Goal: Task Accomplishment & Management: Use online tool/utility

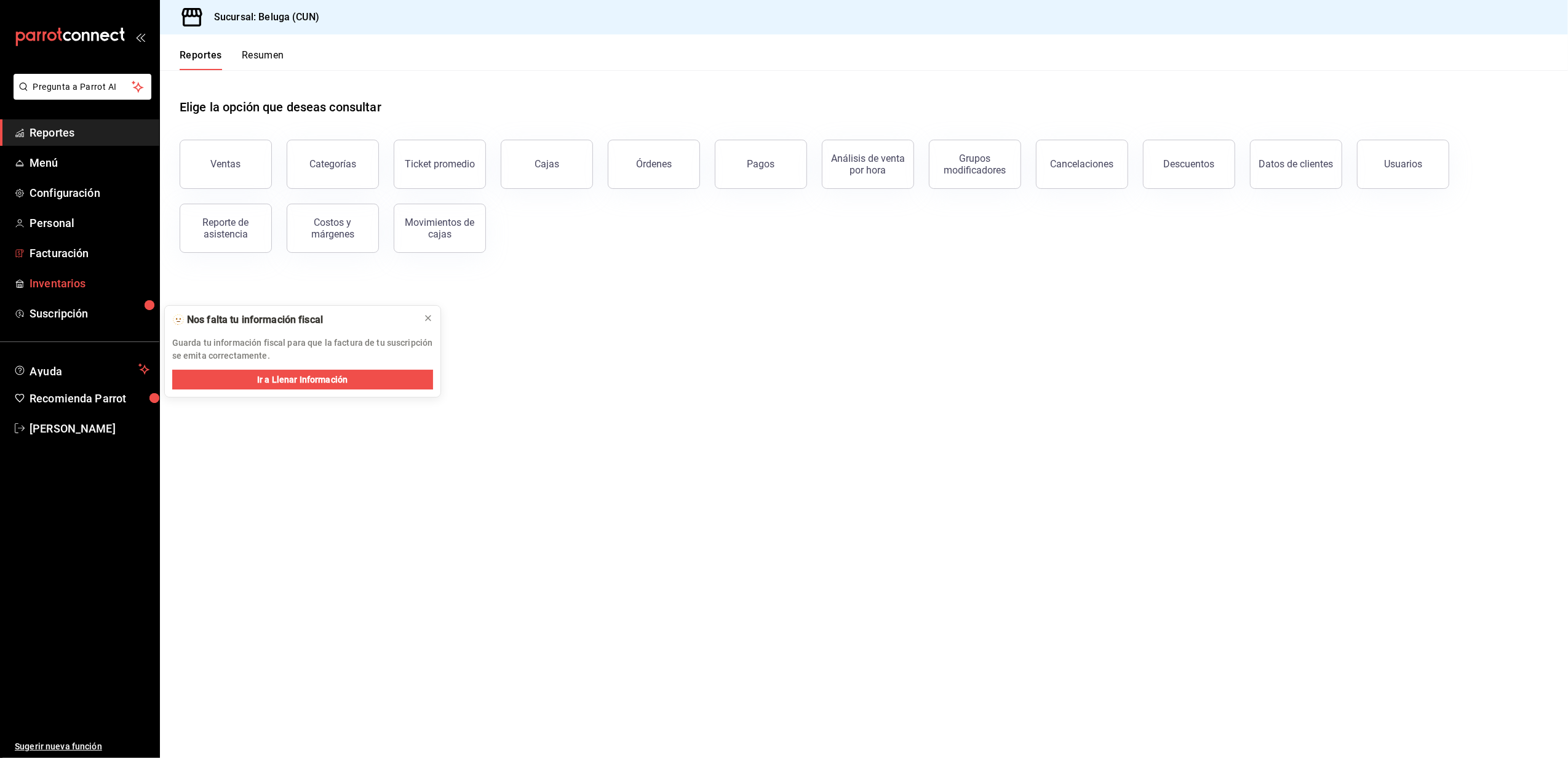
click at [60, 271] on link "Inventarios" at bounding box center [79, 283] width 159 height 27
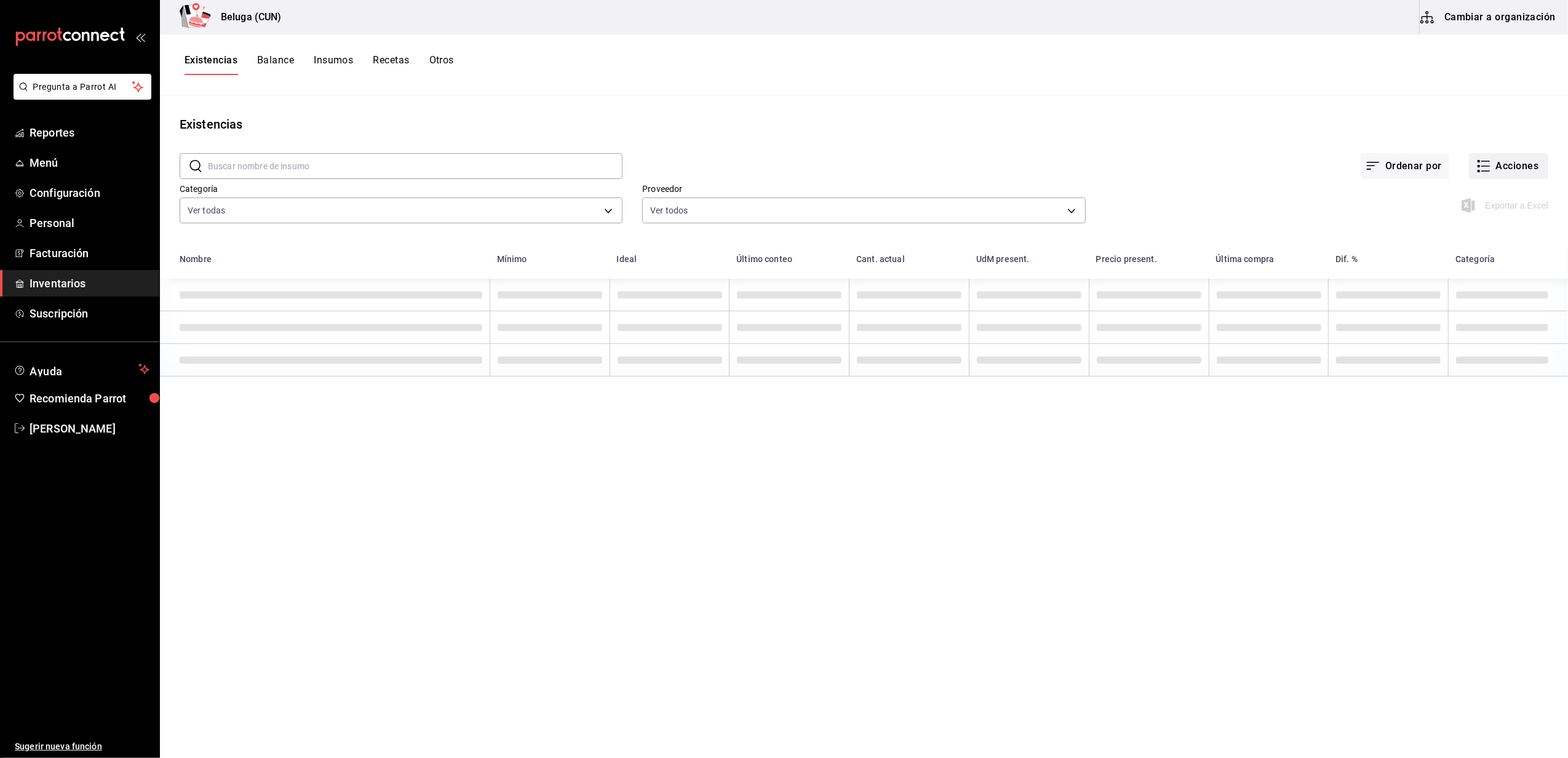
click at [1521, 171] on button "Acciones" at bounding box center [1508, 166] width 79 height 26
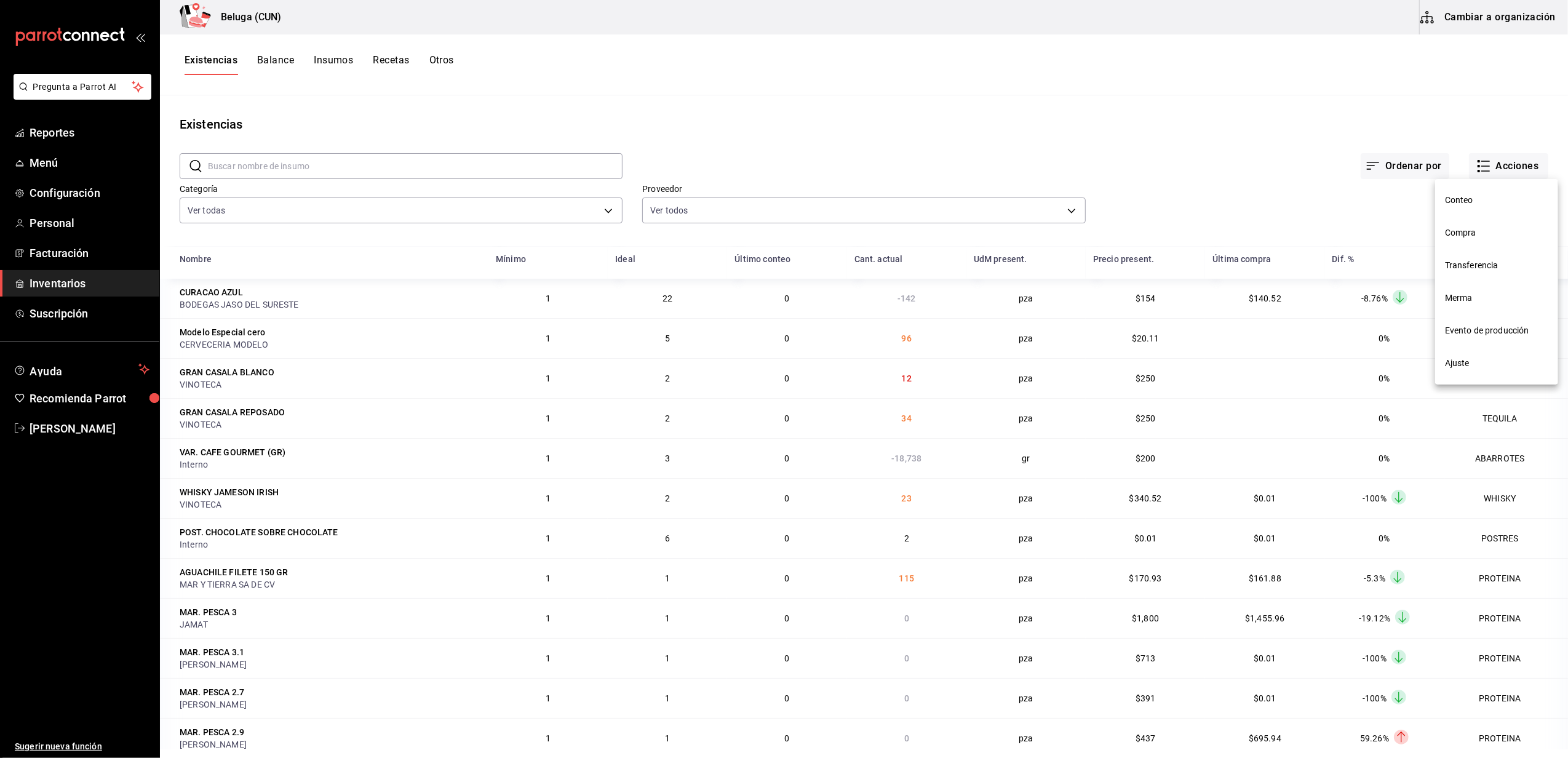
click at [1479, 242] on li "Compra" at bounding box center [1497, 233] width 123 height 33
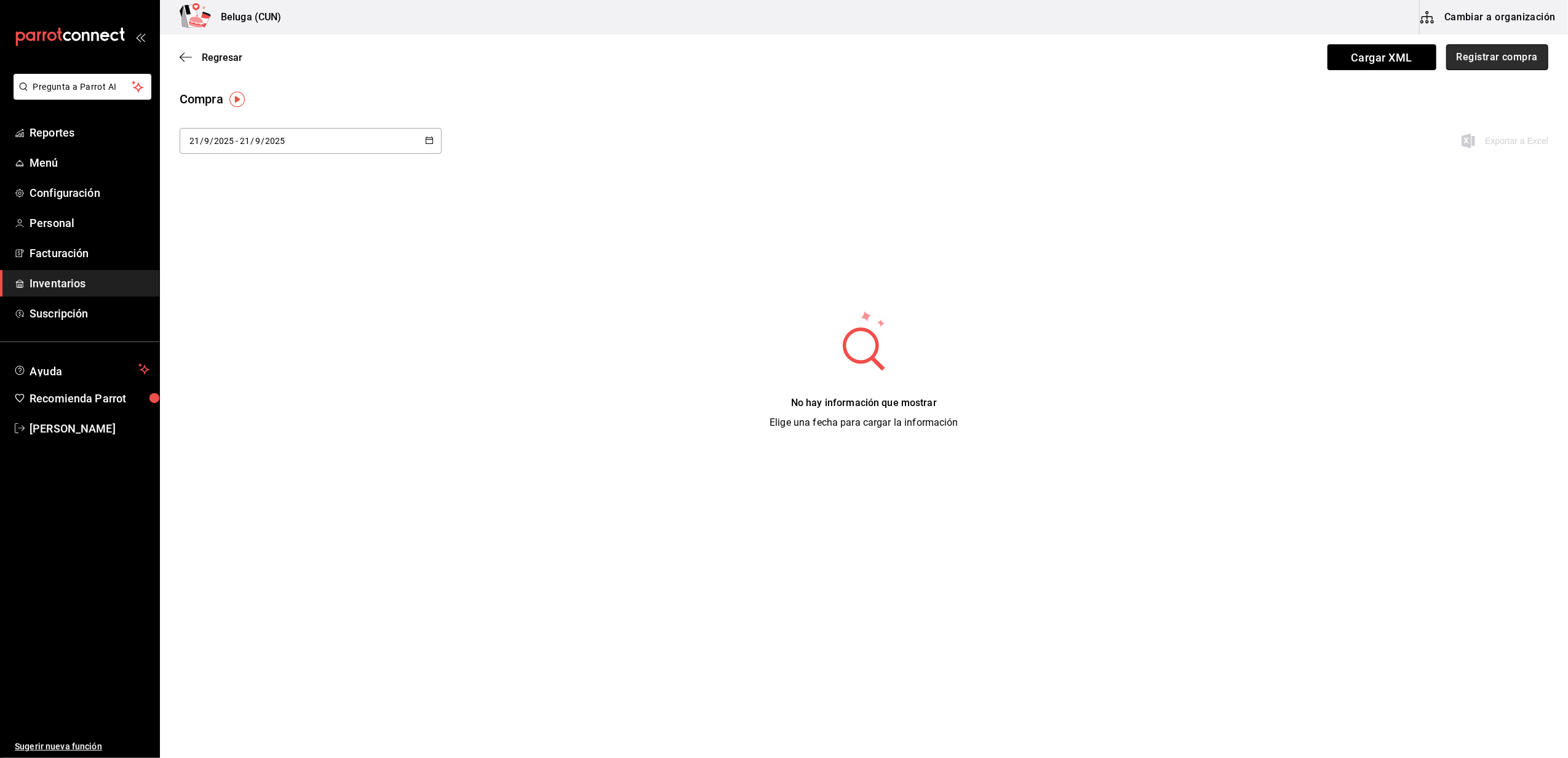
click at [1504, 55] on button "Registrar compra" at bounding box center [1497, 57] width 102 height 26
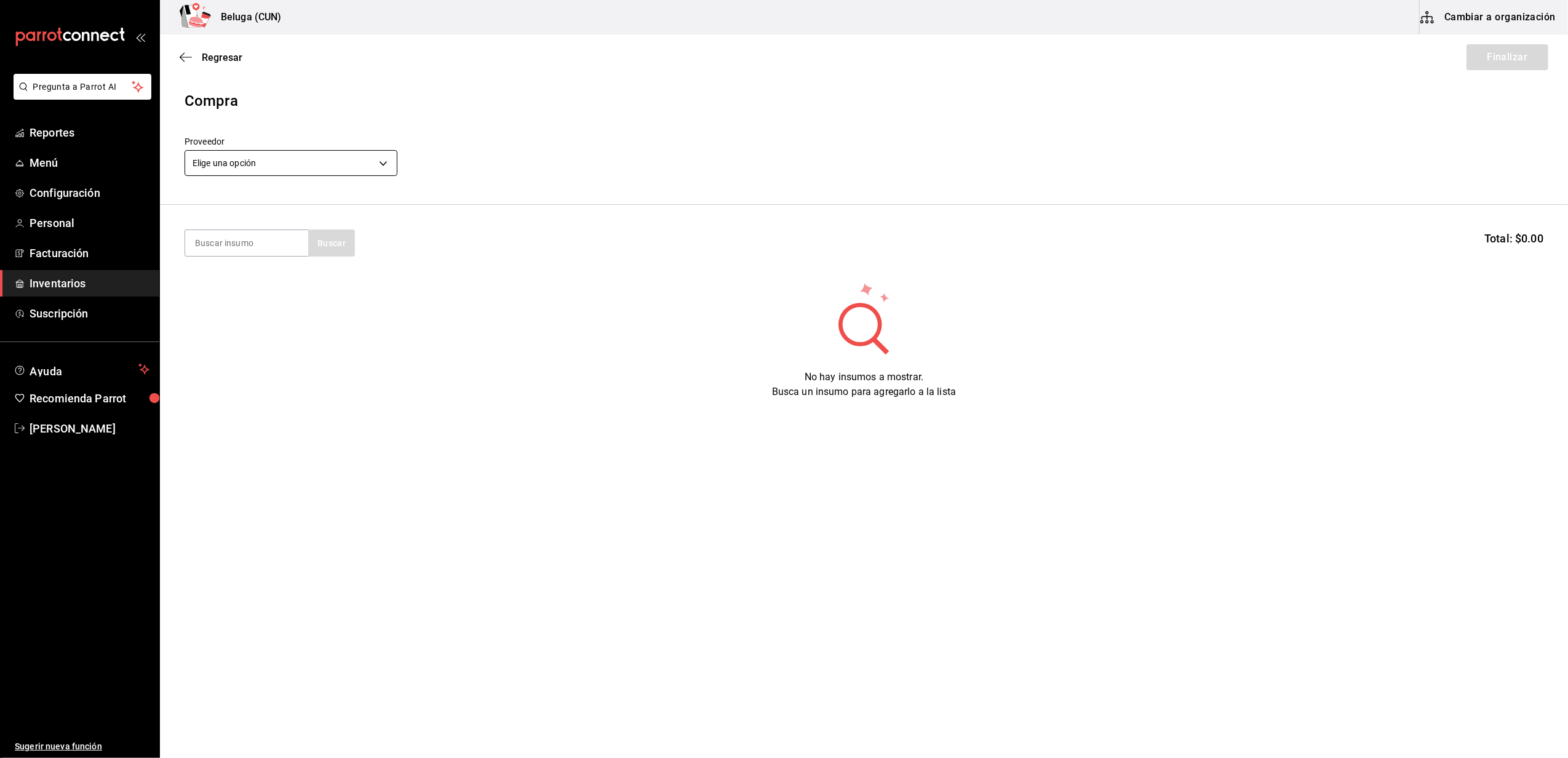
click at [375, 161] on body "Pregunta a Parrot AI Reportes Menú Configuración Personal Facturación Inventari…" at bounding box center [784, 344] width 1568 height 689
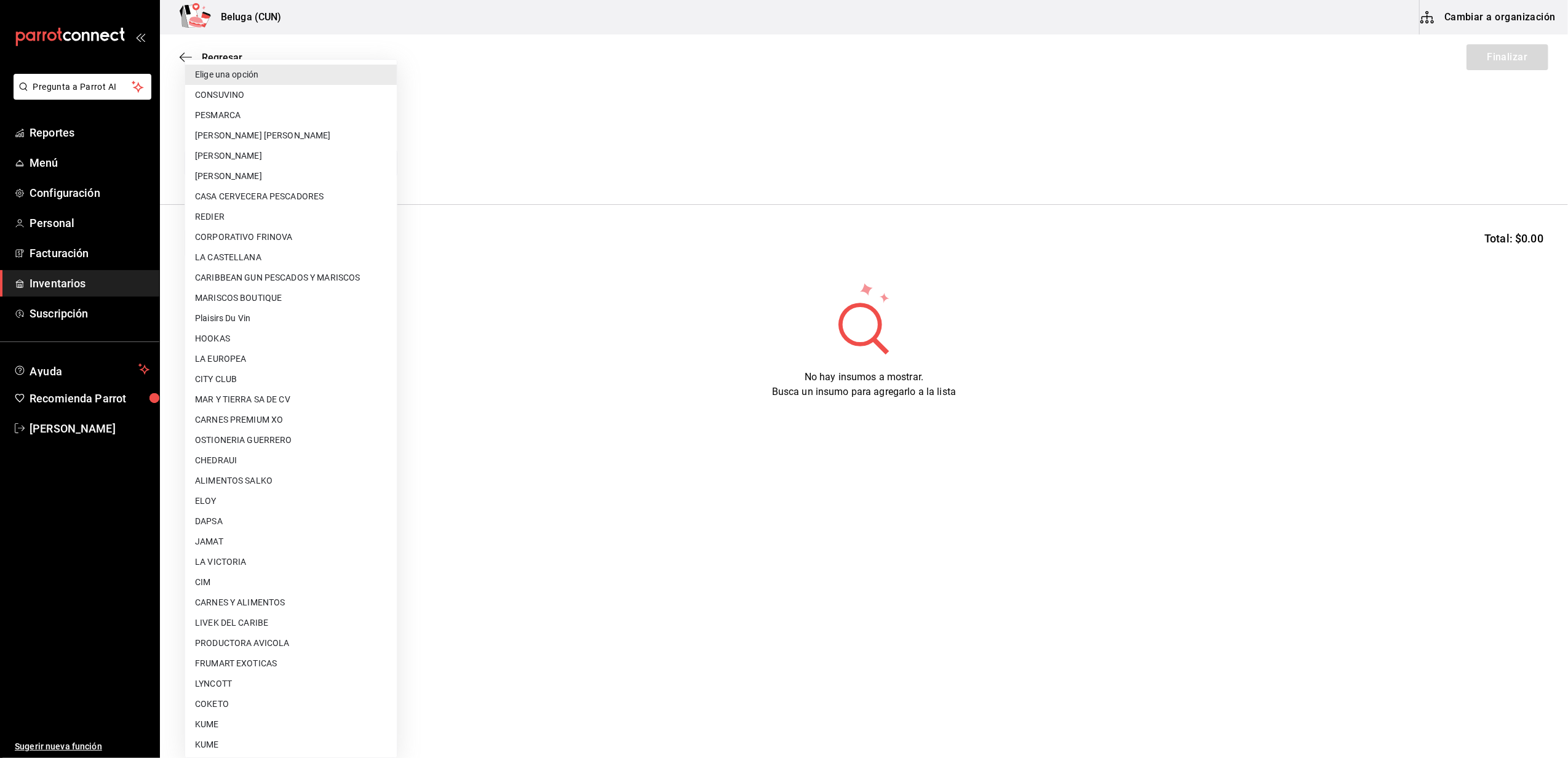
click at [542, 143] on div at bounding box center [784, 379] width 1568 height 758
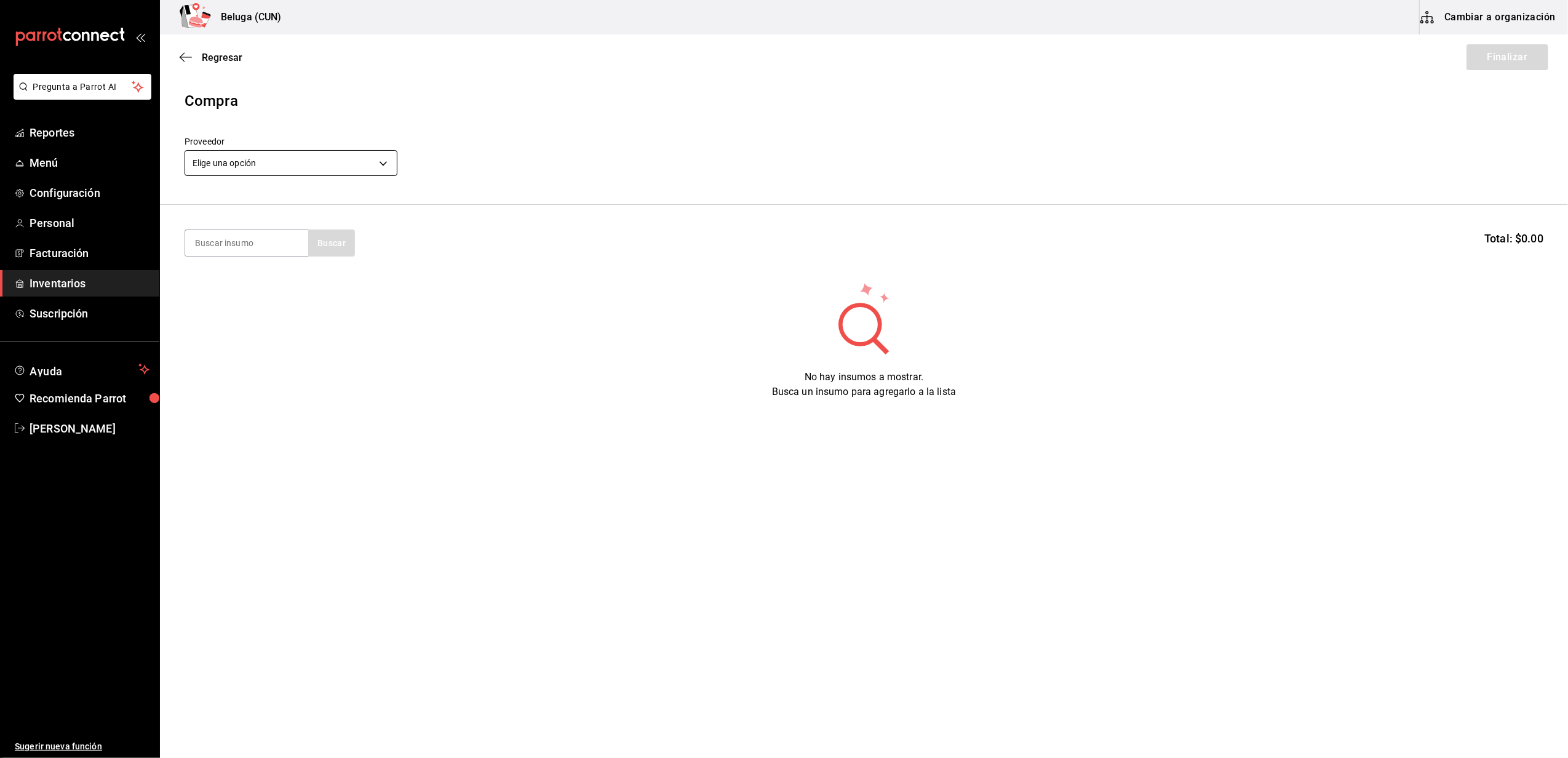
click at [360, 165] on body "Pregunta a Parrot AI Reportes Menú Configuración Personal Facturación Inventari…" at bounding box center [784, 344] width 1568 height 689
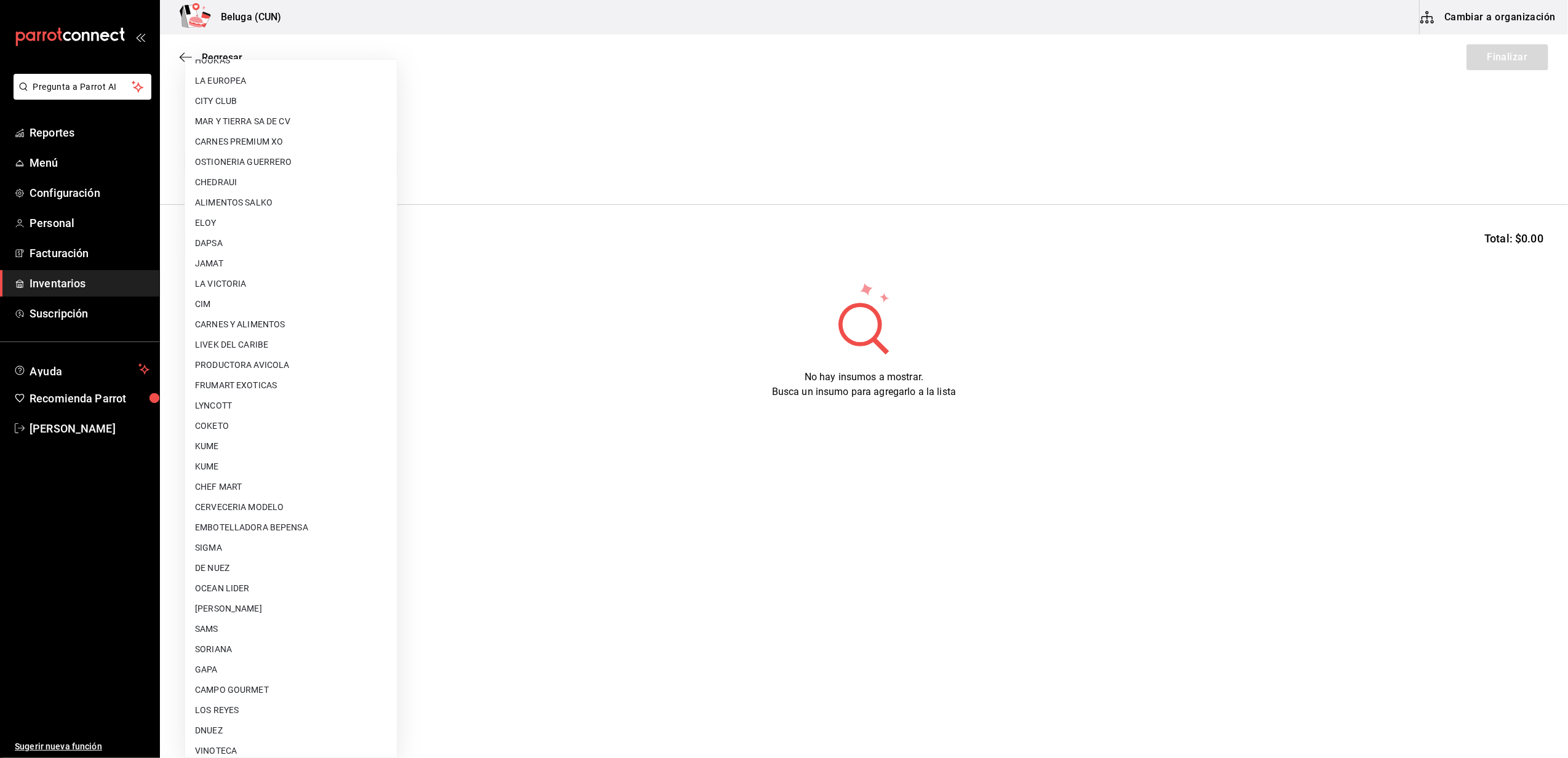
scroll to position [409, 0]
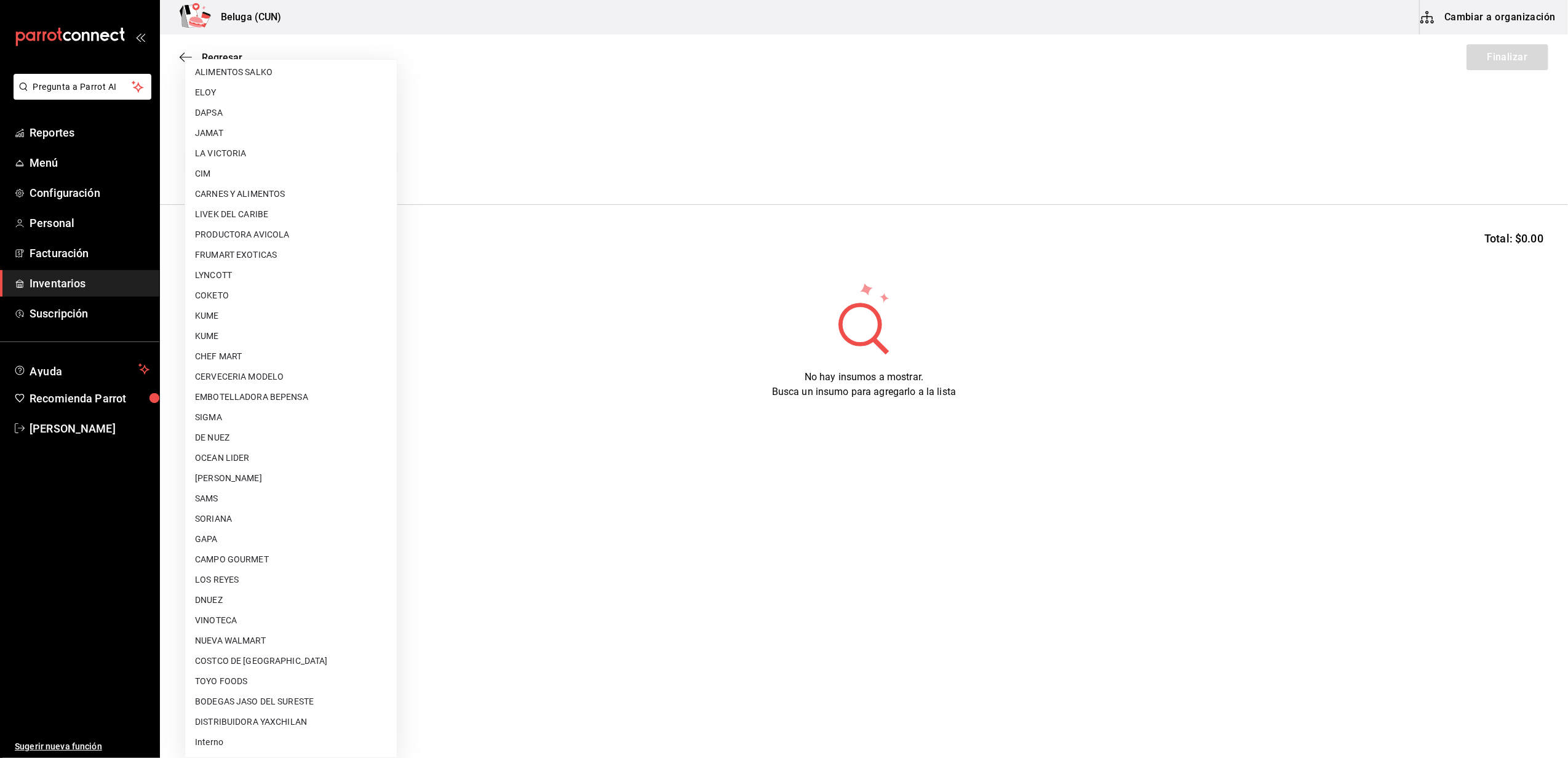
click at [220, 736] on li "Interno" at bounding box center [291, 743] width 212 height 20
type input "cf097a6b-1652-49c1-8634-faa24daf0fdd"
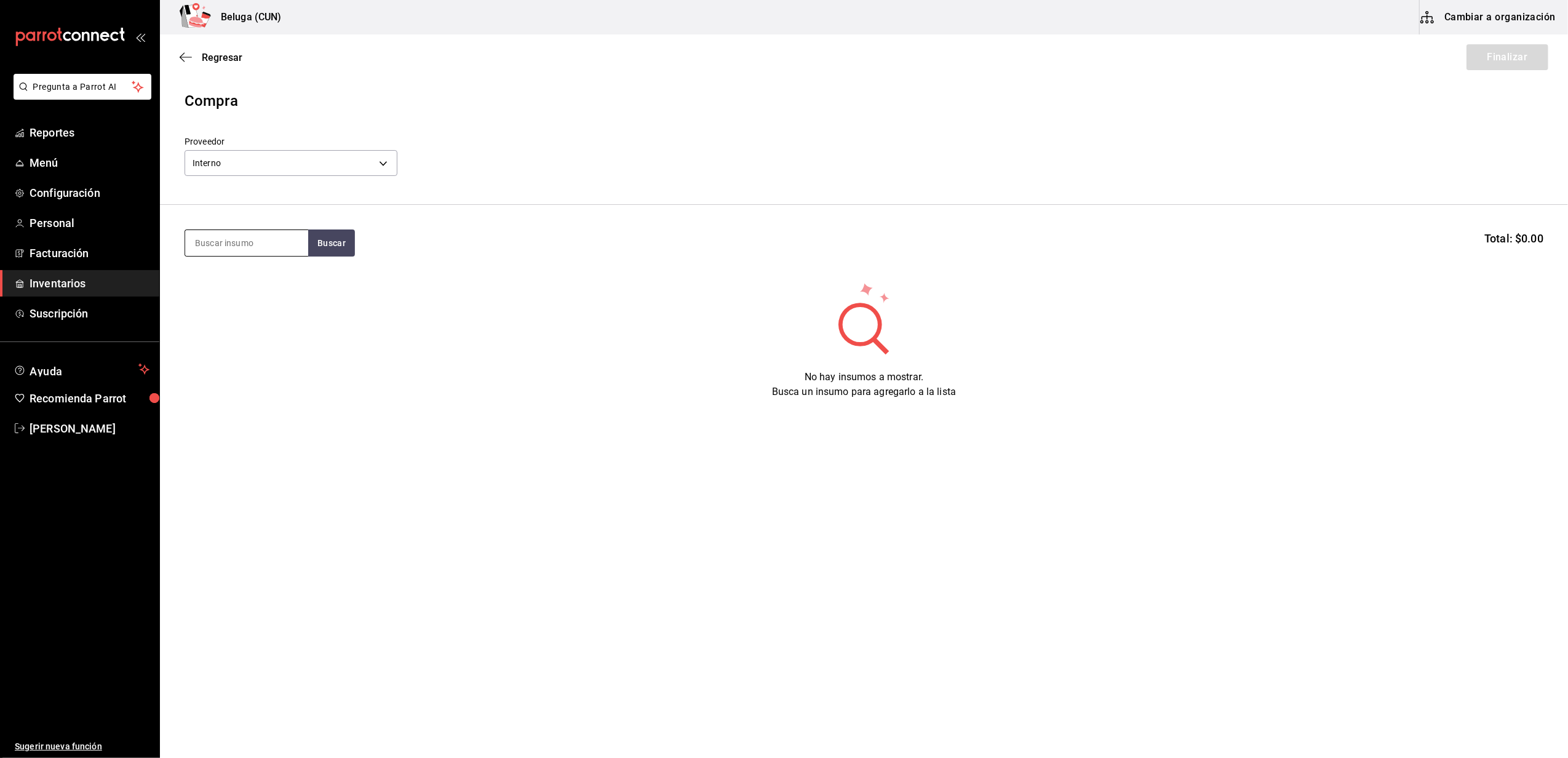
click at [227, 253] on input at bounding box center [247, 243] width 123 height 26
type input "[PERSON_NAME]"
click at [235, 300] on div "POST. [PERSON_NAME]" at bounding box center [247, 286] width 103 height 29
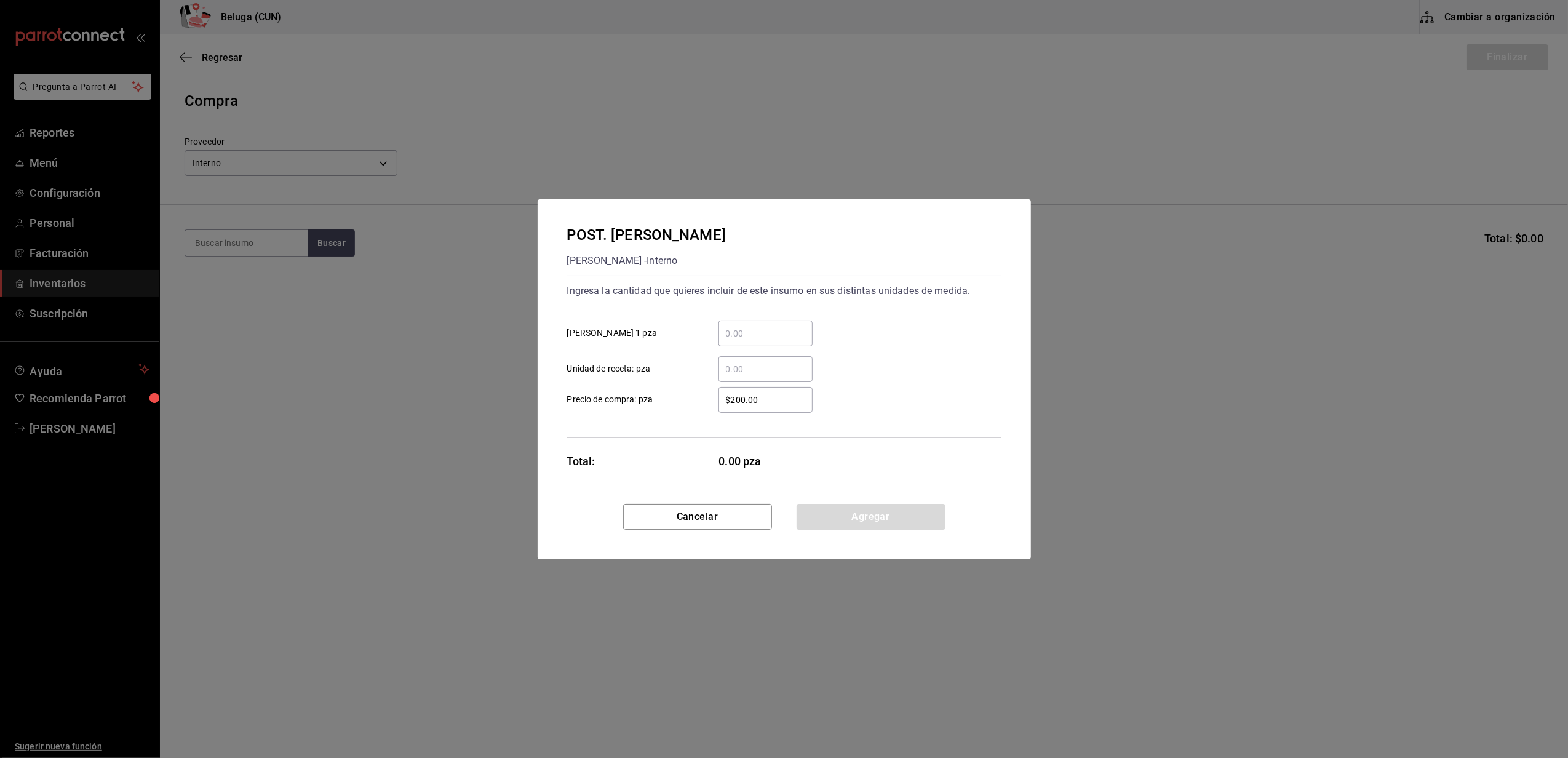
click at [742, 331] on input "​ [PERSON_NAME] 1 pza" at bounding box center [765, 333] width 94 height 15
type input "8"
click at [700, 413] on div "Ingresa la cantidad que quieres incluir de este insumo en sus distintas unidade…" at bounding box center [784, 357] width 434 height 163
drag, startPoint x: 769, startPoint y: 396, endPoint x: 484, endPoint y: 387, distance: 285.1
click at [484, 387] on div "POST. [PERSON_NAME] CHEESCAKE [PERSON_NAME] CHEESCAKE - Interno Ingresa la cant…" at bounding box center [784, 379] width 1568 height 758
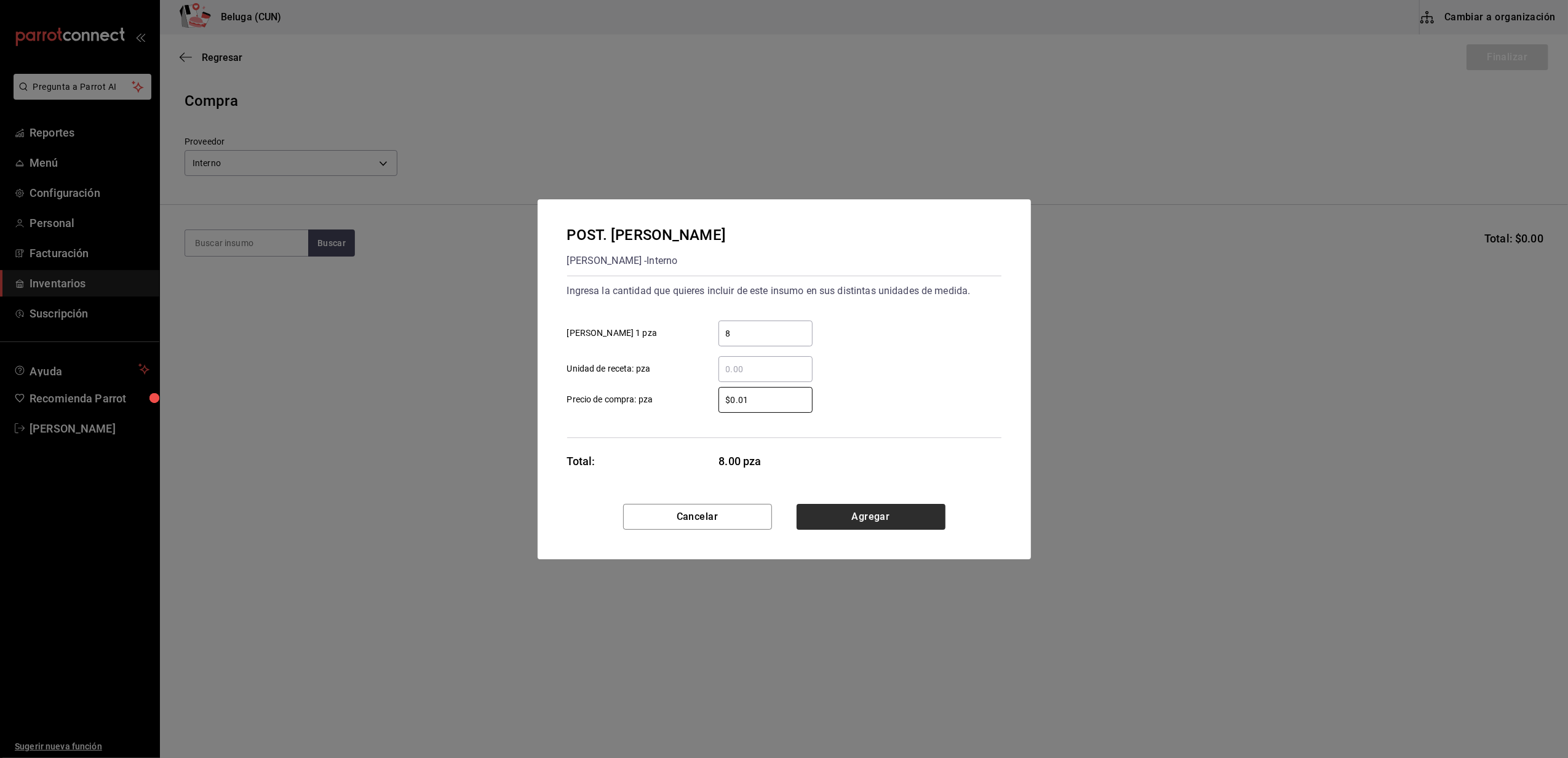
type input "$0.01"
drag, startPoint x: 852, startPoint y: 516, endPoint x: 840, endPoint y: 520, distance: 12.6
click at [854, 516] on button "Agregar" at bounding box center [870, 517] width 149 height 26
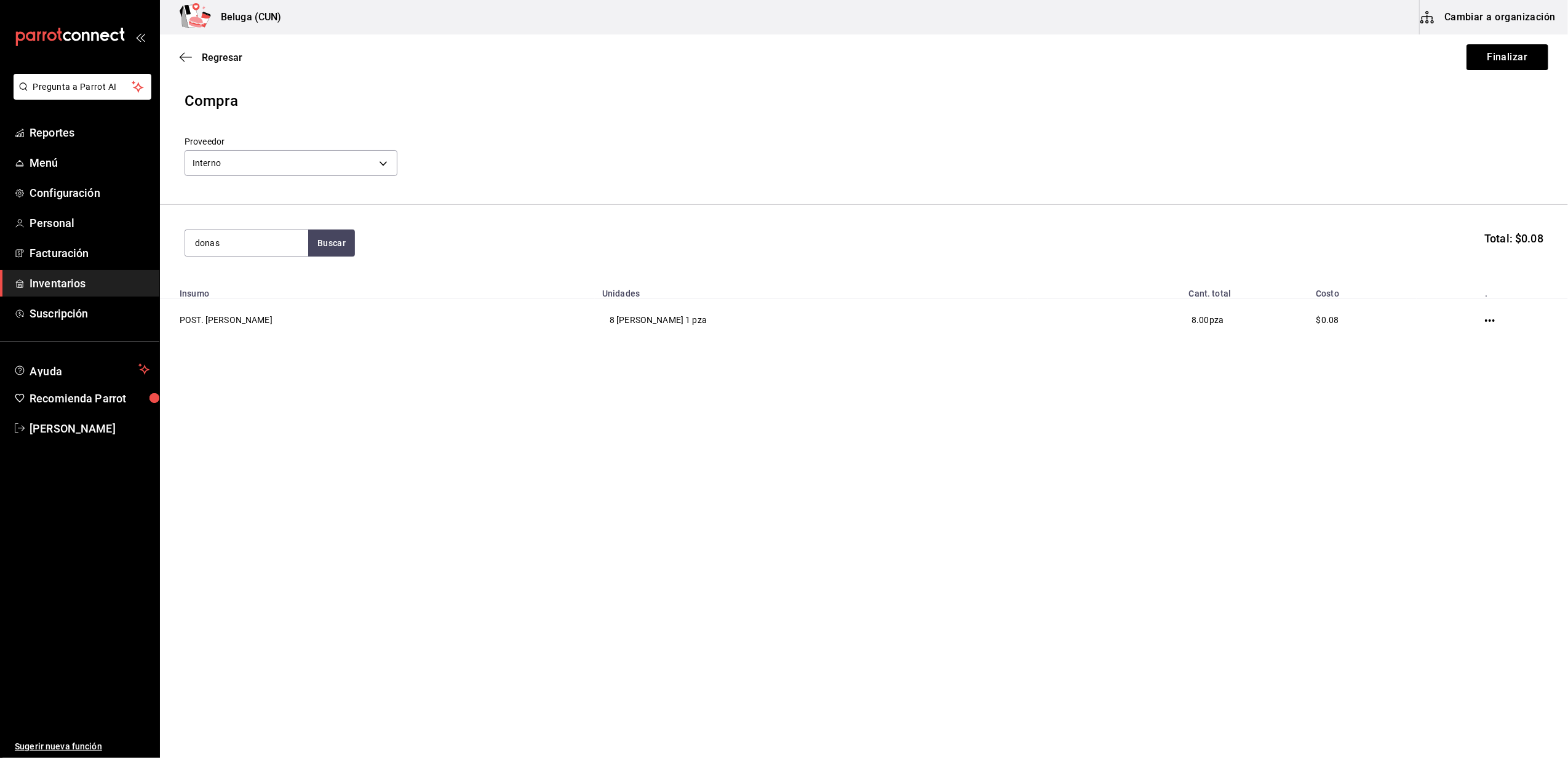
type input "donas"
click at [249, 304] on div "DONAS NUTELLA - Interno" at bounding box center [247, 307] width 103 height 13
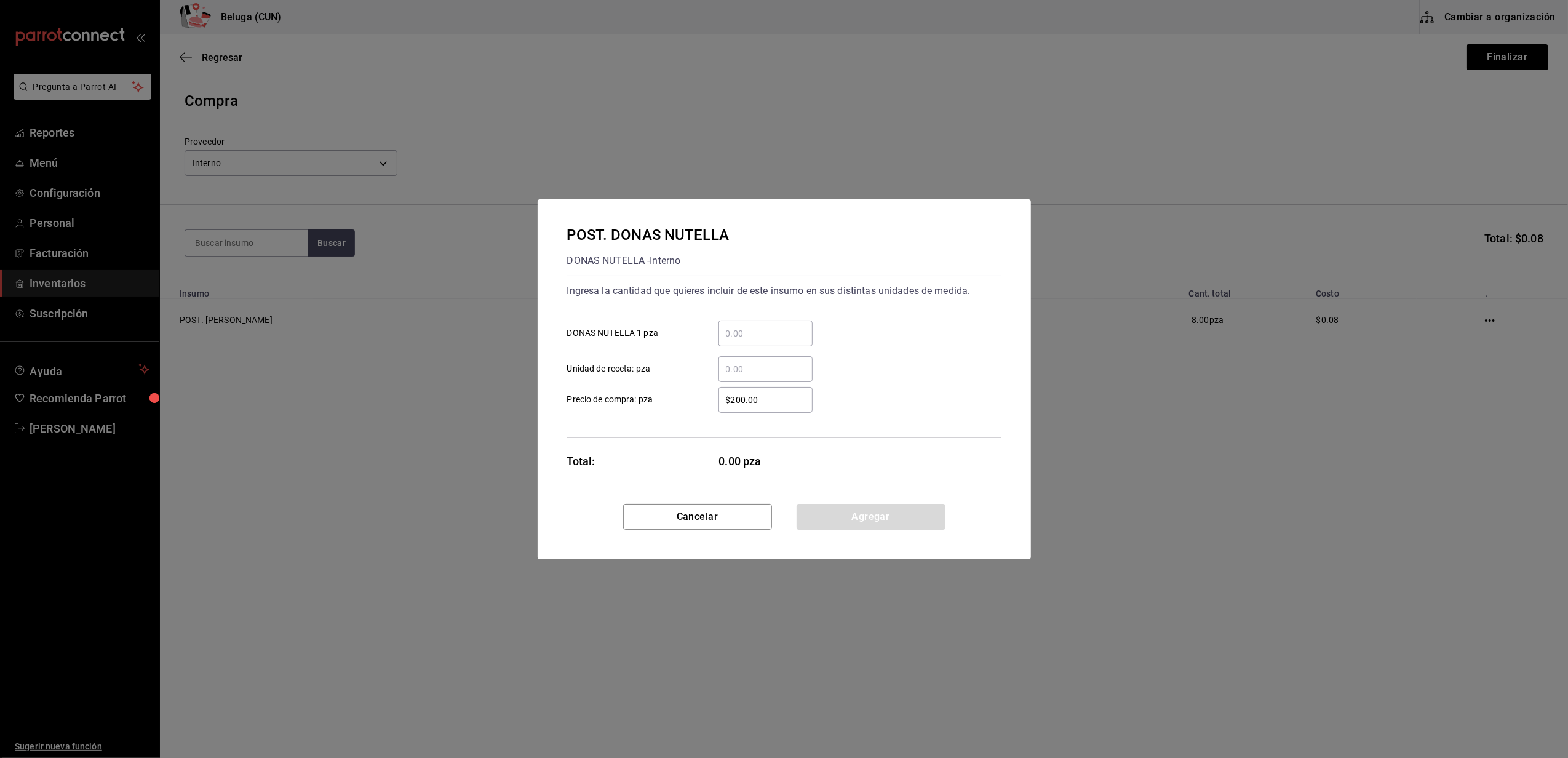
click at [740, 326] on input "​ DONAS NUTELLA 1 pza" at bounding box center [765, 333] width 94 height 15
type input "20"
click at [714, 407] on div "$200.00 ​" at bounding box center [756, 400] width 114 height 26
click at [718, 407] on input "$200.00" at bounding box center [765, 400] width 94 height 15
drag, startPoint x: 769, startPoint y: 406, endPoint x: 609, endPoint y: 396, distance: 160.3
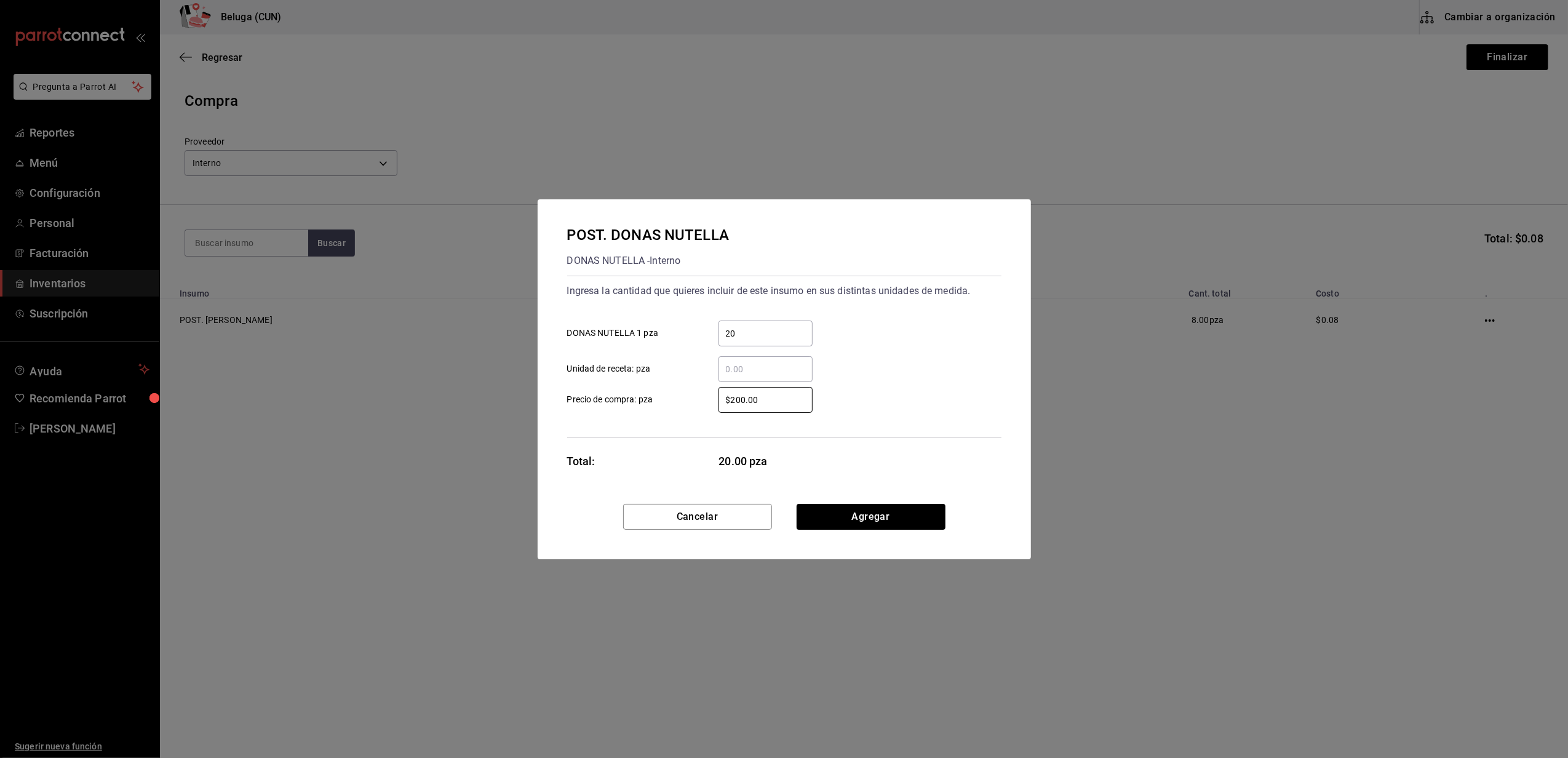
click at [609, 396] on label "$200.00 ​ Precio de compra: pza" at bounding box center [690, 400] width 245 height 26
type input "$0.01"
click at [884, 517] on button "Agregar" at bounding box center [870, 517] width 149 height 26
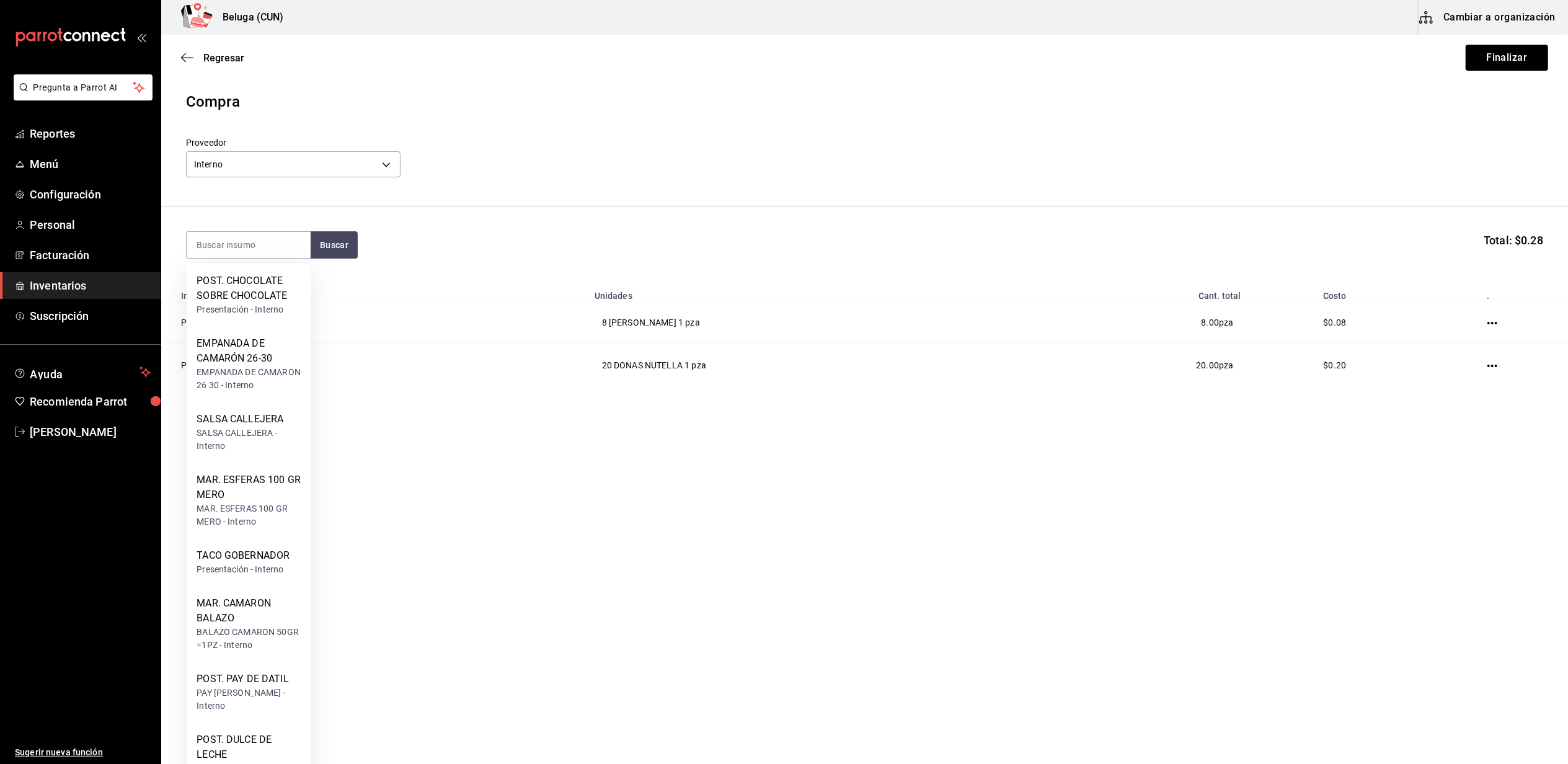
click at [807, 409] on main "Regresar Finalizar Compra Proveedor Interno cf097a6b-1652-49c1-8634-faa24daf0fd…" at bounding box center [864, 230] width 1407 height 391
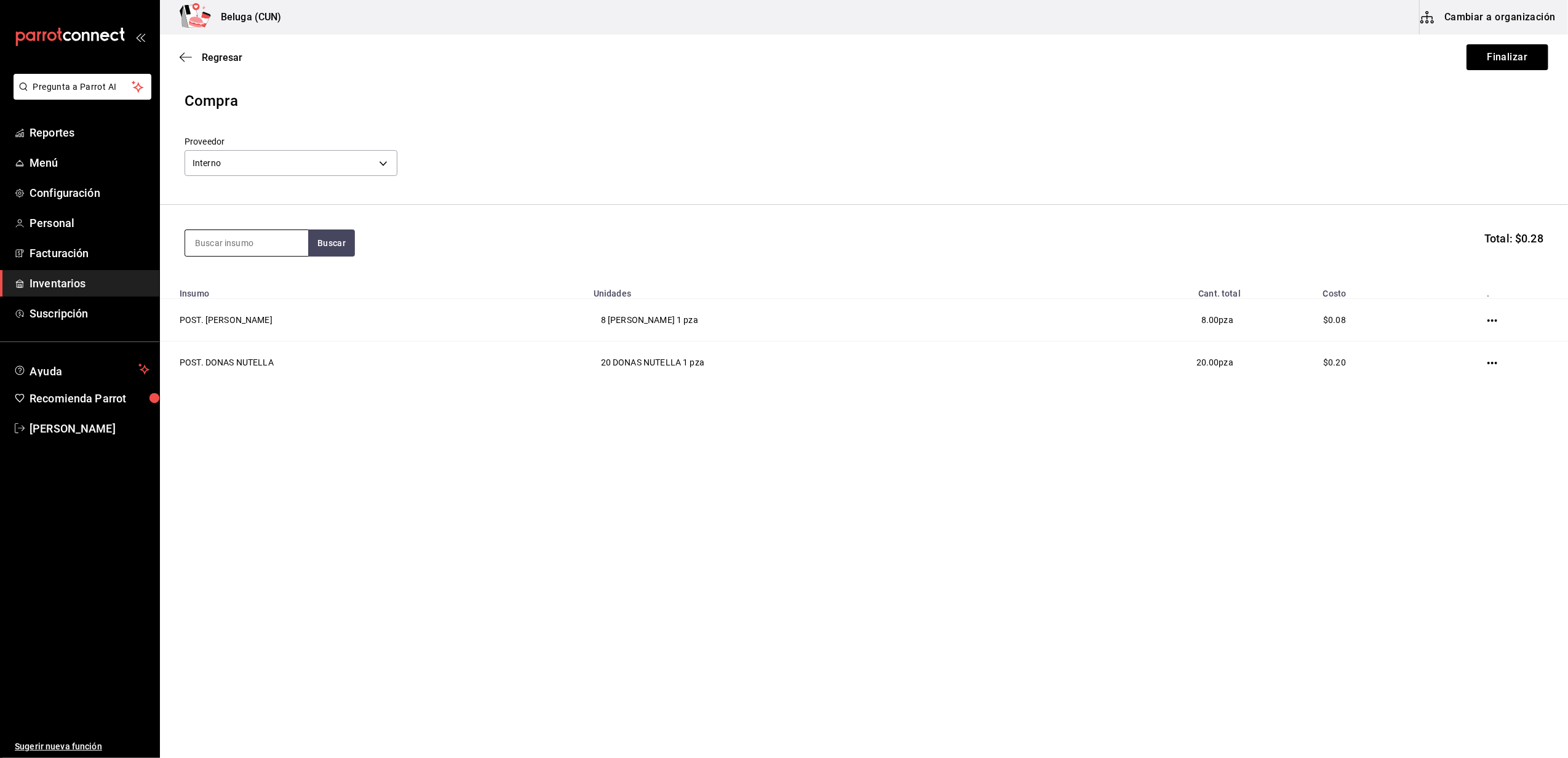
click at [252, 243] on input at bounding box center [247, 243] width 123 height 26
type input "mosta"
click at [253, 289] on div "POST. MOSTACHON DE [GEOGRAPHIC_DATA]" at bounding box center [247, 293] width 103 height 44
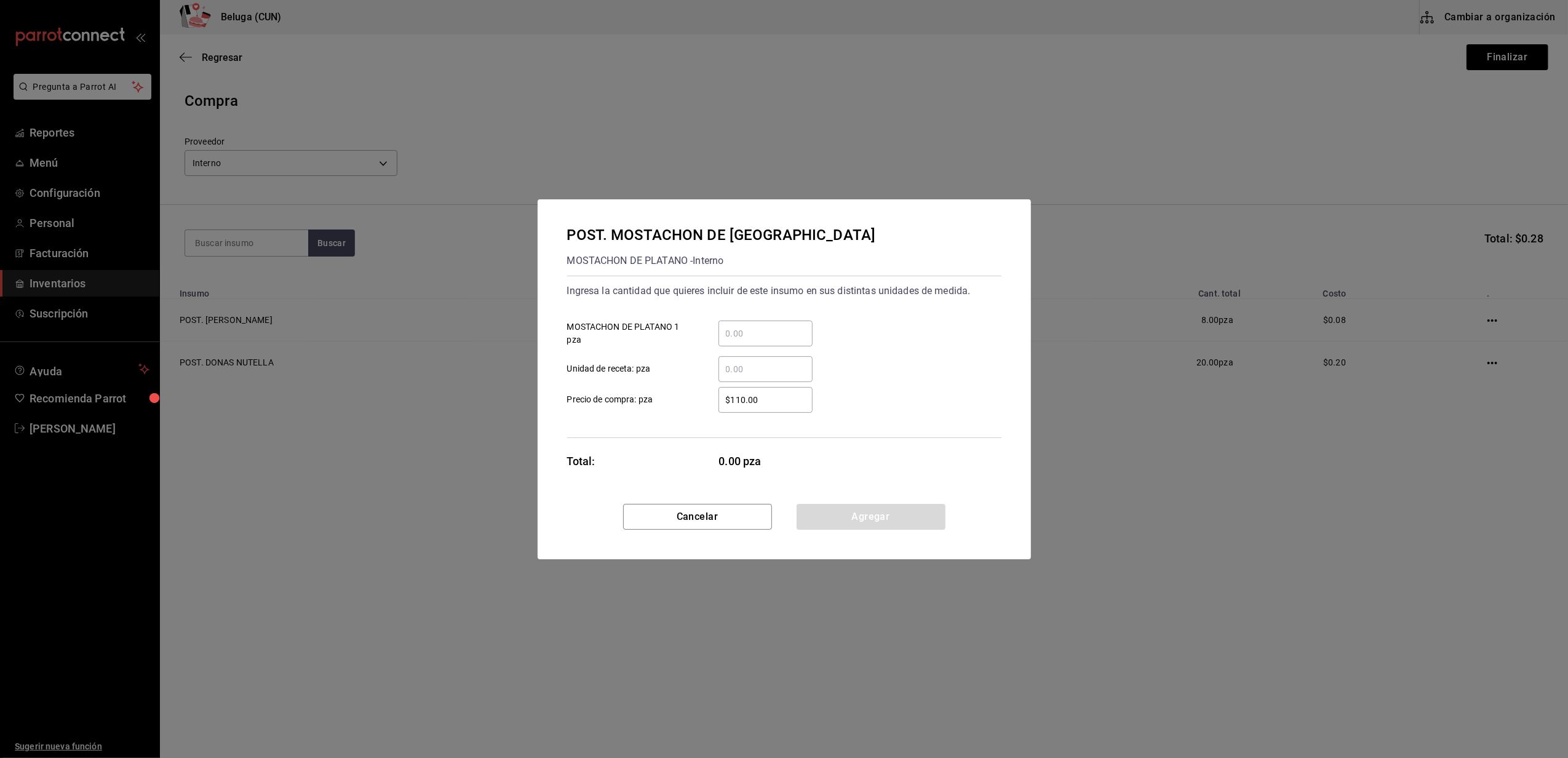
click at [785, 323] on div "​" at bounding box center [765, 333] width 94 height 26
click at [785, 326] on input "​ MOSTACHON DE PLATANO 1 pza" at bounding box center [765, 333] width 94 height 15
type input "6"
click at [686, 377] on div "$110.00 ​ Precio de compra: pza" at bounding box center [779, 395] width 444 height 36
drag, startPoint x: 761, startPoint y: 403, endPoint x: 687, endPoint y: 405, distance: 74.0
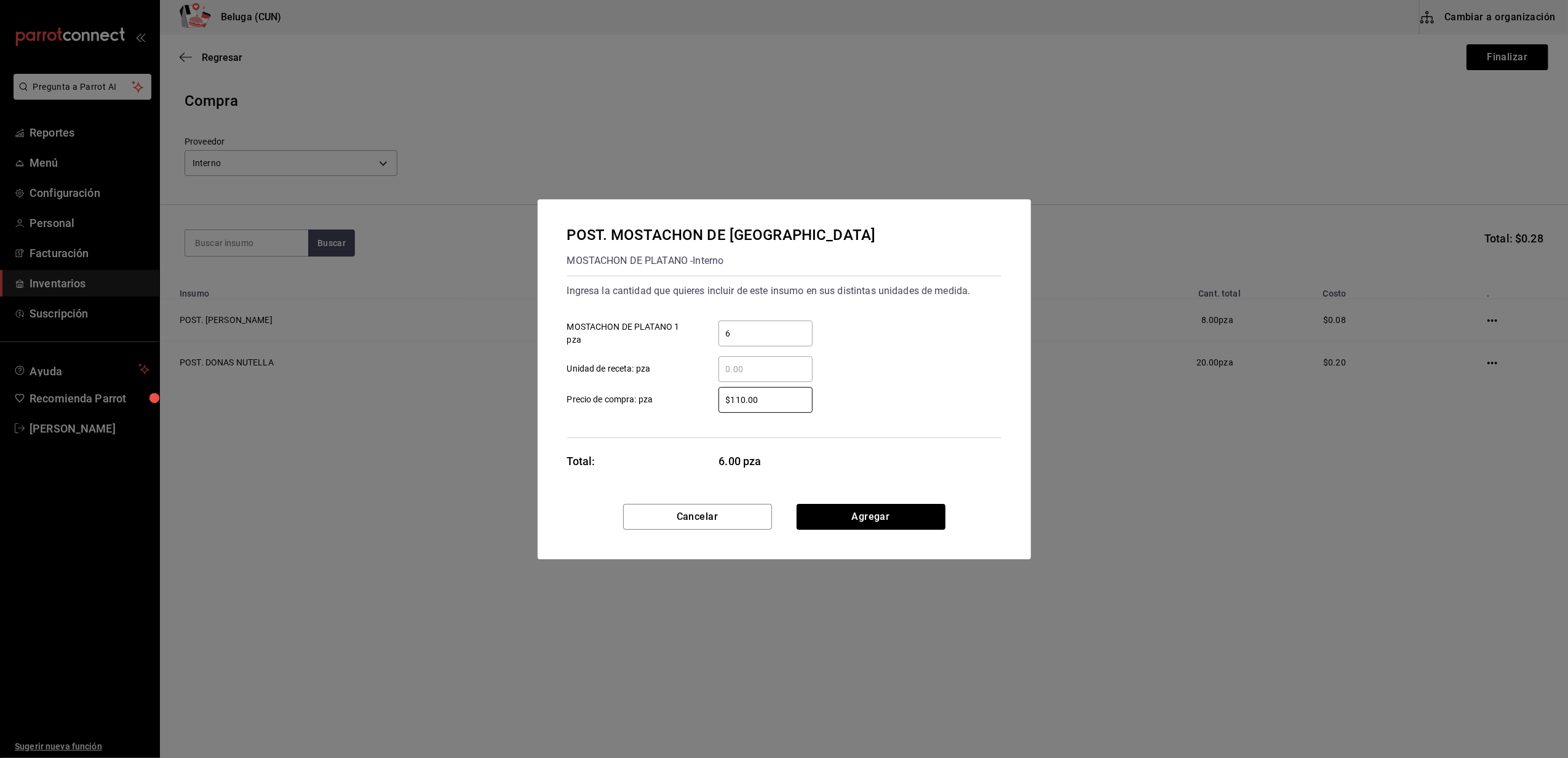
click at [690, 405] on label "$110.00 ​ Precio de compra: pza" at bounding box center [690, 400] width 245 height 26
type input "$0.01"
click at [918, 523] on button "Agregar" at bounding box center [870, 517] width 149 height 26
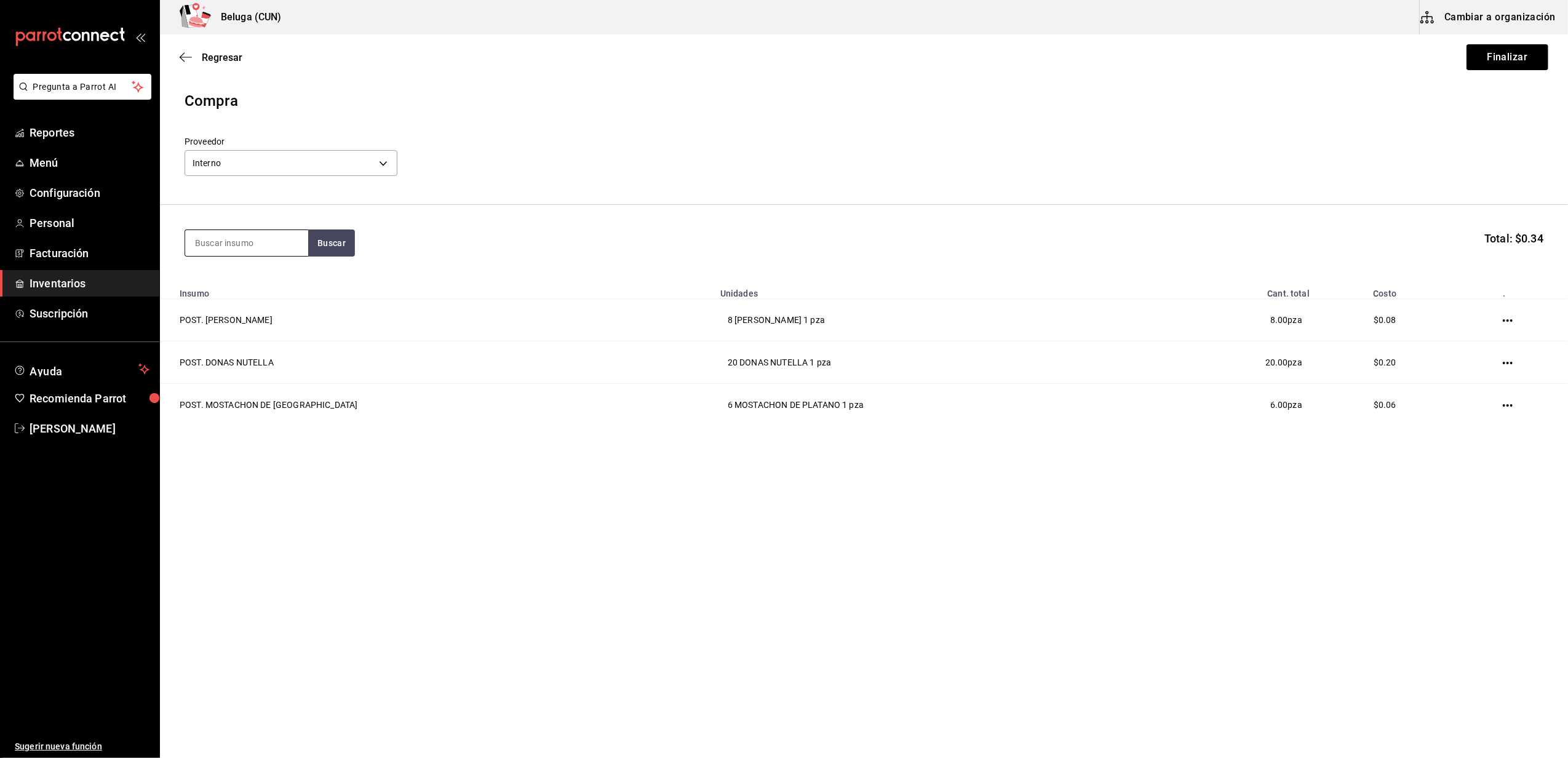
click at [276, 237] on input at bounding box center [247, 243] width 123 height 26
type input "pay"
click at [284, 285] on div "POST. PAY DE DATIL" at bounding box center [247, 279] width 103 height 15
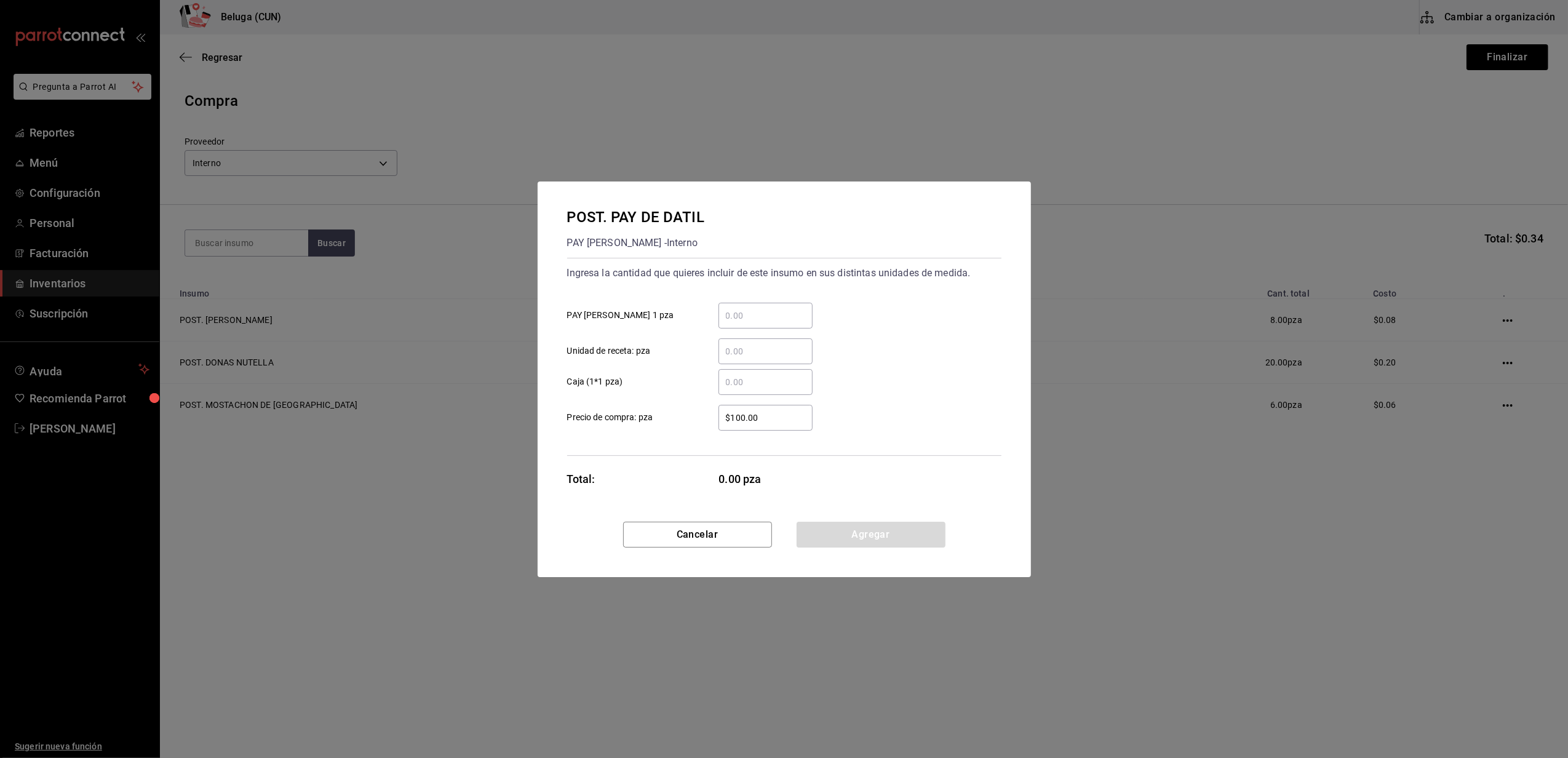
click at [788, 309] on input "​ PAY [PERSON_NAME] 1 pza" at bounding box center [765, 315] width 94 height 15
type input "6"
click at [704, 392] on div "​" at bounding box center [756, 382] width 114 height 26
click at [718, 389] on input "​ Caja (1*1 pza)" at bounding box center [765, 382] width 94 height 15
drag, startPoint x: 765, startPoint y: 413, endPoint x: 684, endPoint y: 413, distance: 81.0
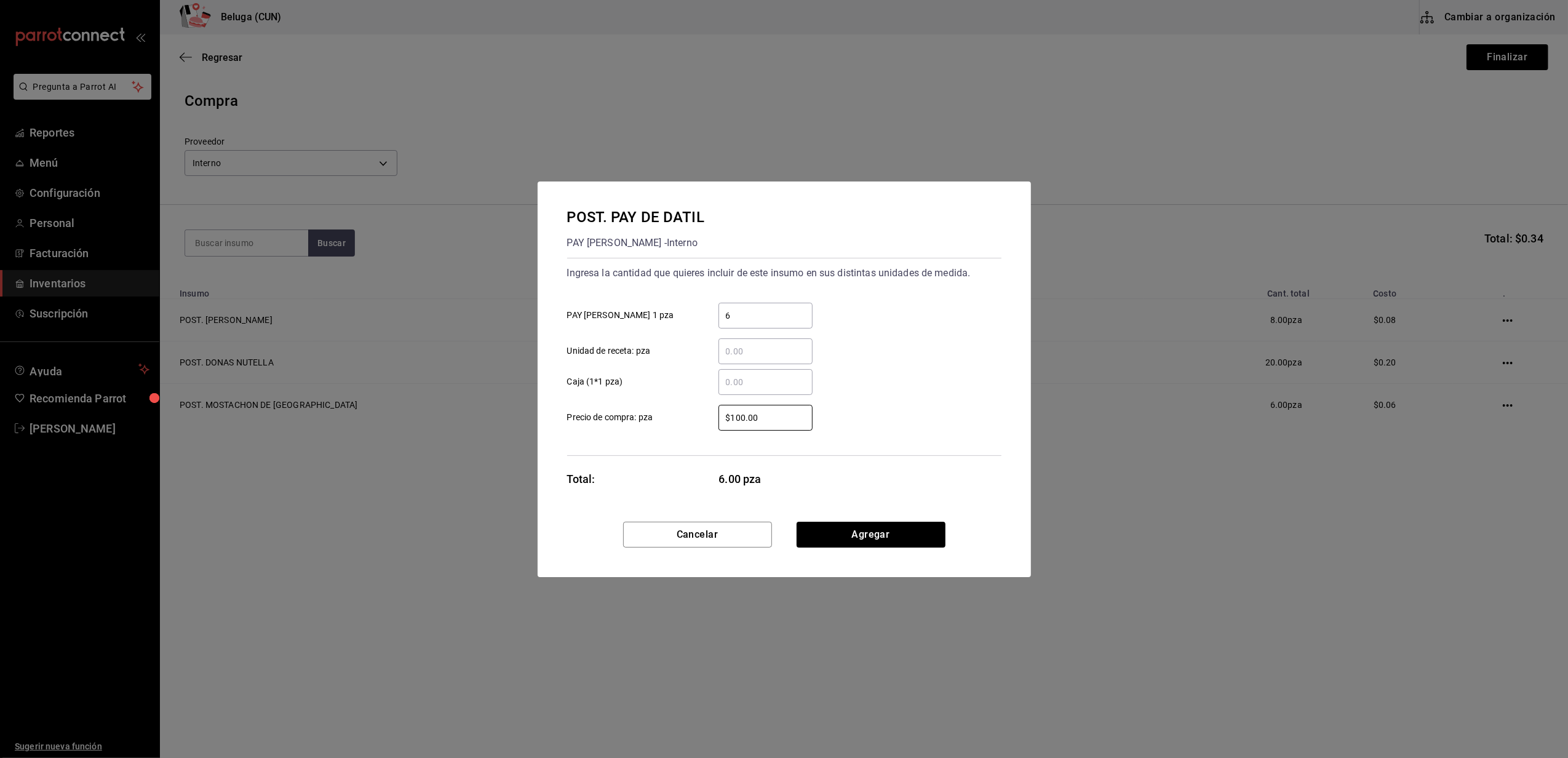
click at [692, 419] on label "$100.00 ​ Precio de compra: pza" at bounding box center [690, 417] width 245 height 26
type input "$0.01"
click at [858, 530] on button "Agregar" at bounding box center [870, 535] width 149 height 26
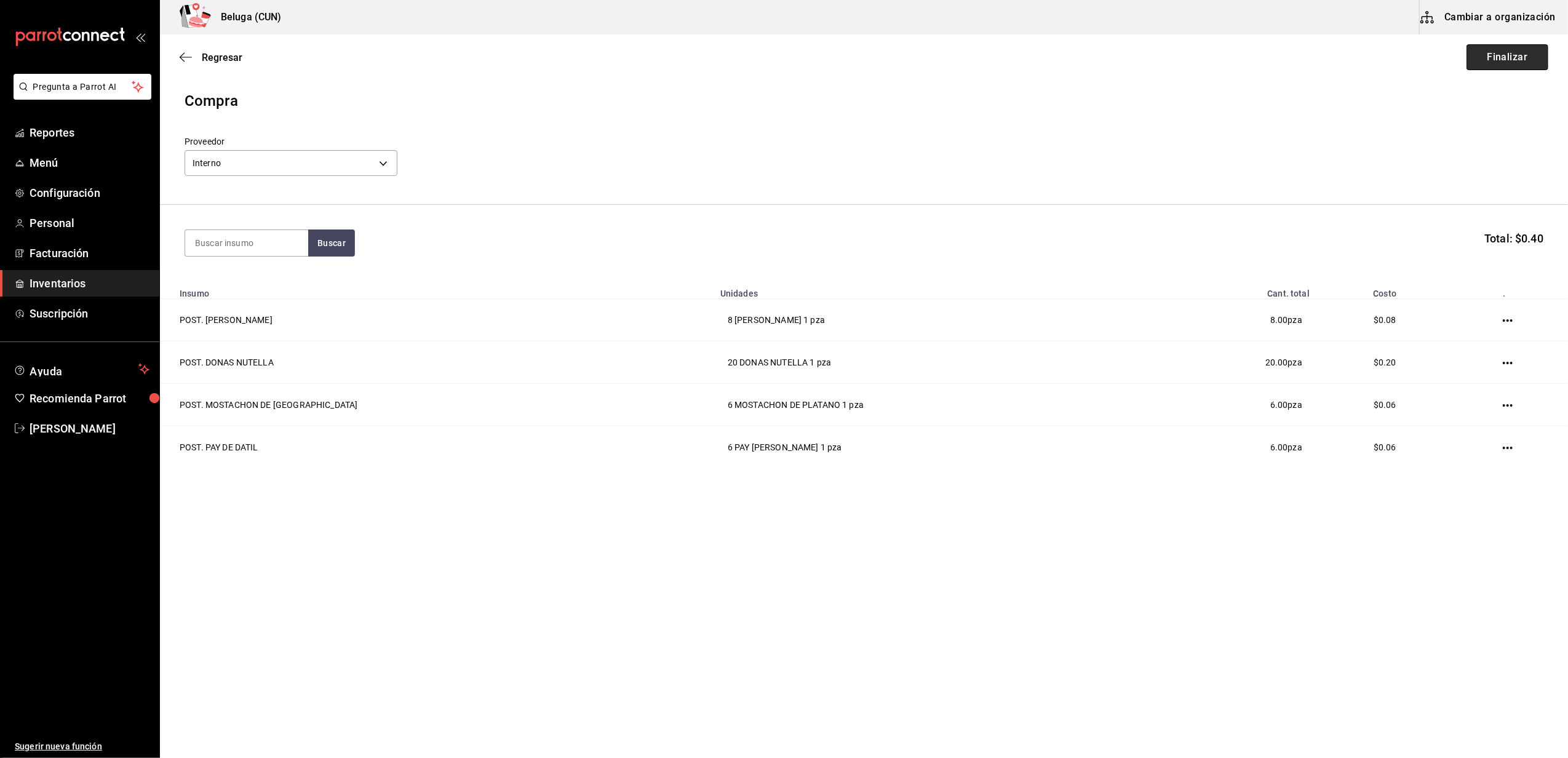
click at [1499, 55] on button "Finalizar" at bounding box center [1507, 57] width 82 height 26
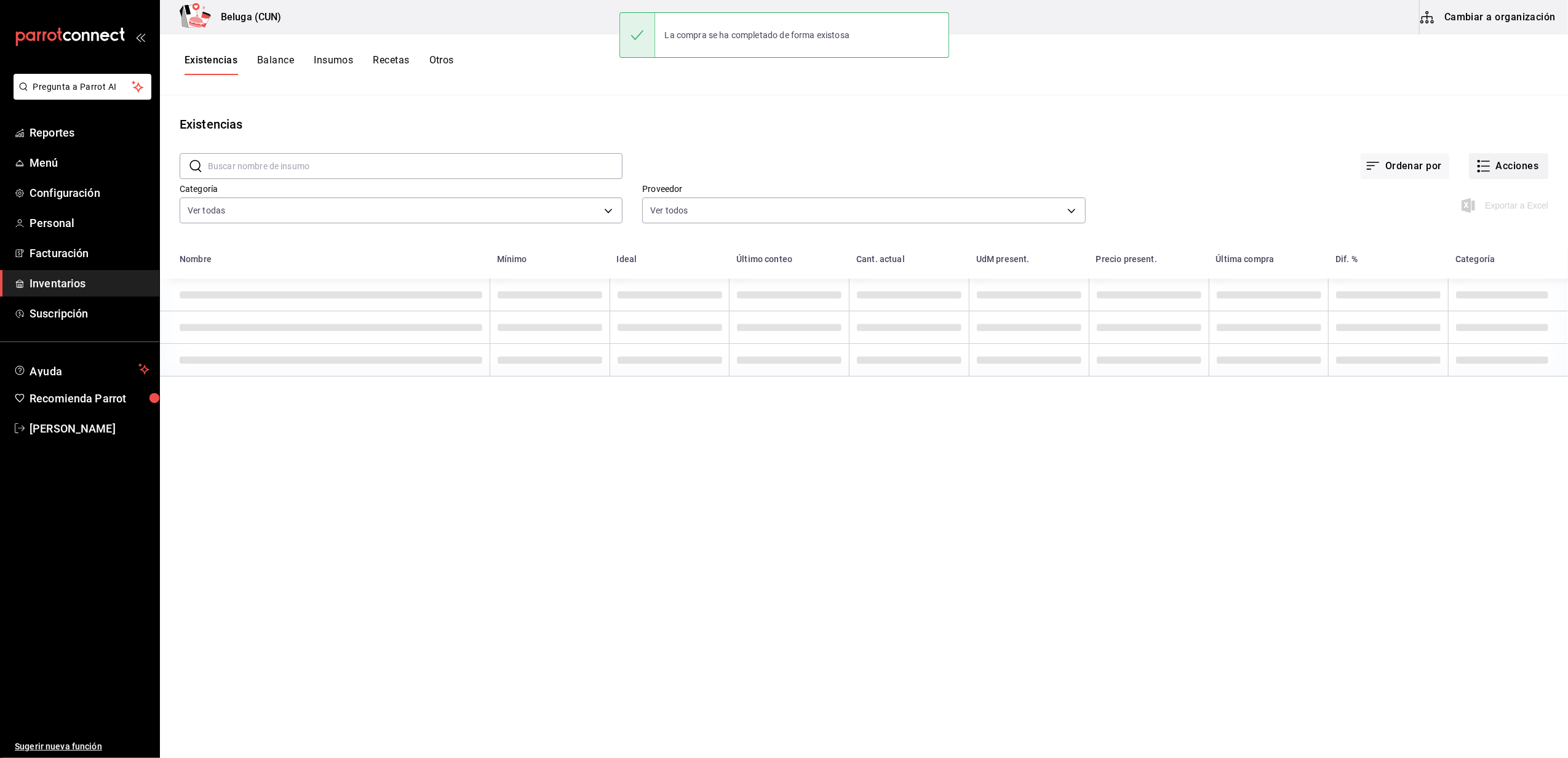
click at [1501, 178] on button "Acciones" at bounding box center [1508, 166] width 79 height 26
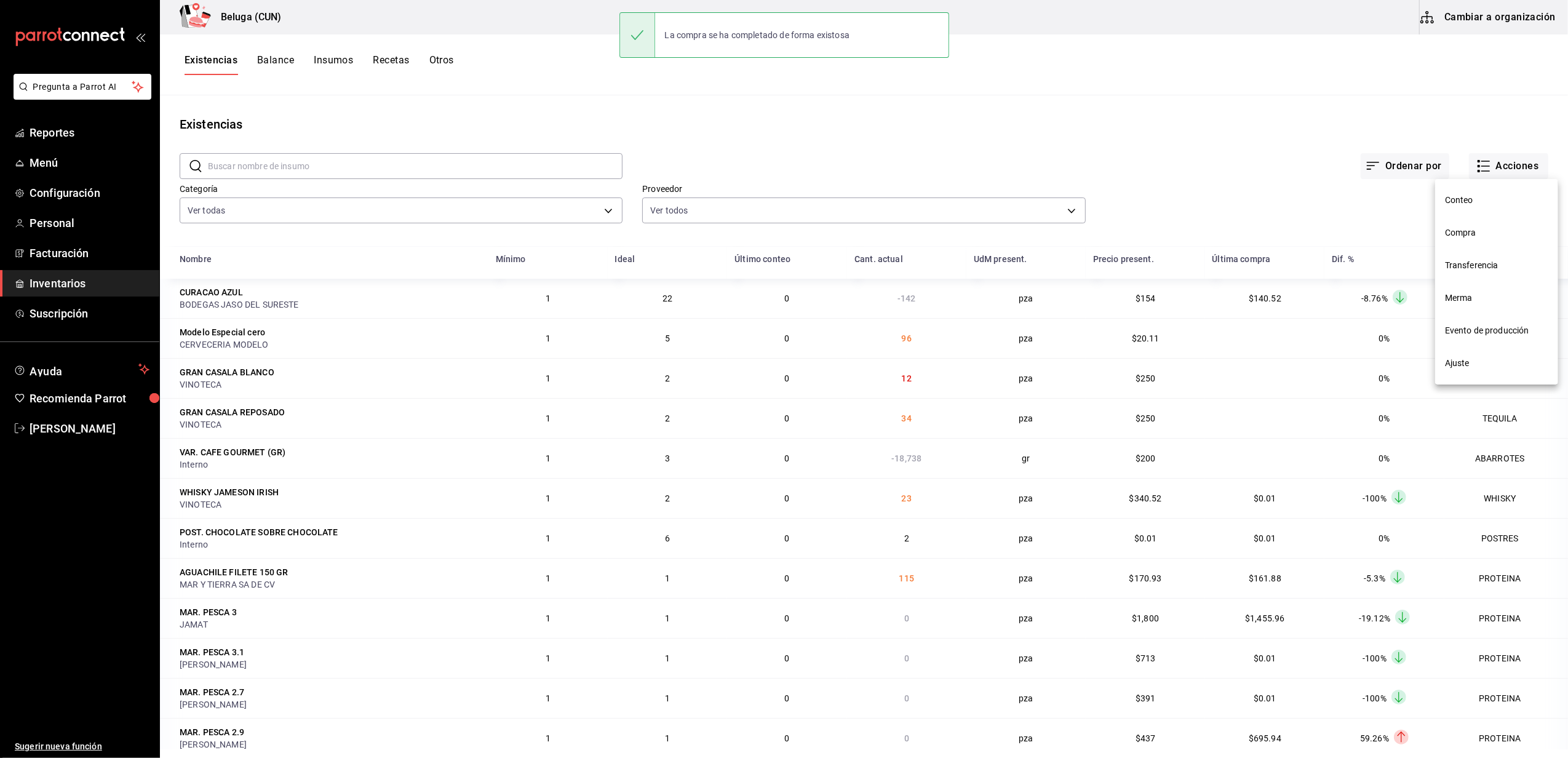
click at [1472, 236] on span "Compra" at bounding box center [1496, 233] width 103 height 13
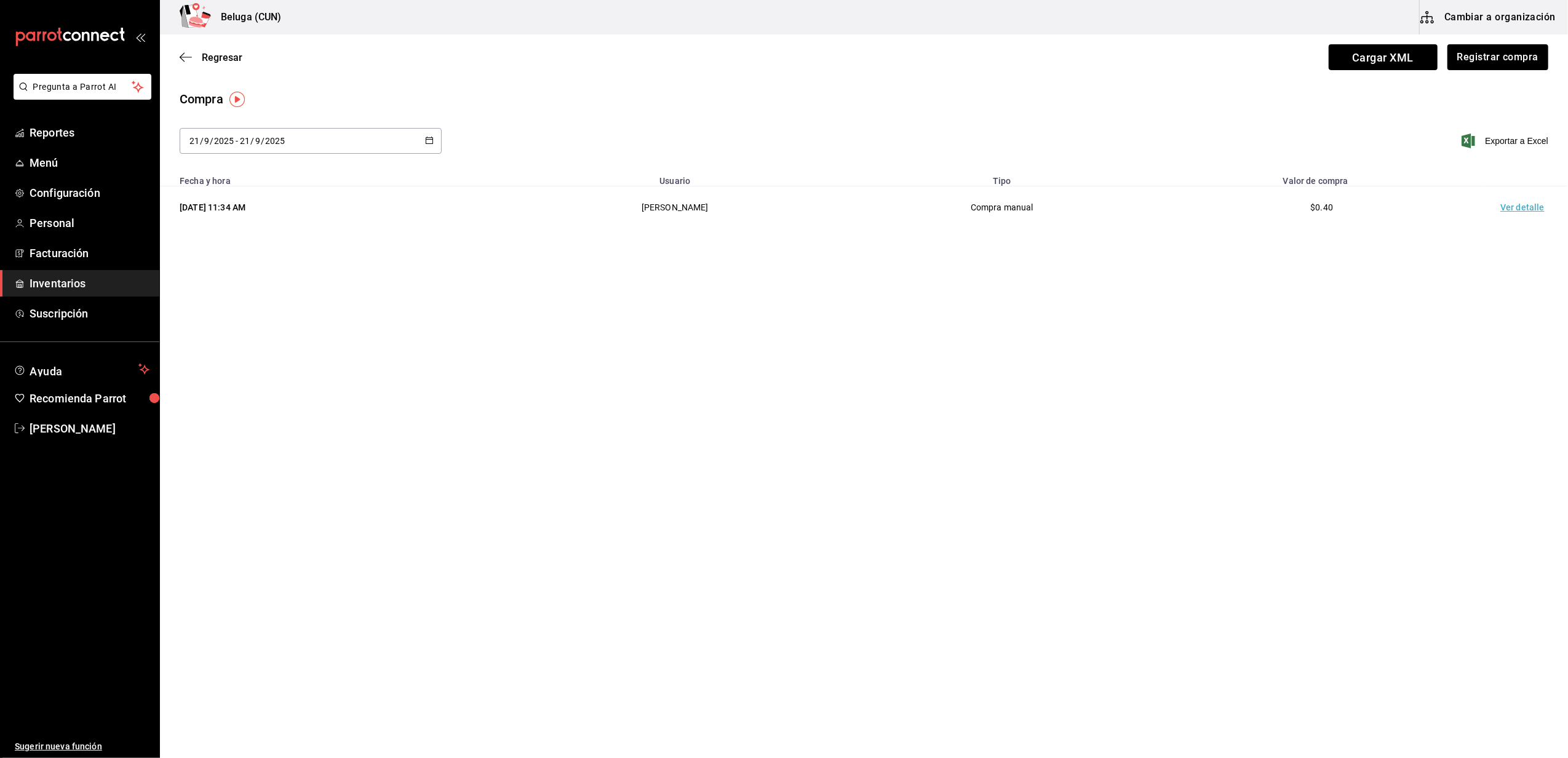
click at [1523, 212] on td "Ver detalle" at bounding box center [1525, 208] width 86 height 43
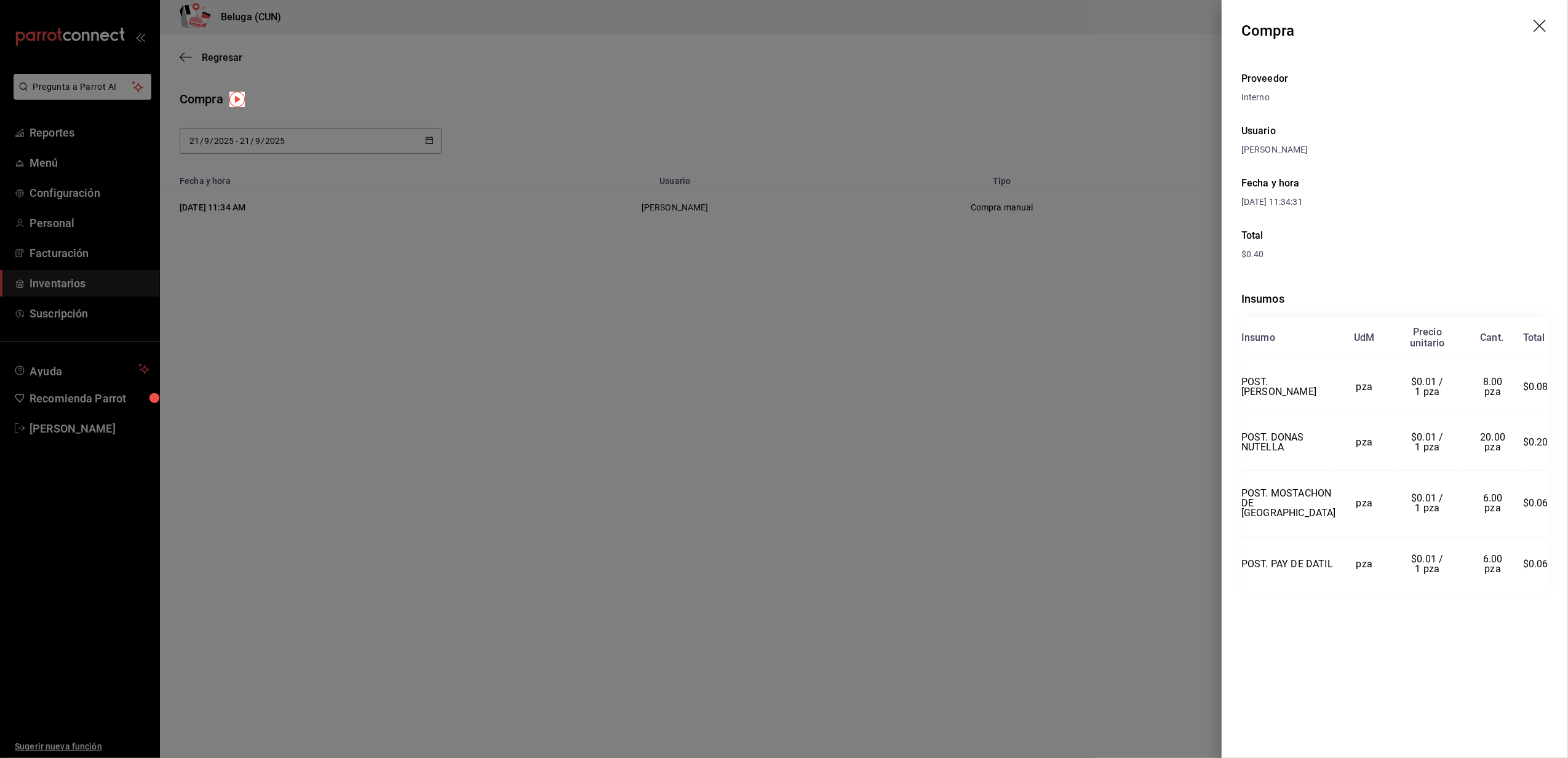
click at [1541, 28] on icon "drag" at bounding box center [1541, 27] width 15 height 15
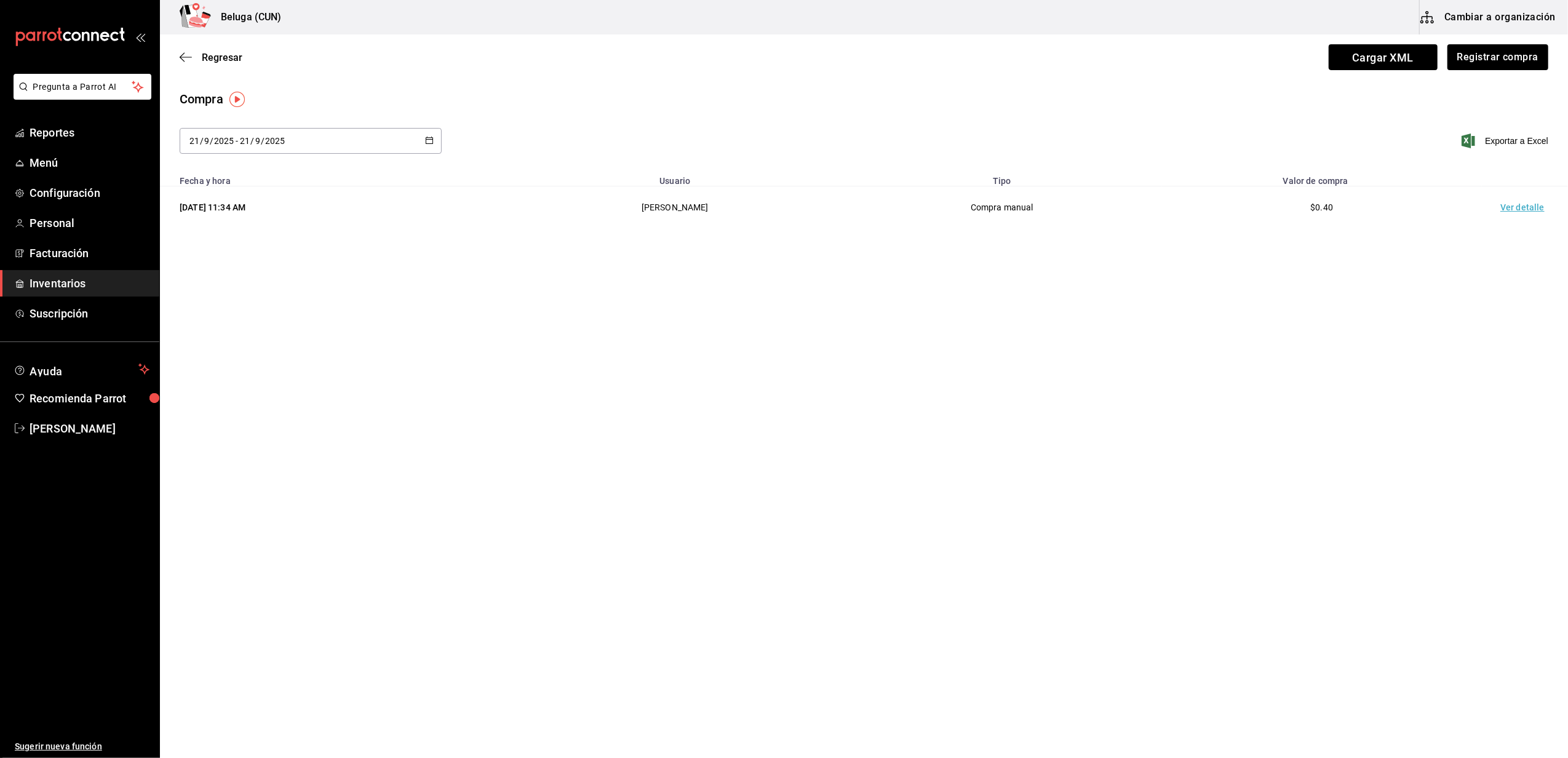
click at [49, 286] on span "Inventarios" at bounding box center [89, 283] width 120 height 17
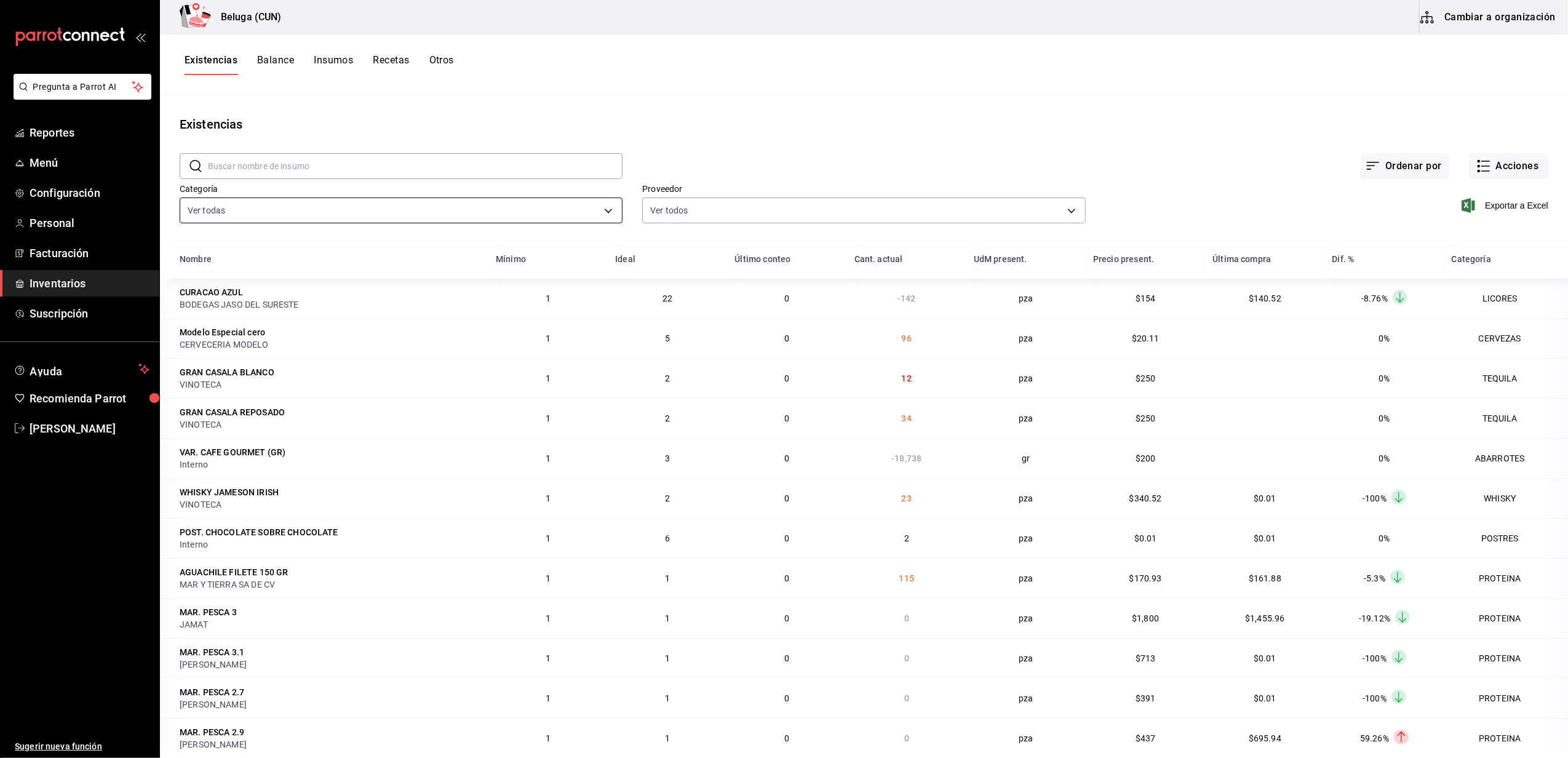
click at [605, 213] on body "Pregunta a Parrot AI Reportes Menú Configuración Personal Facturación Inventari…" at bounding box center [784, 375] width 1568 height 749
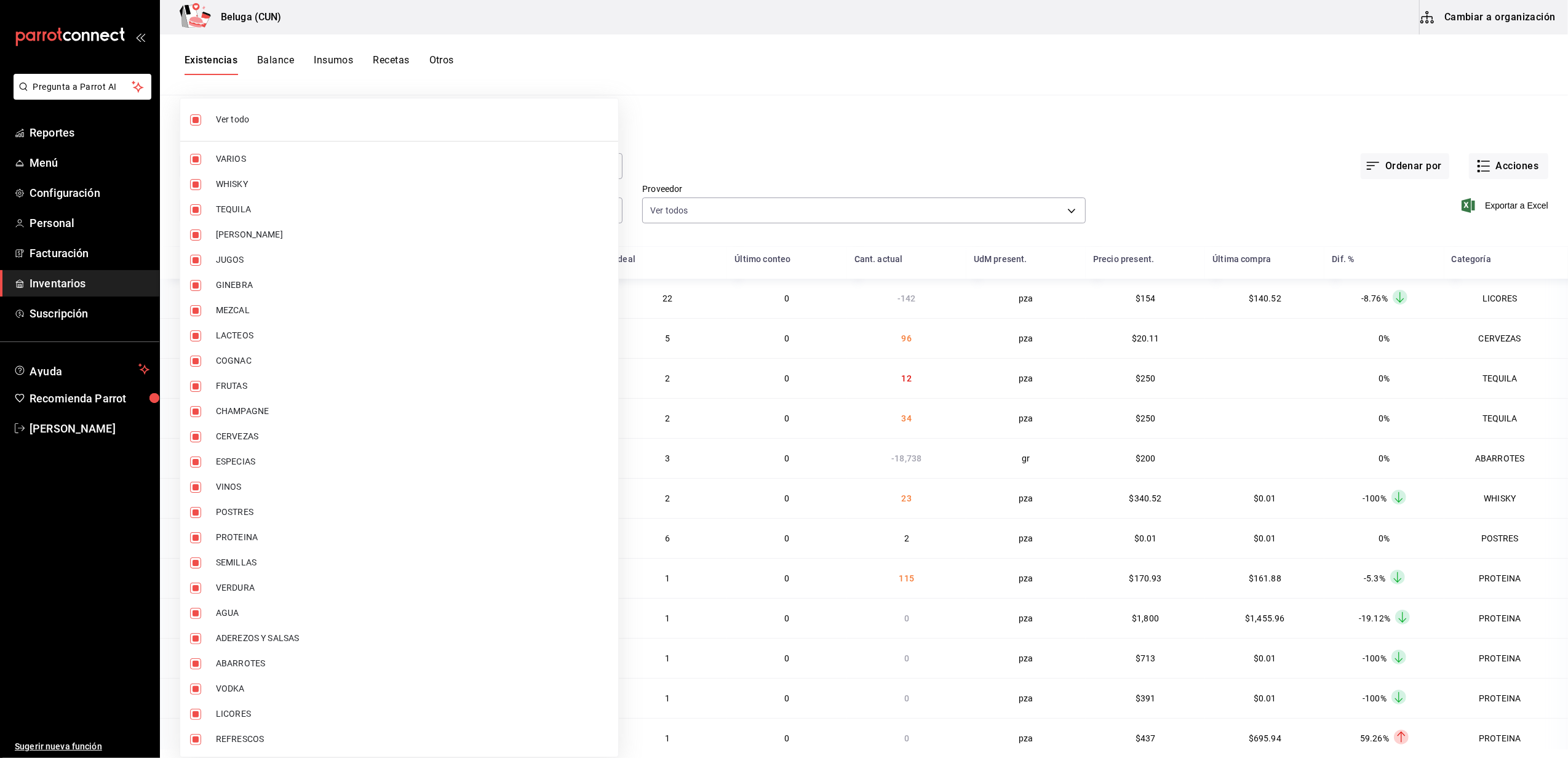
click at [196, 121] on input "checkbox" at bounding box center [195, 120] width 11 height 11
checkbox input "false"
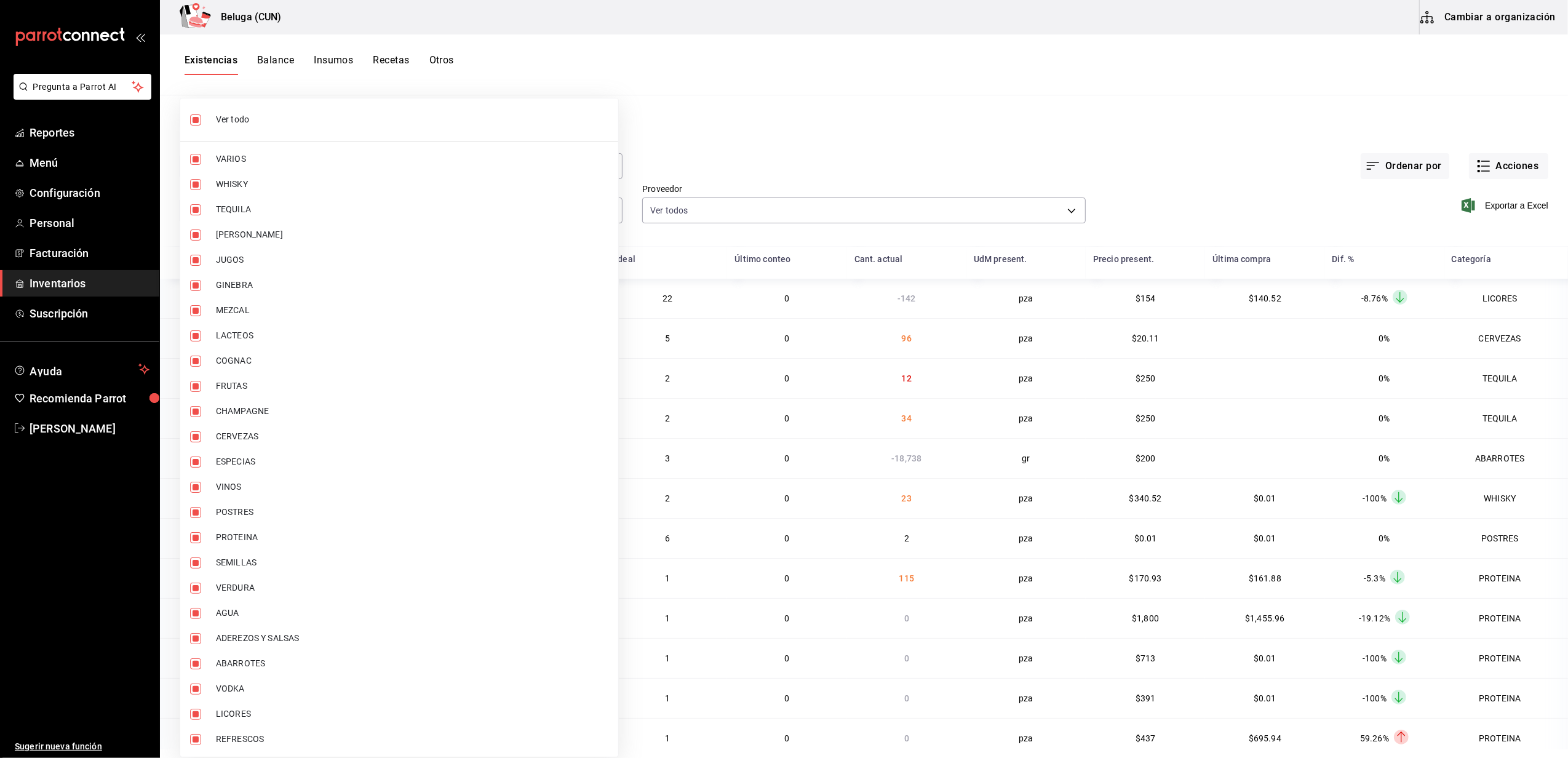
checkbox input "false"
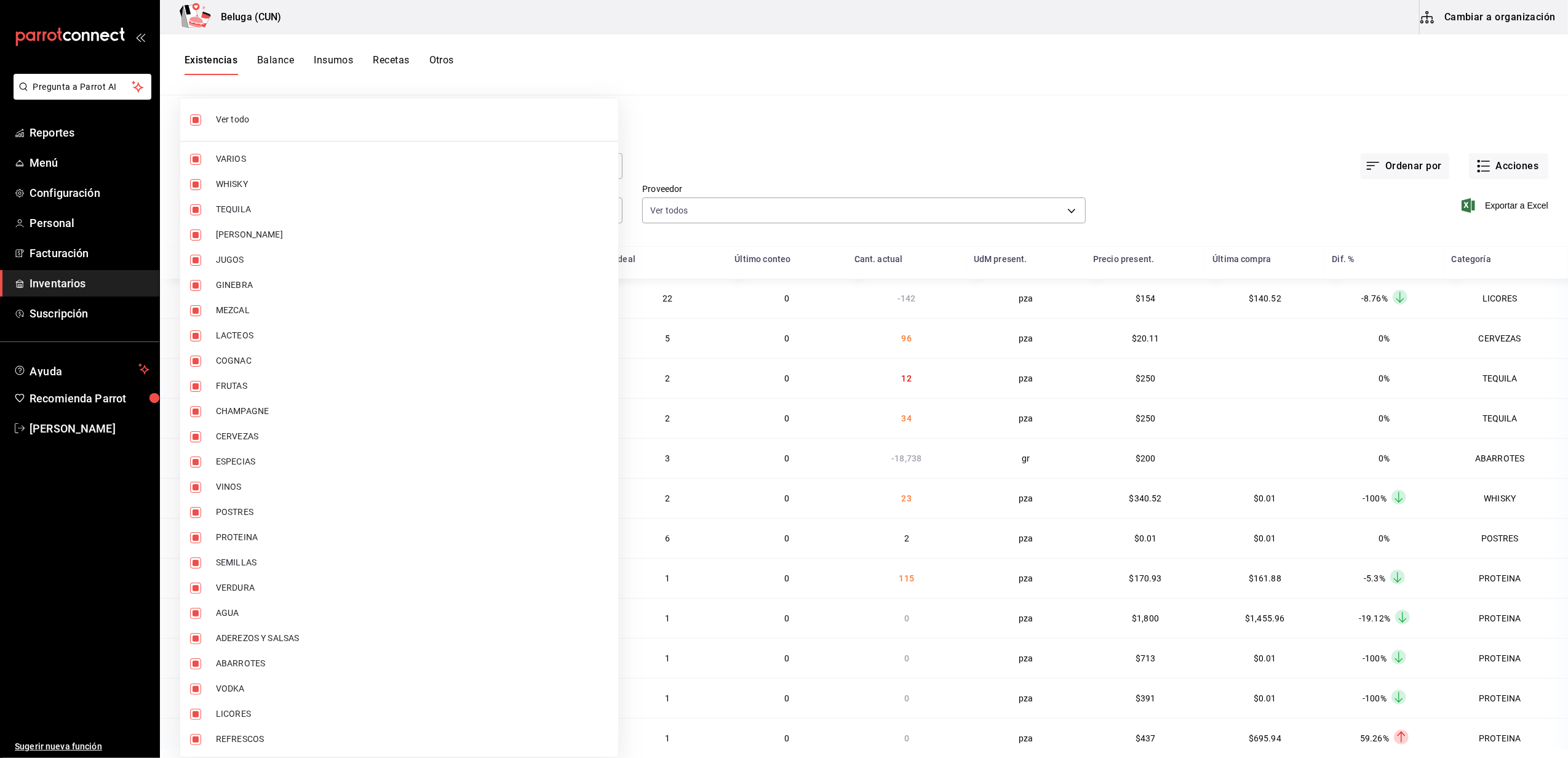
checkbox input "false"
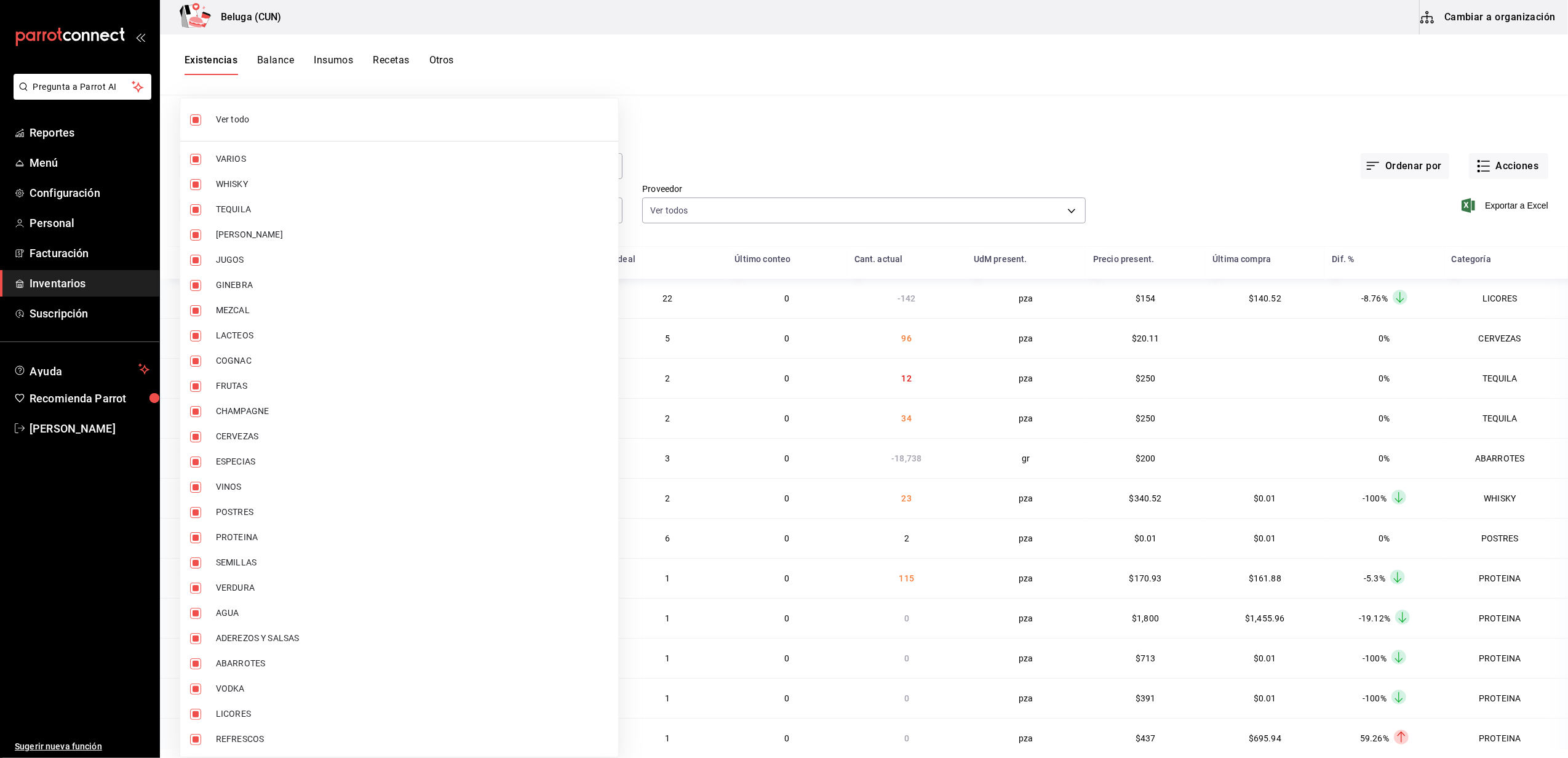
checkbox input "false"
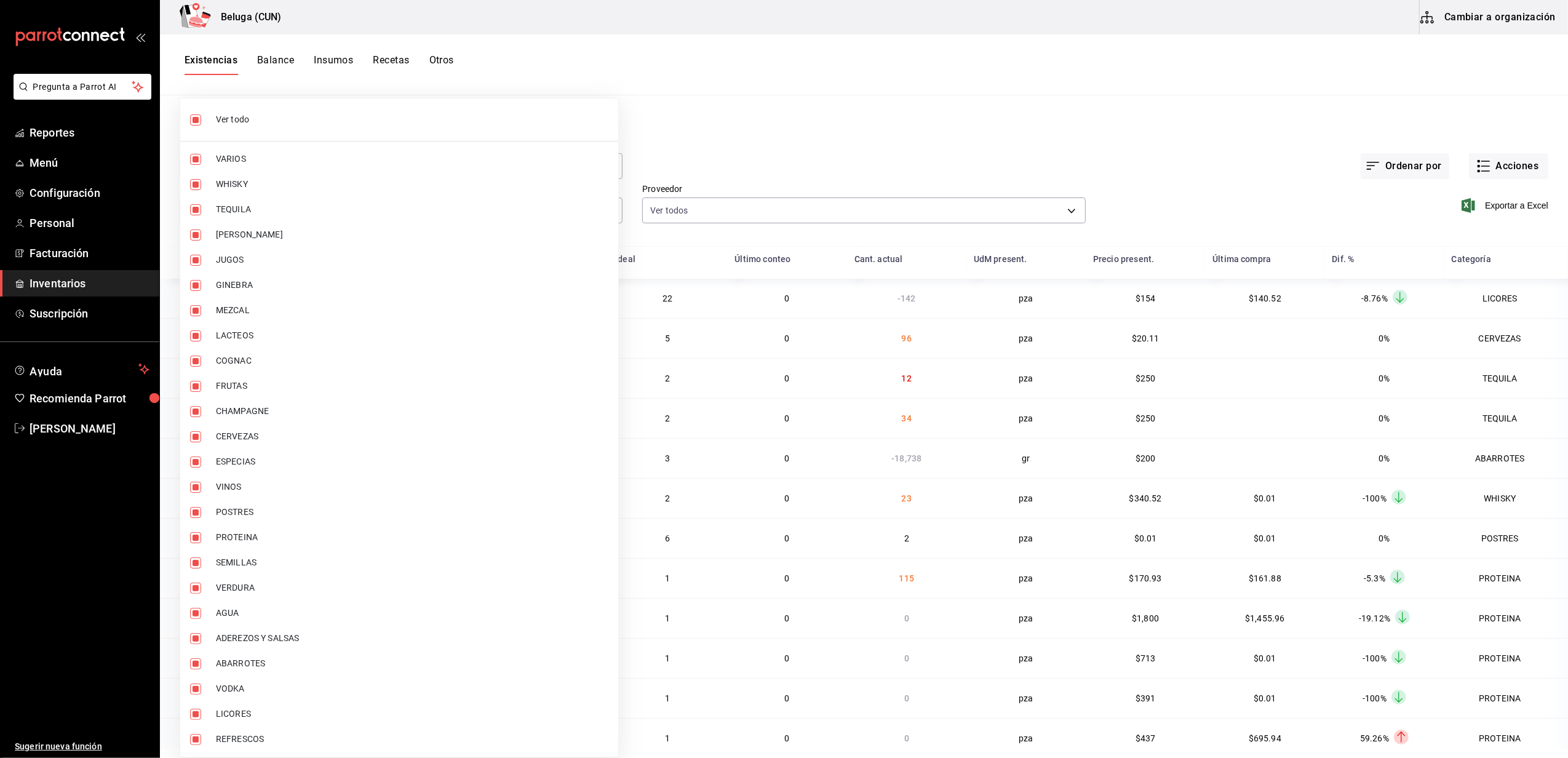
checkbox input "false"
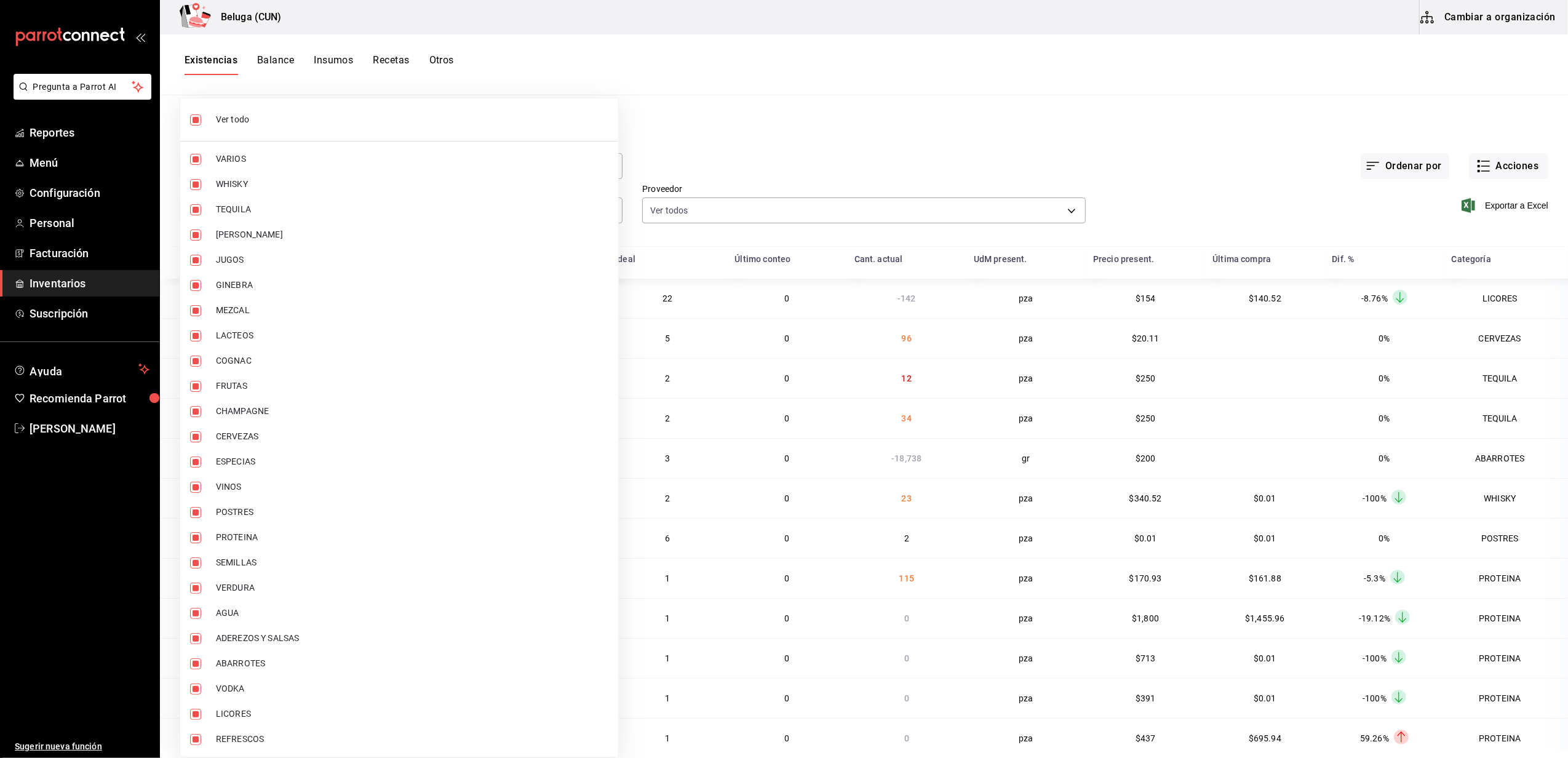
checkbox input "false"
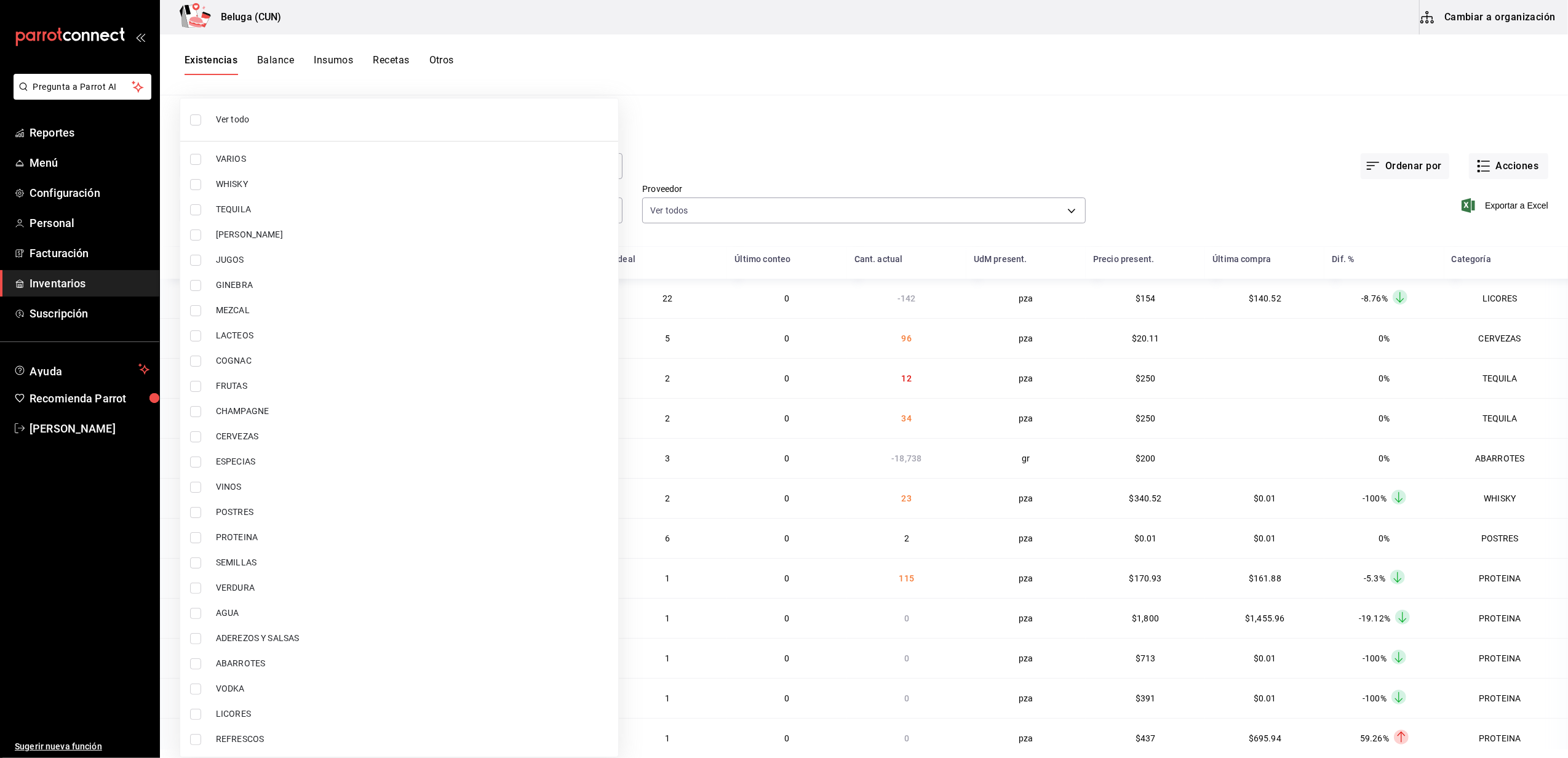
click at [195, 538] on input "checkbox" at bounding box center [195, 538] width 11 height 11
checkbox input "true"
type input "49acfc3a-e67d-4012-8994-cdceb58e19f0"
click at [193, 515] on input "checkbox" at bounding box center [195, 513] width 11 height 11
checkbox input "true"
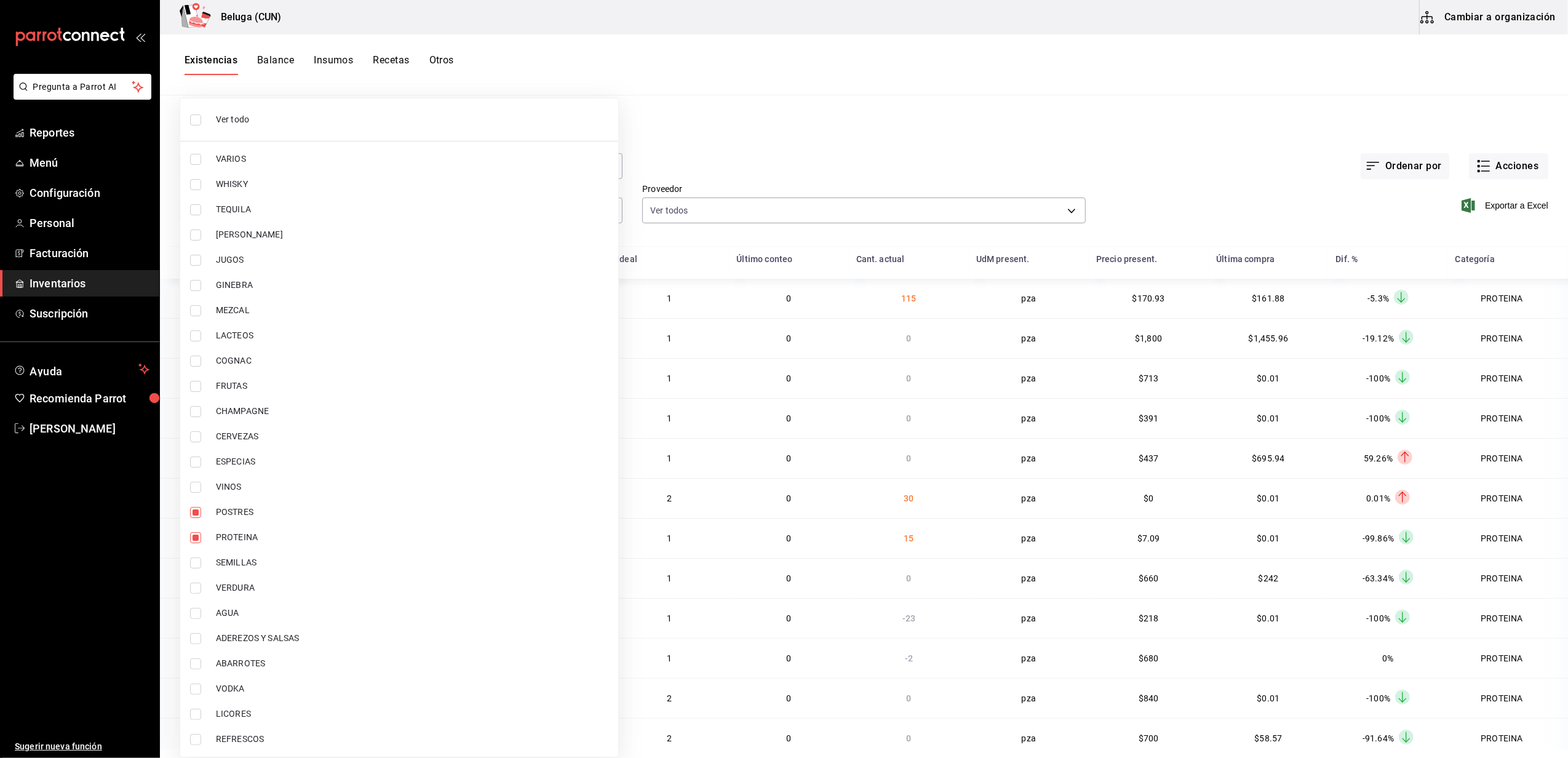
type input "49acfc3a-e67d-4012-8994-cdceb58e19f0,43c9e2b0-4afa-46e8-9575-d8271eaf3d25"
click at [722, 171] on div at bounding box center [784, 379] width 1568 height 758
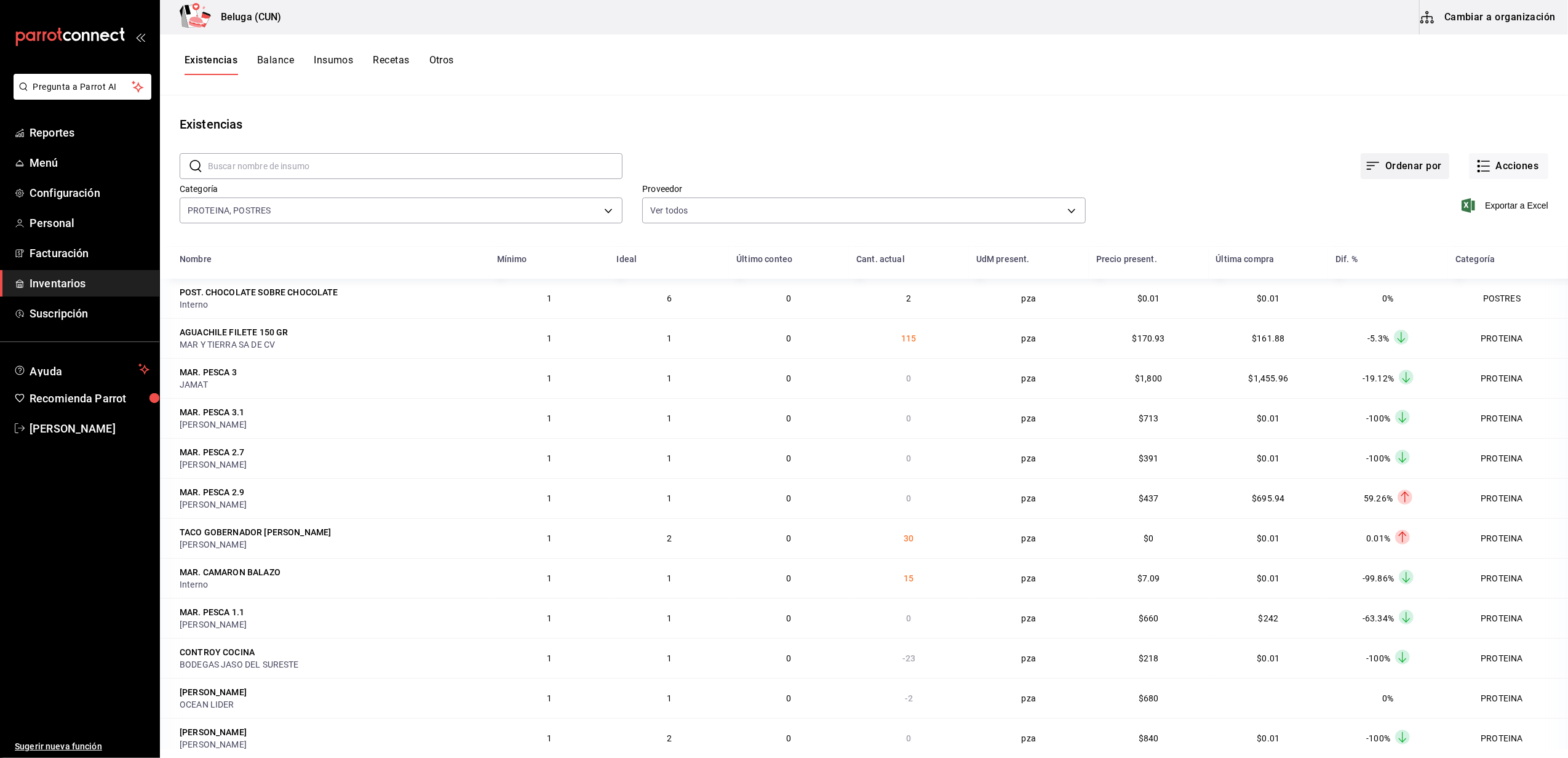
click at [1403, 161] on button "Ordenar por" at bounding box center [1405, 166] width 89 height 26
click at [1201, 145] on div at bounding box center [784, 379] width 1568 height 758
click at [450, 60] on button "Otros" at bounding box center [441, 64] width 25 height 21
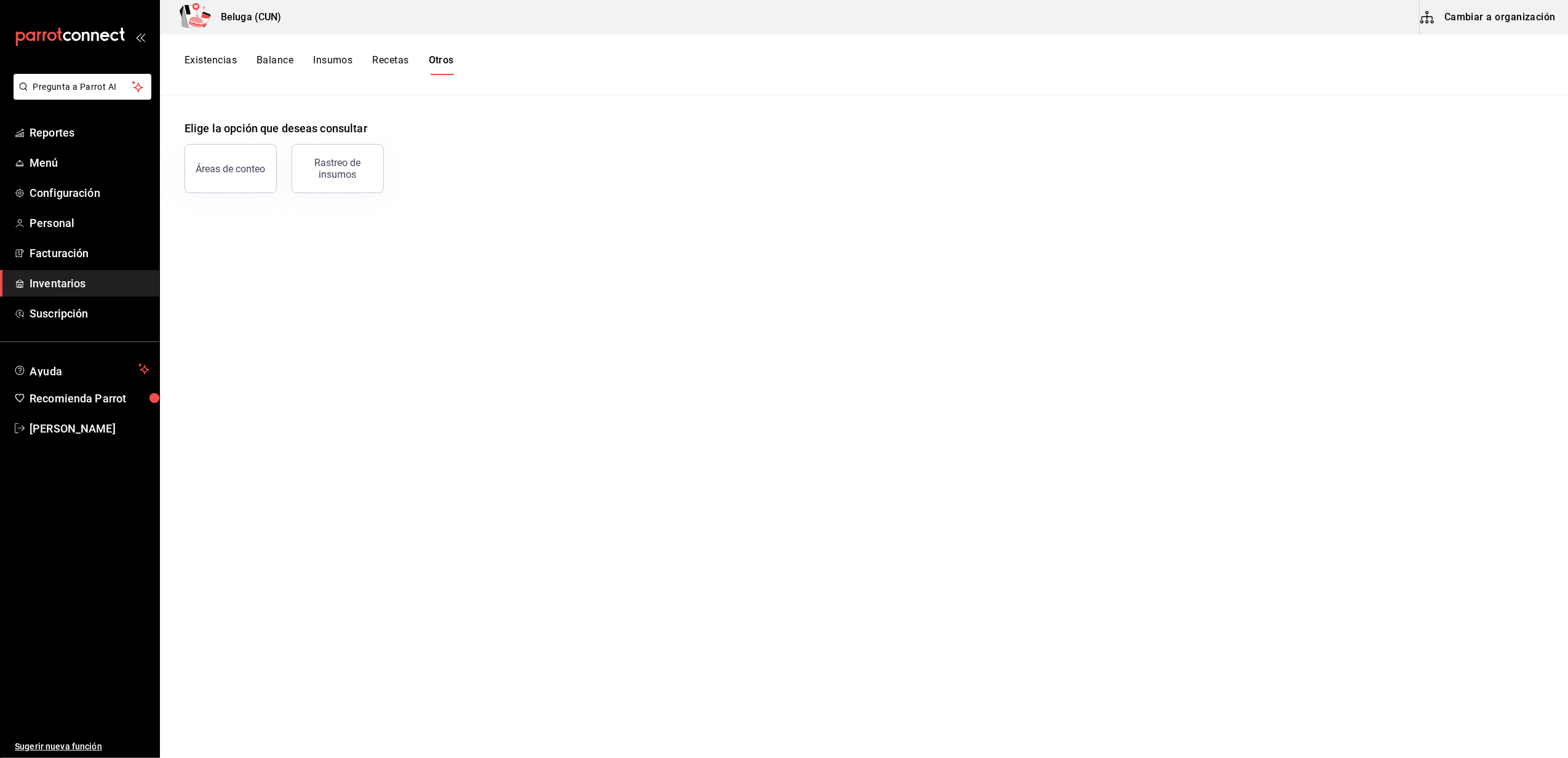
click at [345, 183] on button "Rastreo de insumos" at bounding box center [338, 169] width 92 height 49
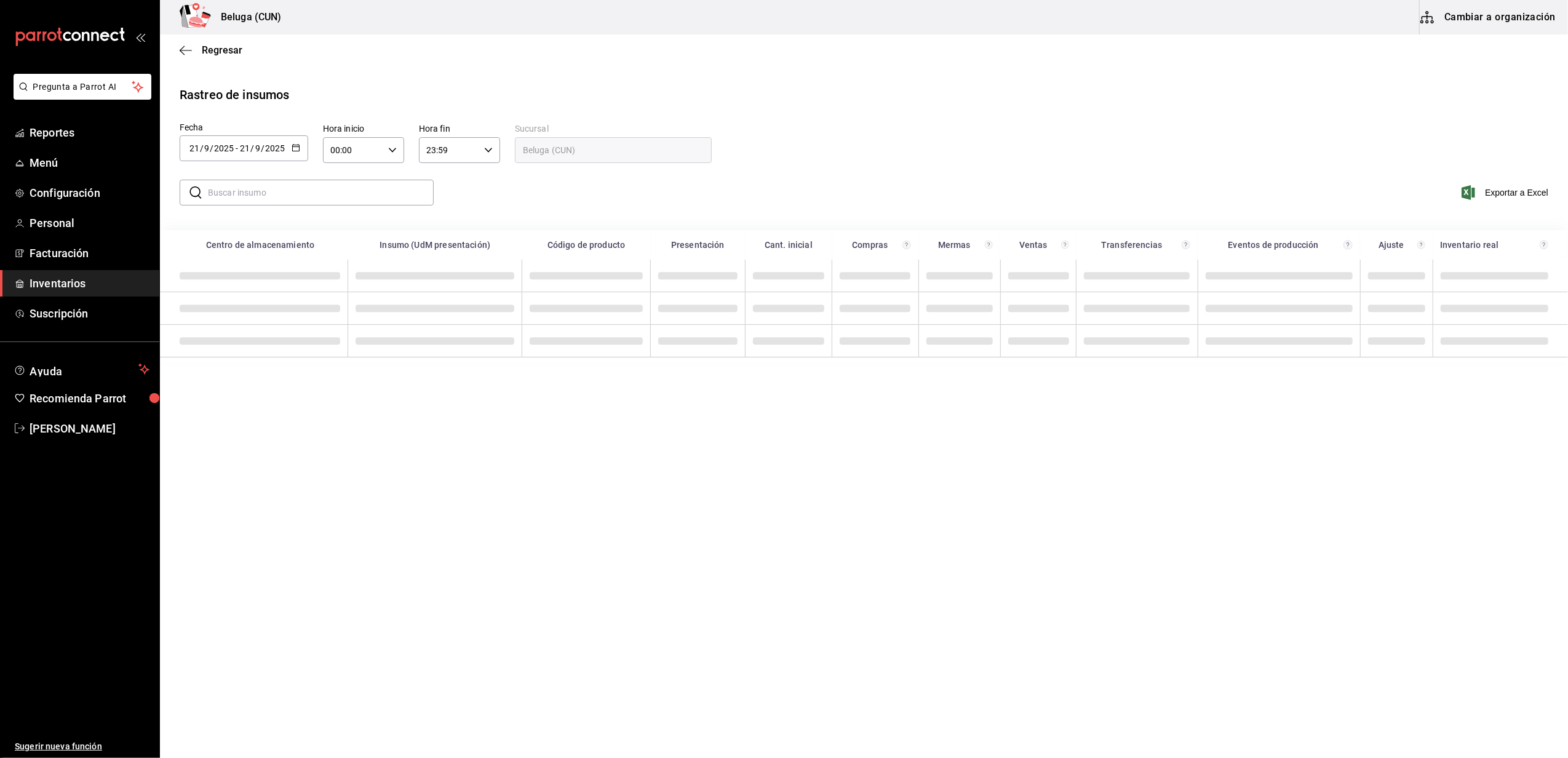
click at [297, 148] on icon "button" at bounding box center [296, 147] width 9 height 9
click at [237, 380] on li "Rango de fechas" at bounding box center [238, 381] width 116 height 28
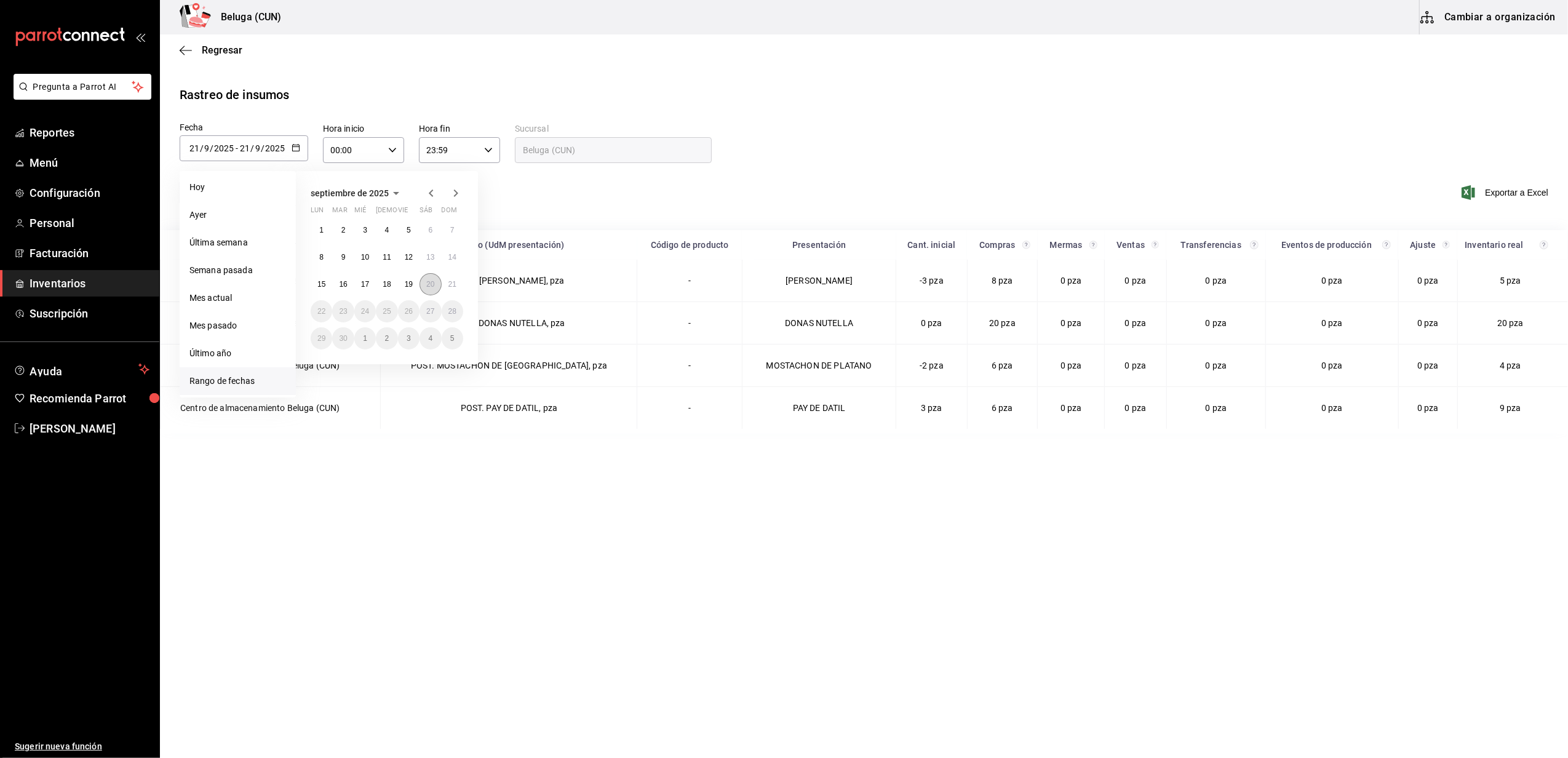
click at [430, 285] on abbr "20" at bounding box center [430, 284] width 8 height 9
click at [411, 286] on abbr "19" at bounding box center [408, 284] width 8 height 9
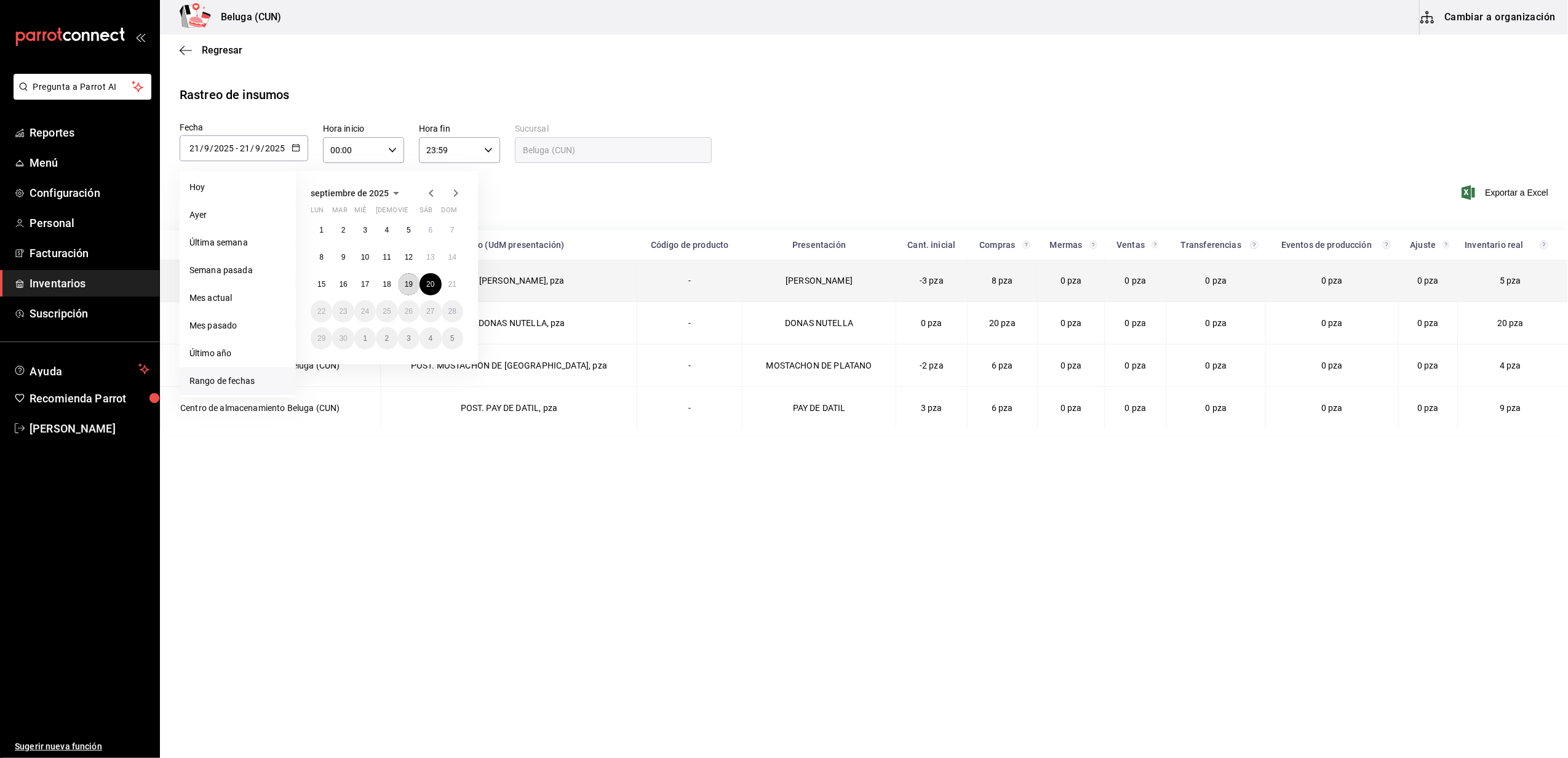
type input "[DATE]"
type input "19"
type input "[DATE]"
type input "20"
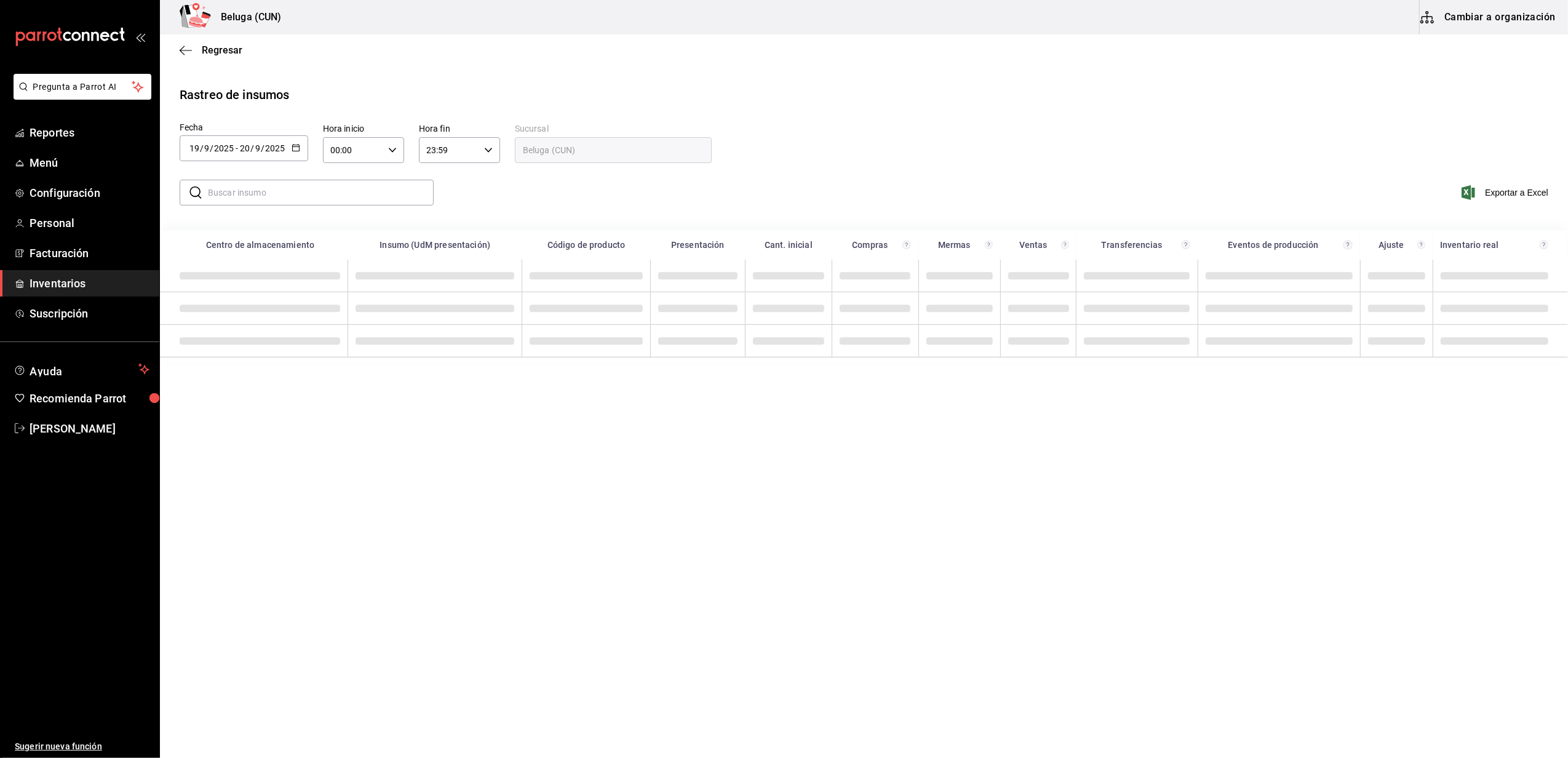
click at [389, 149] on \(Stroke\) "button" at bounding box center [392, 150] width 7 height 4
click at [341, 229] on span "10" at bounding box center [342, 231] width 21 height 10
type input "10:00"
click at [340, 227] on span "10" at bounding box center [342, 231] width 21 height 10
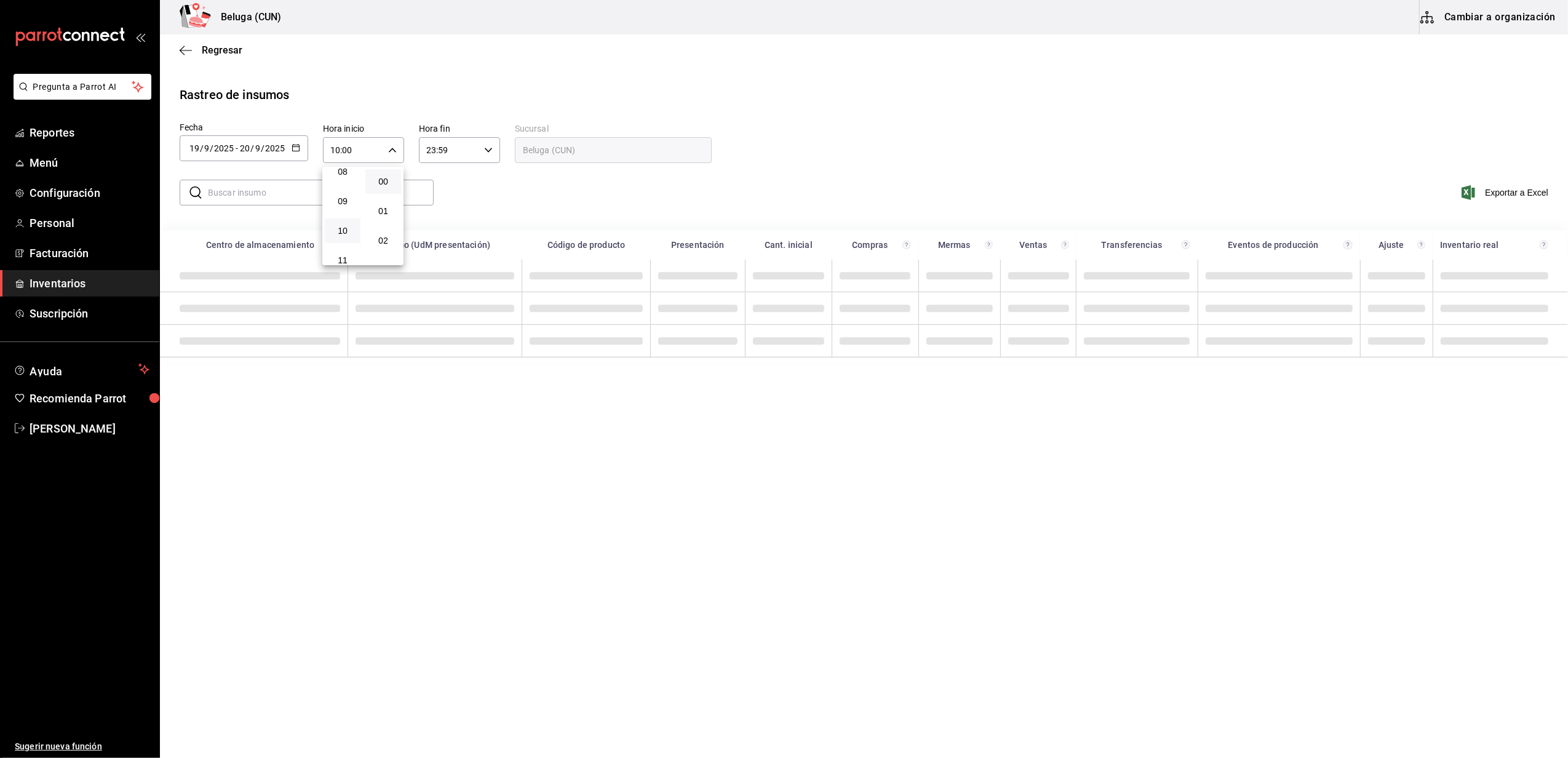
click at [485, 147] on div at bounding box center [784, 379] width 1568 height 758
click at [491, 147] on icon "button" at bounding box center [488, 150] width 9 height 9
click at [436, 220] on span "04" at bounding box center [438, 217] width 21 height 10
type input "04:59"
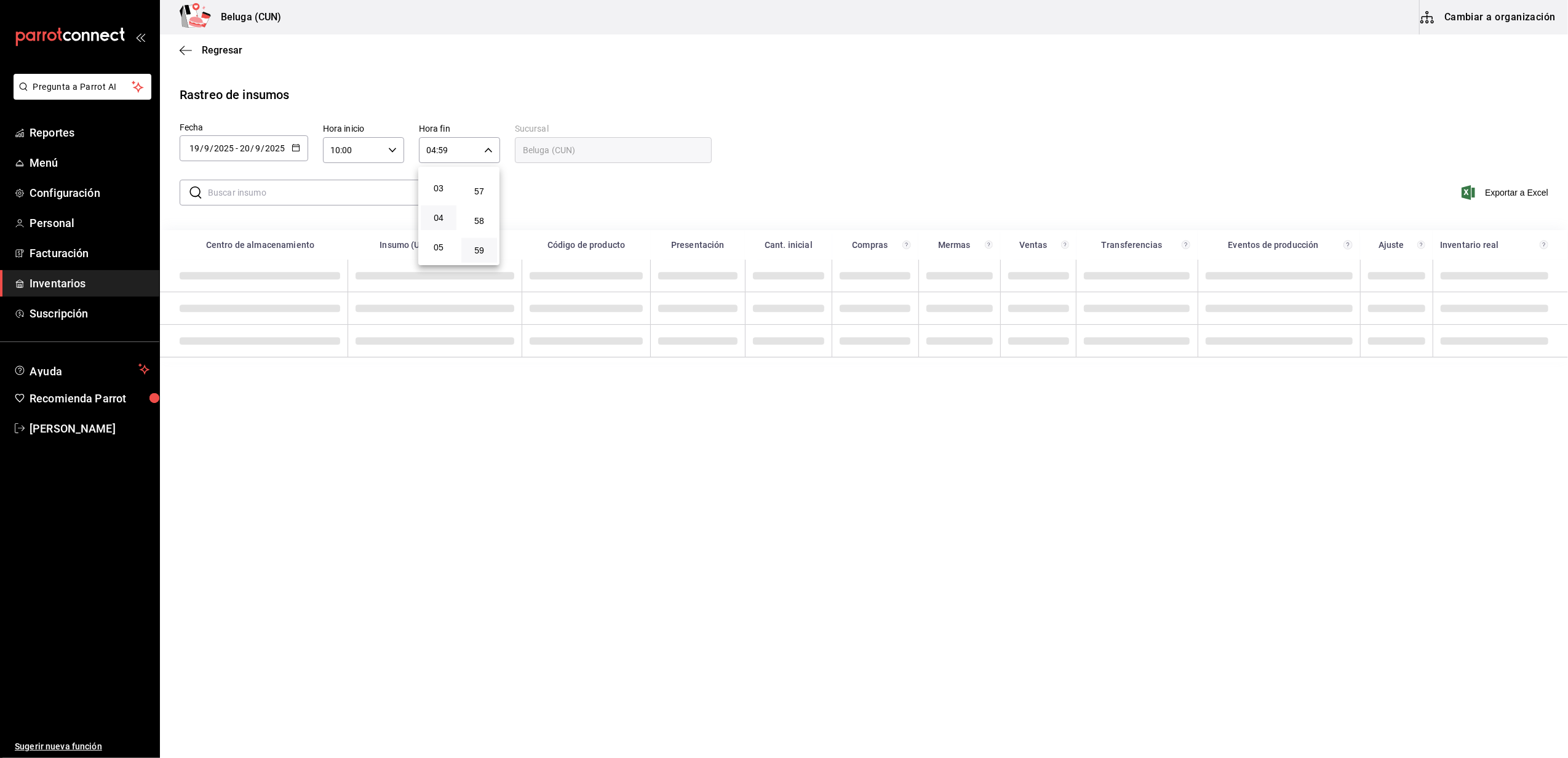
click at [548, 191] on div at bounding box center [784, 379] width 1568 height 758
click at [390, 195] on input "text" at bounding box center [321, 192] width 226 height 25
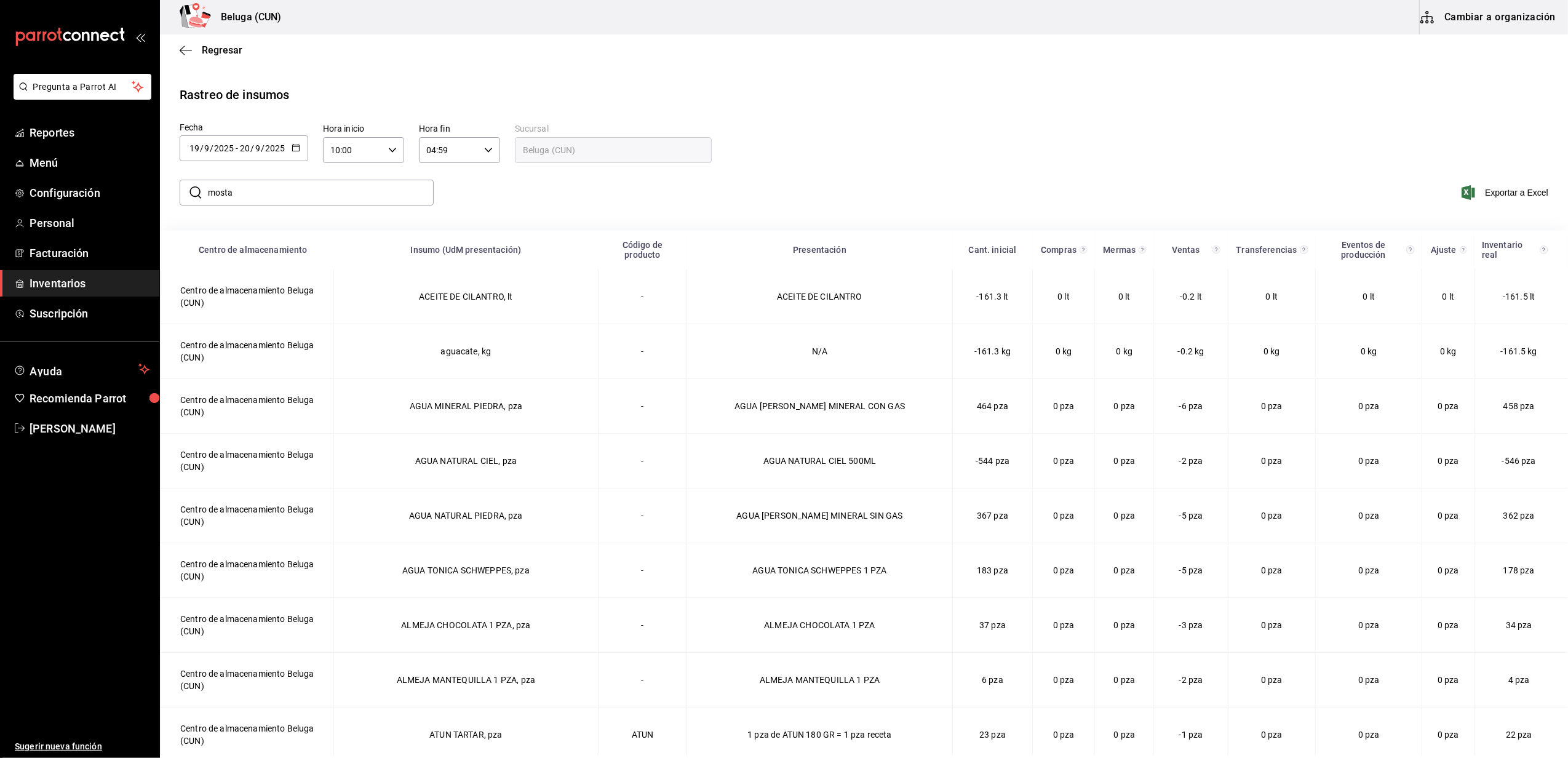
type input "mosta"
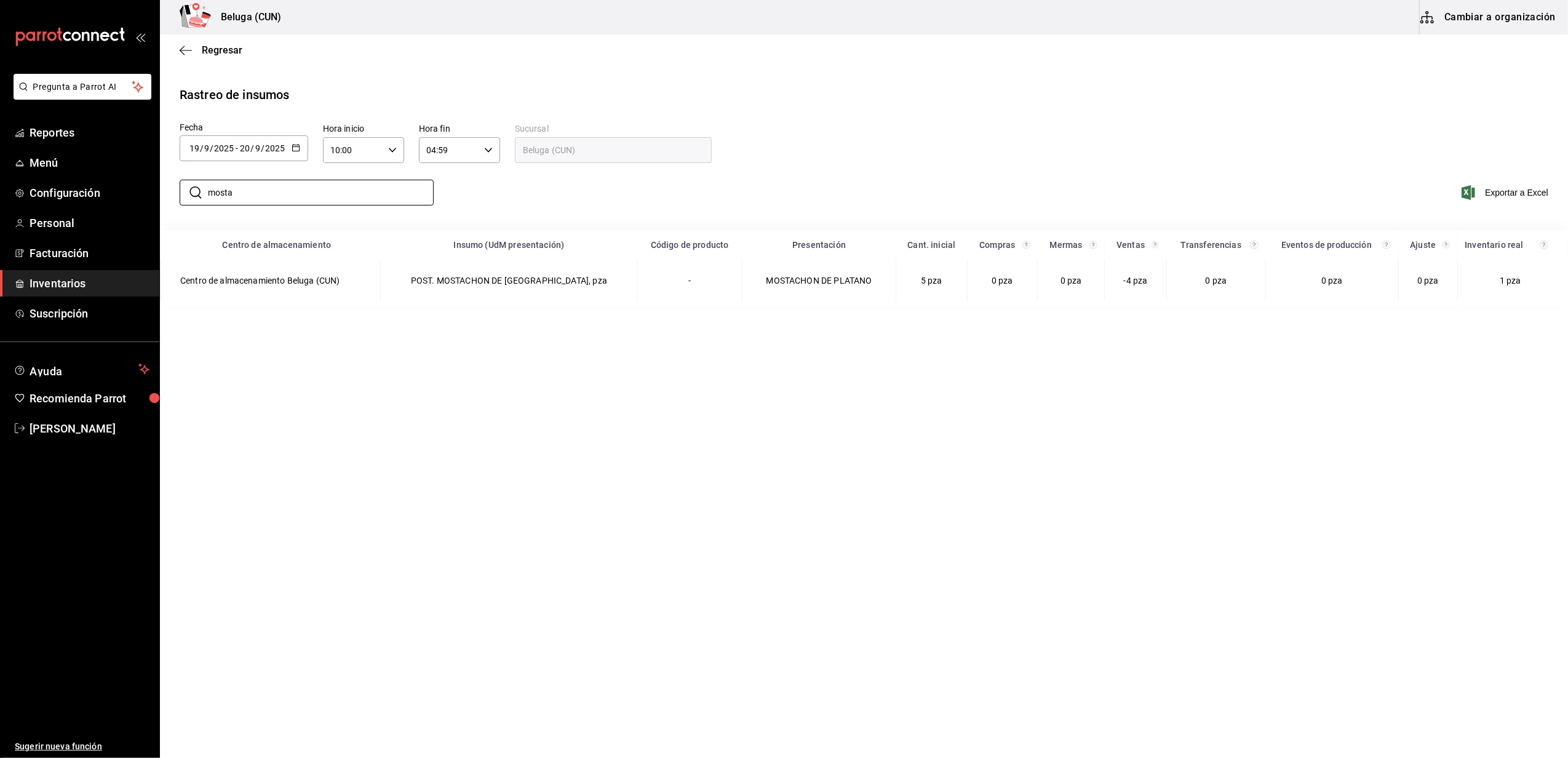
drag, startPoint x: 552, startPoint y: 619, endPoint x: 359, endPoint y: 429, distance: 270.8
click at [552, 617] on main "Regresar Rastreo de insumos Fecha [DATE] [DATE] - [DATE] [DATE] [DATE] lun mar …" at bounding box center [864, 395] width 1408 height 721
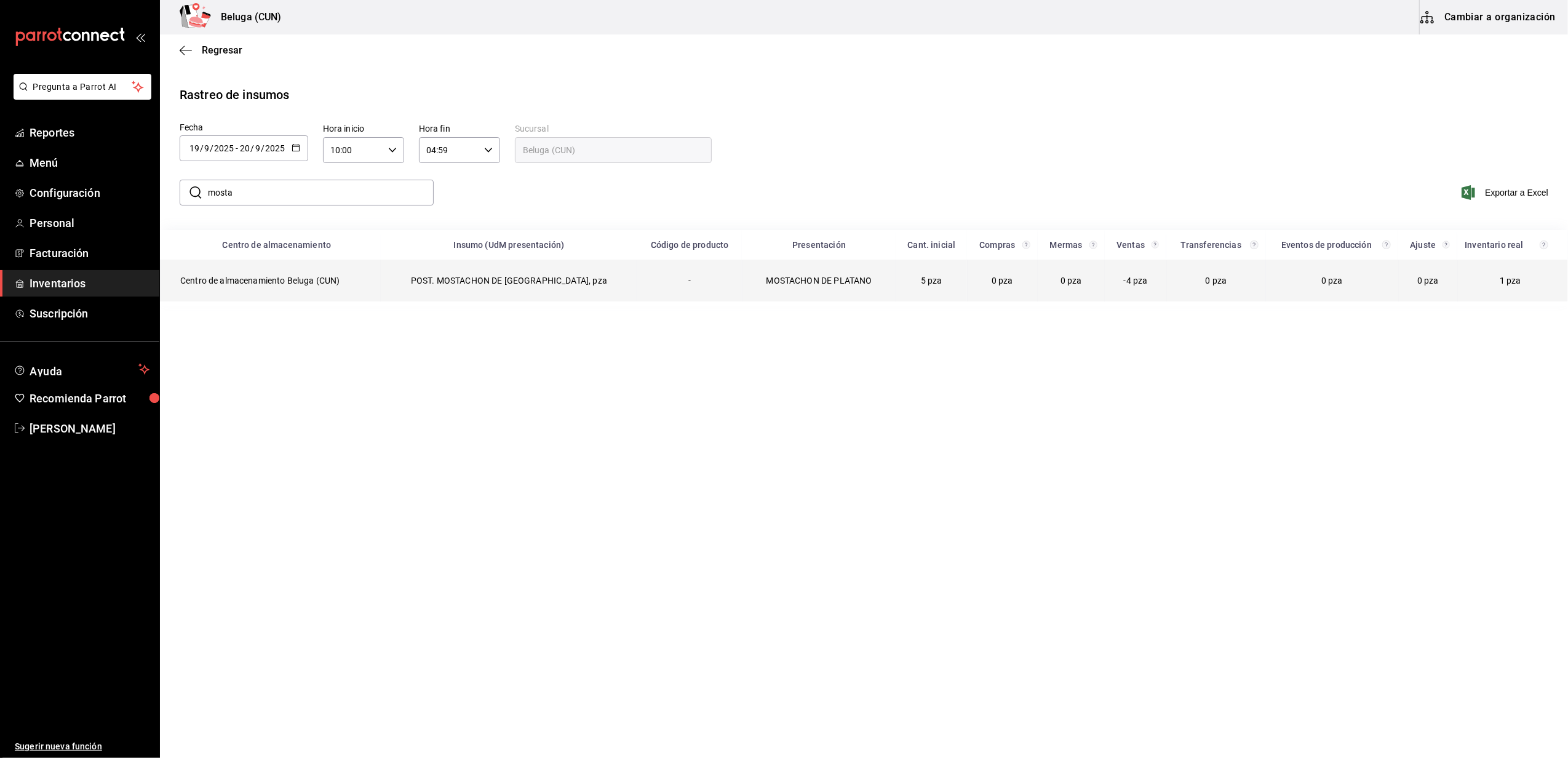
click at [316, 283] on td "Centro de almacenamiento Beluga (CUN)" at bounding box center [271, 281] width 220 height 42
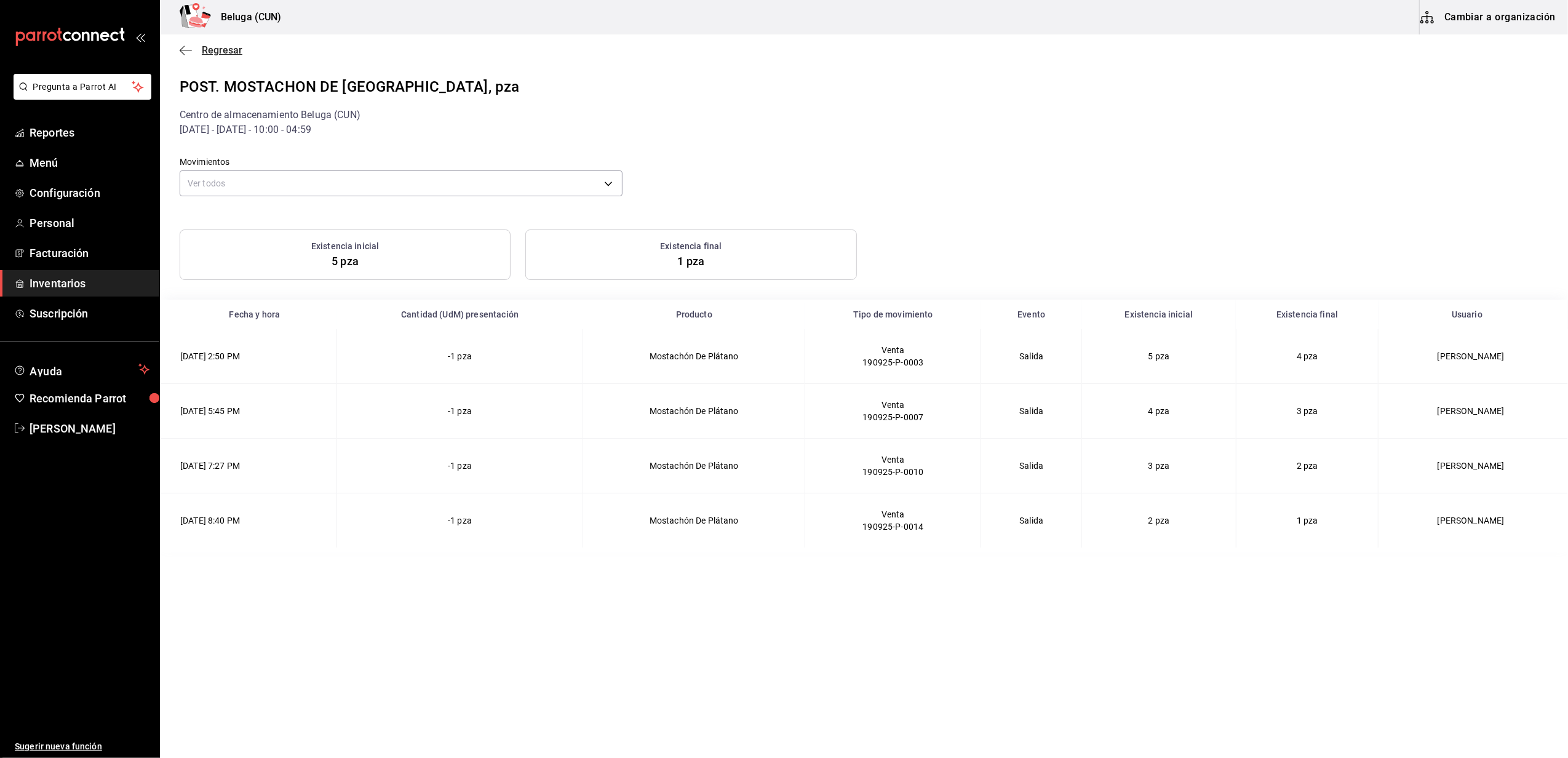
click at [225, 43] on div "Regresar" at bounding box center [864, 50] width 1408 height 31
click at [231, 43] on div "Regresar" at bounding box center [864, 50] width 1408 height 31
click at [228, 45] on span "Regresar" at bounding box center [222, 50] width 41 height 12
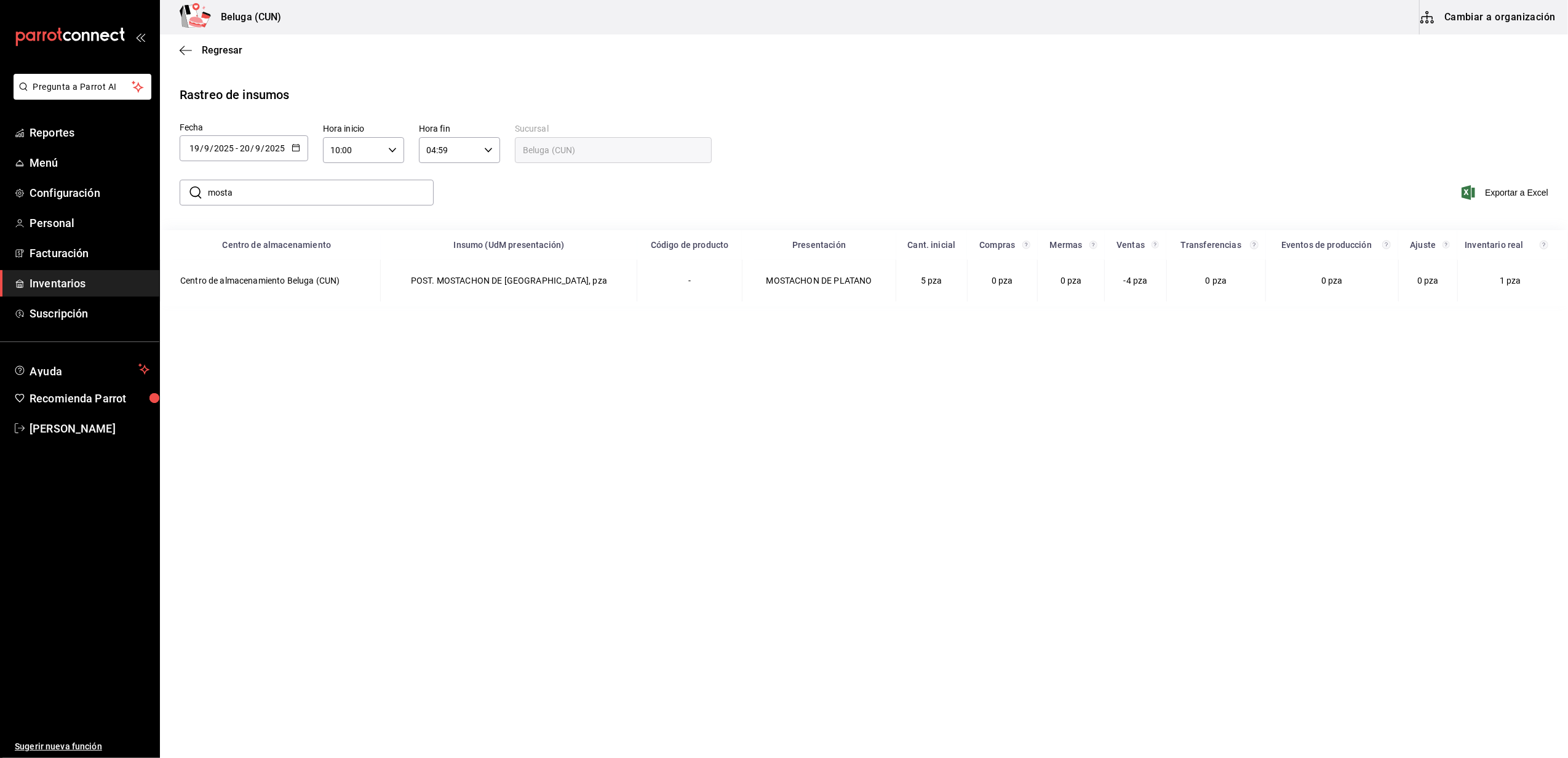
click at [299, 147] on \(Stroke\) "button" at bounding box center [295, 147] width 7 height 1
click at [224, 372] on li "Rango de fechas" at bounding box center [238, 381] width 116 height 28
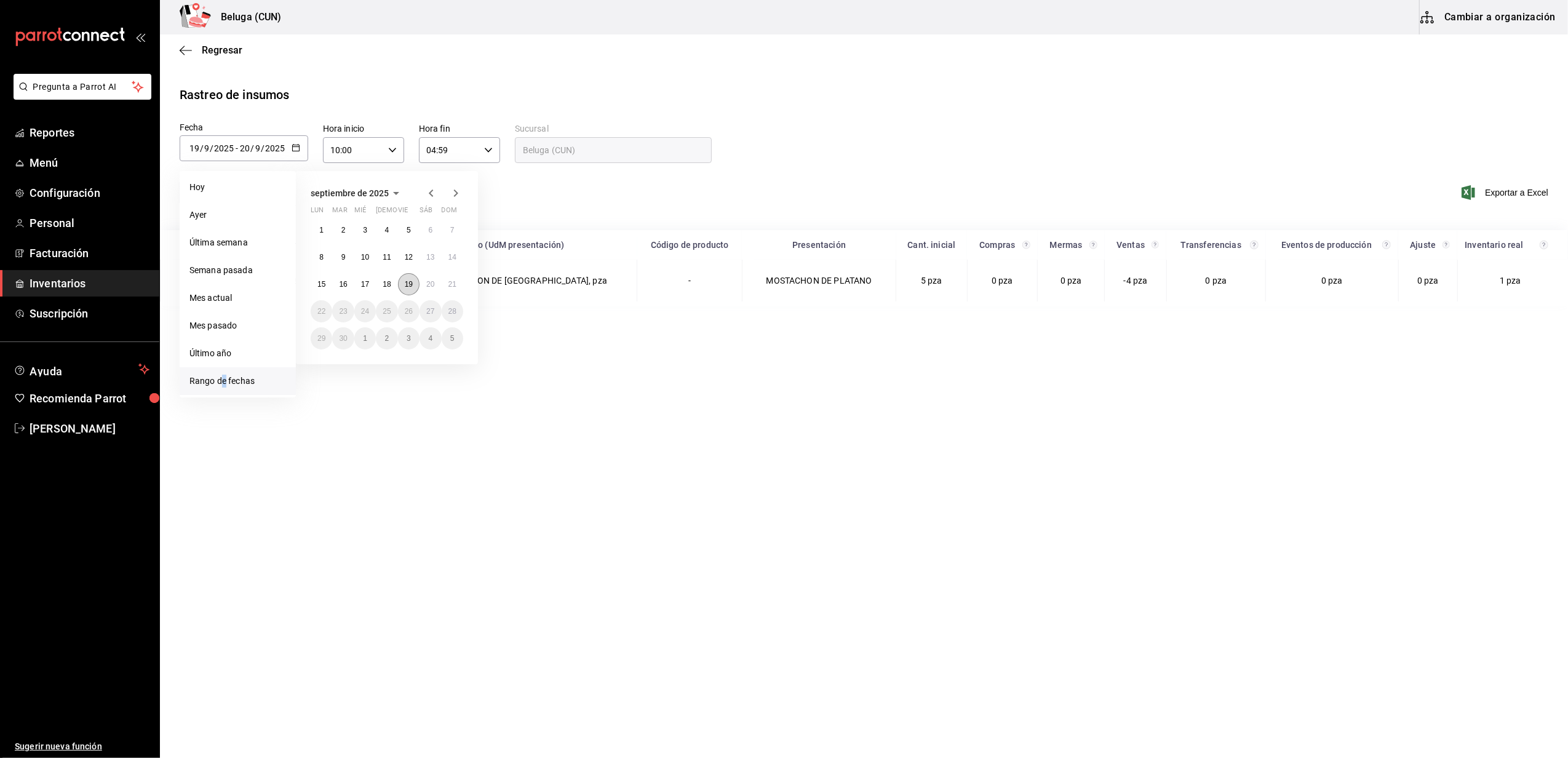
click at [404, 284] on button "19" at bounding box center [408, 284] width 21 height 22
click at [466, 281] on div "[DATE] lun mar mié jue vie sáb dom 1 2 3 4 5 6 7 8 9 10 11 12 13 14 15 16 17 18…" at bounding box center [387, 268] width 182 height 193
click at [460, 284] on button "21" at bounding box center [452, 284] width 21 height 22
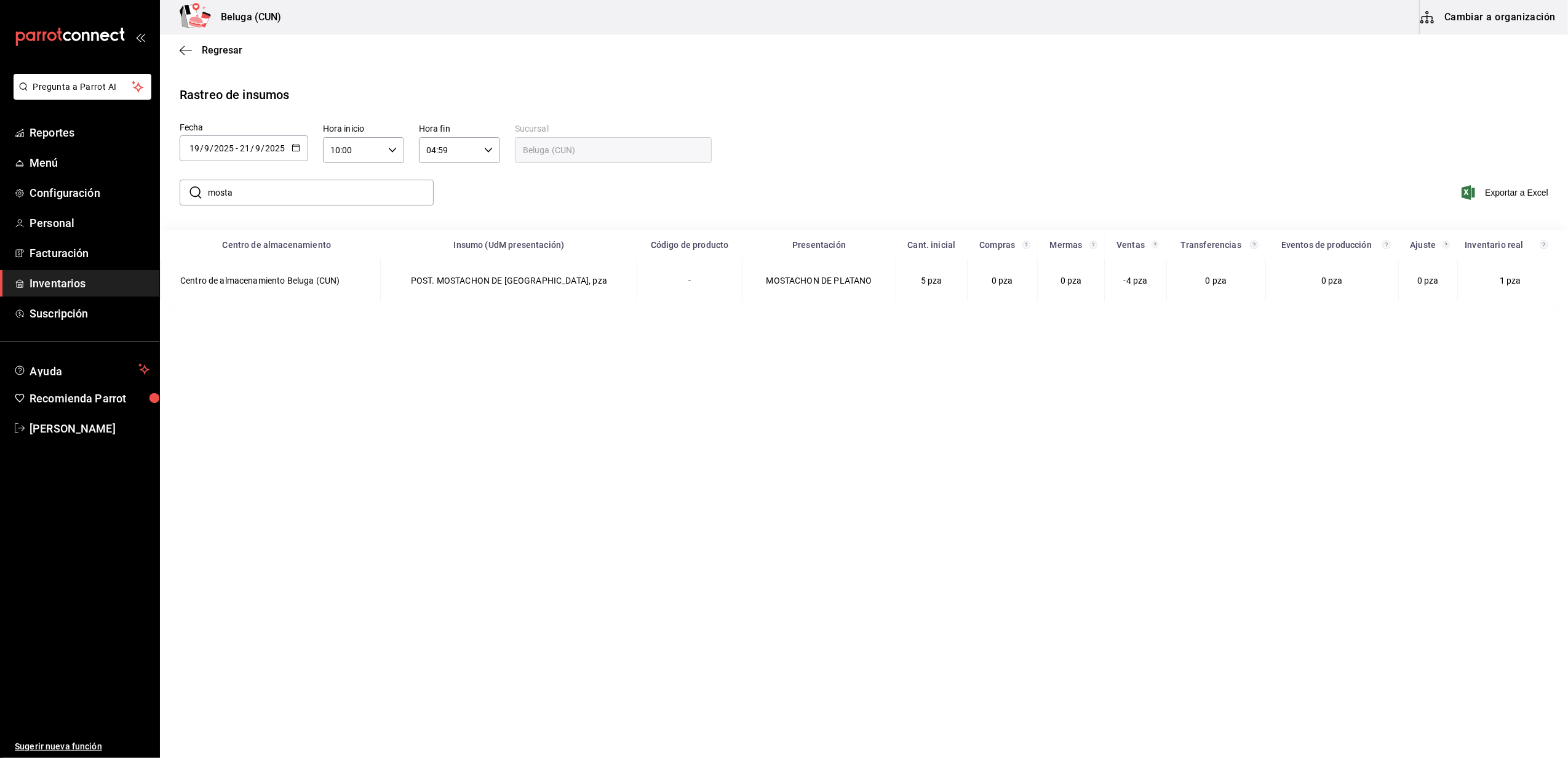
type input "[DATE]"
type input "21"
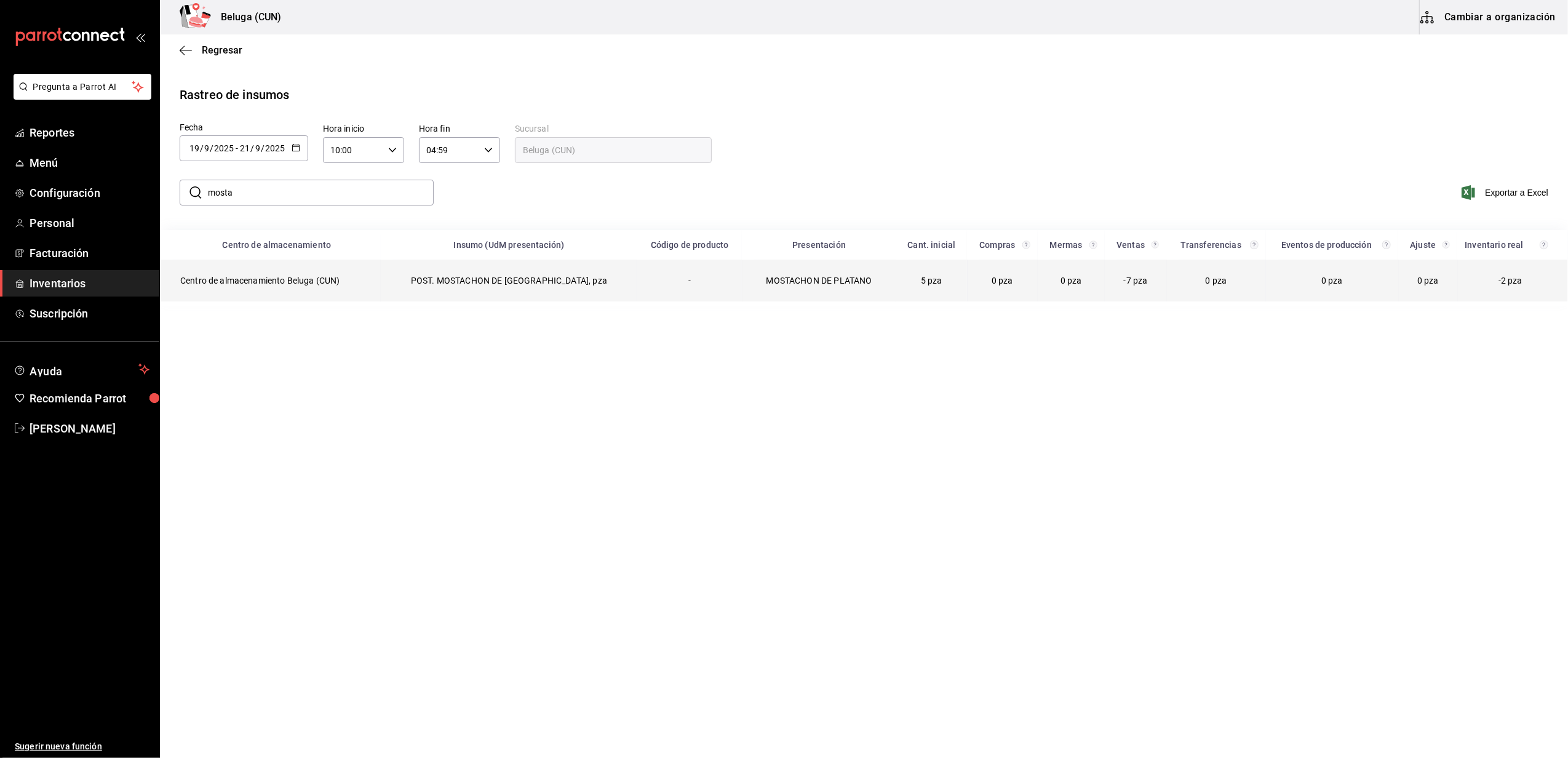
click at [353, 278] on td "Centro de almacenamiento Beluga (CUN)" at bounding box center [271, 281] width 220 height 42
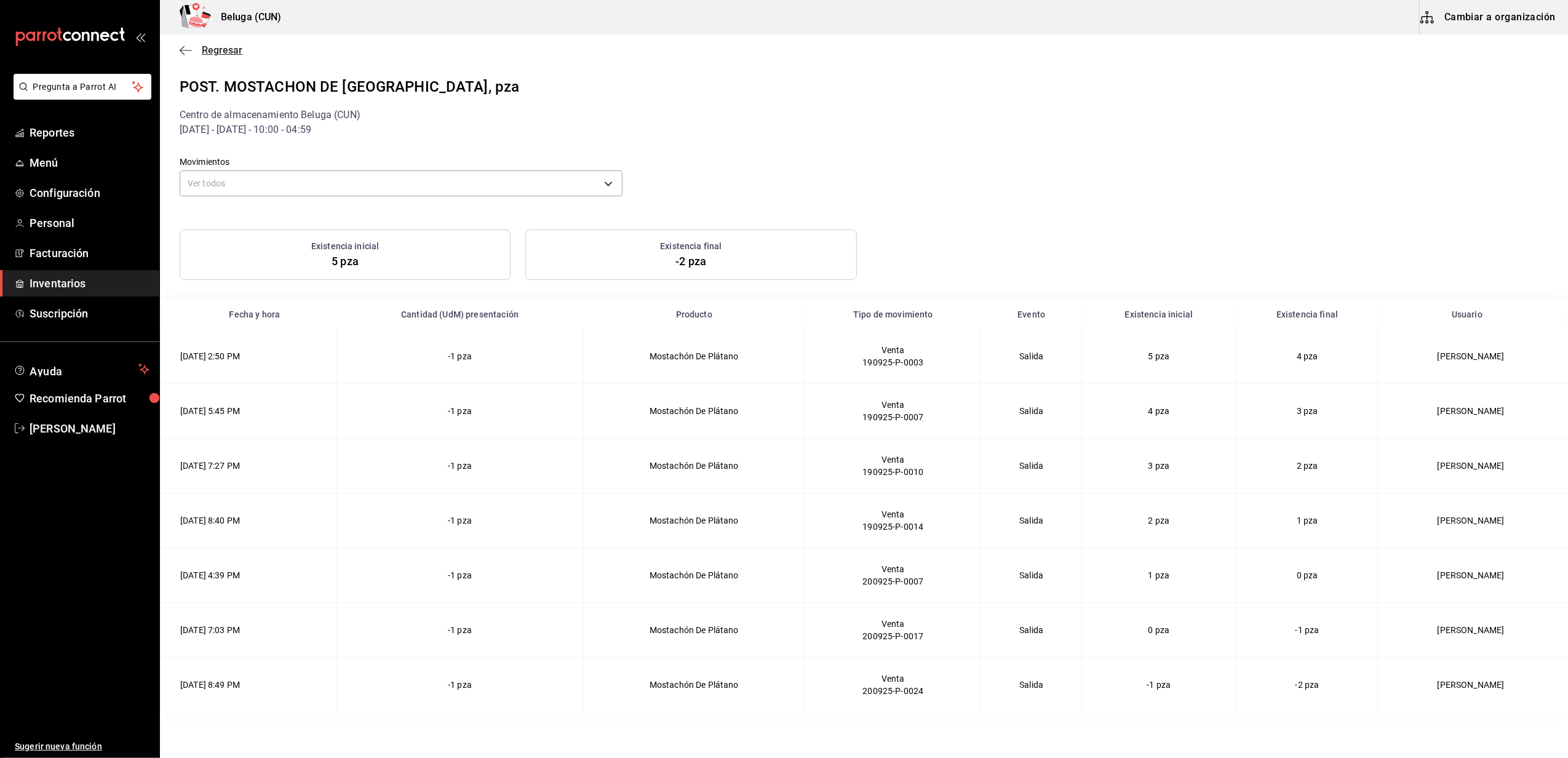
click at [229, 49] on span "Regresar" at bounding box center [222, 50] width 41 height 12
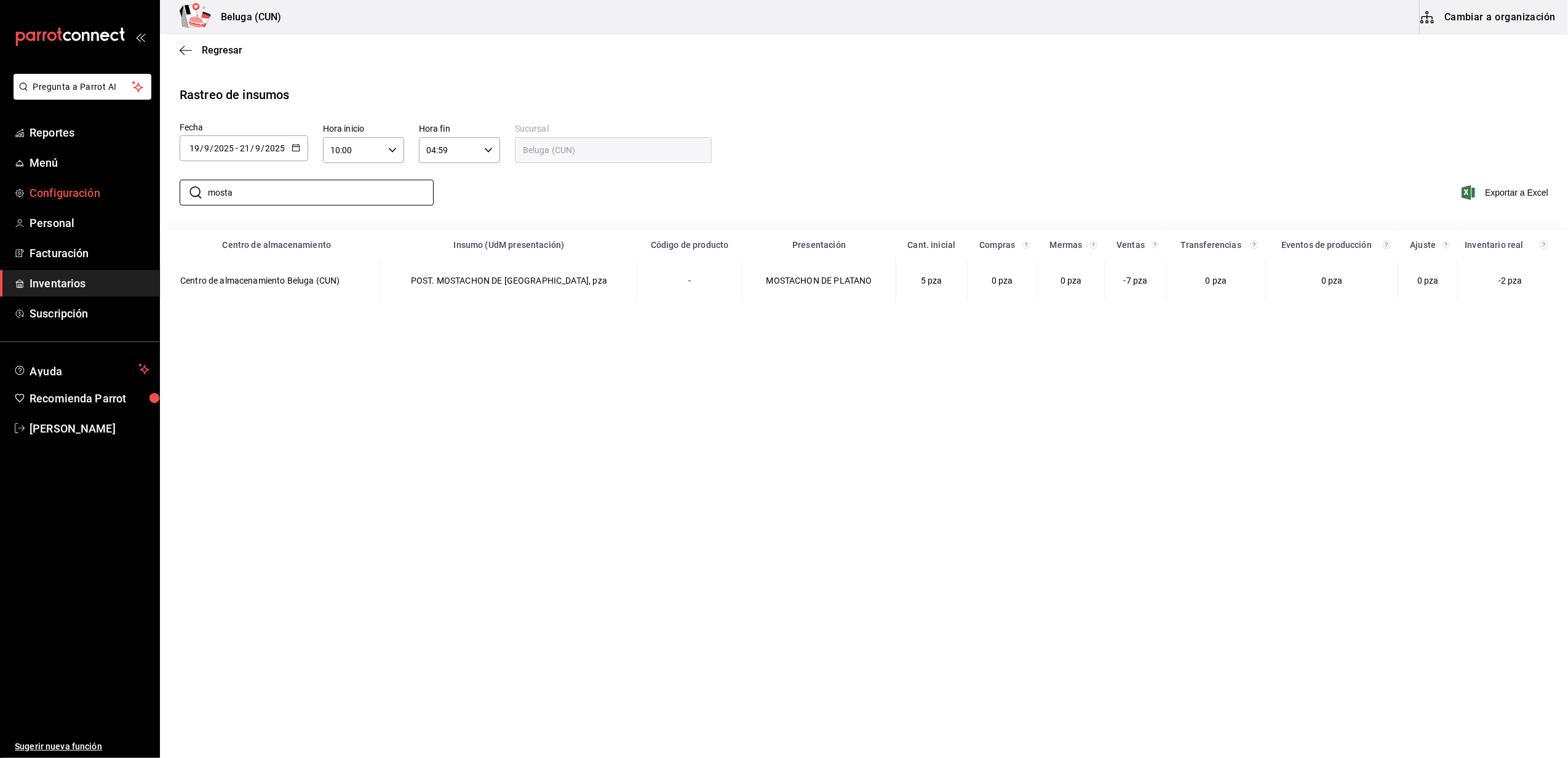
drag, startPoint x: 253, startPoint y: 203, endPoint x: 103, endPoint y: 201, distance: 150.0
click at [103, 201] on div "Pregunta a Parrot AI Reportes Menú Configuración Personal Facturación Inventari…" at bounding box center [784, 378] width 1568 height 756
type input "pay"
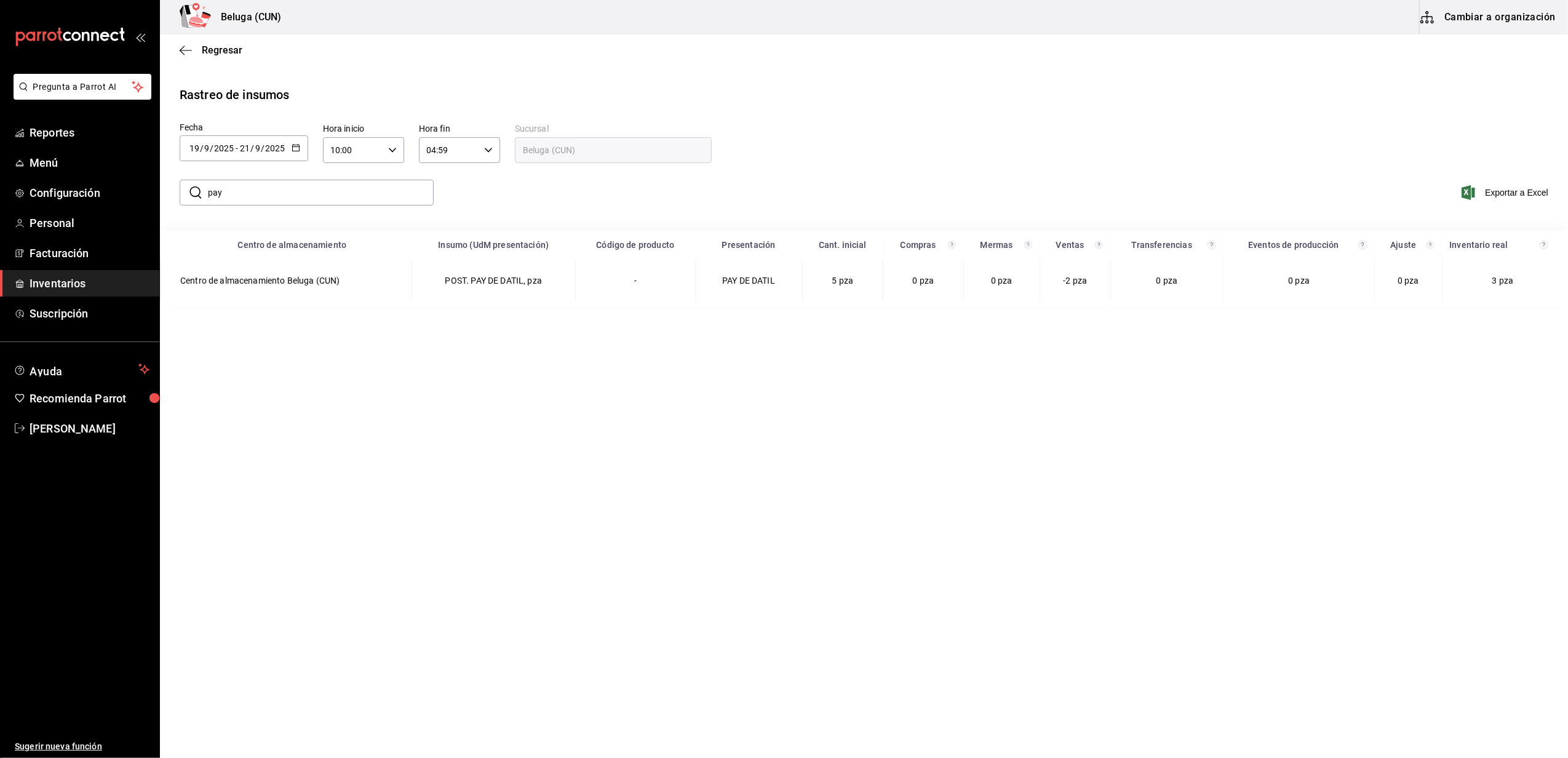
click at [626, 715] on main "Regresar Rastreo de insumos Fecha [DATE] [DATE] - [DATE] [DATE] Hora inicio 10:…" at bounding box center [864, 395] width 1408 height 721
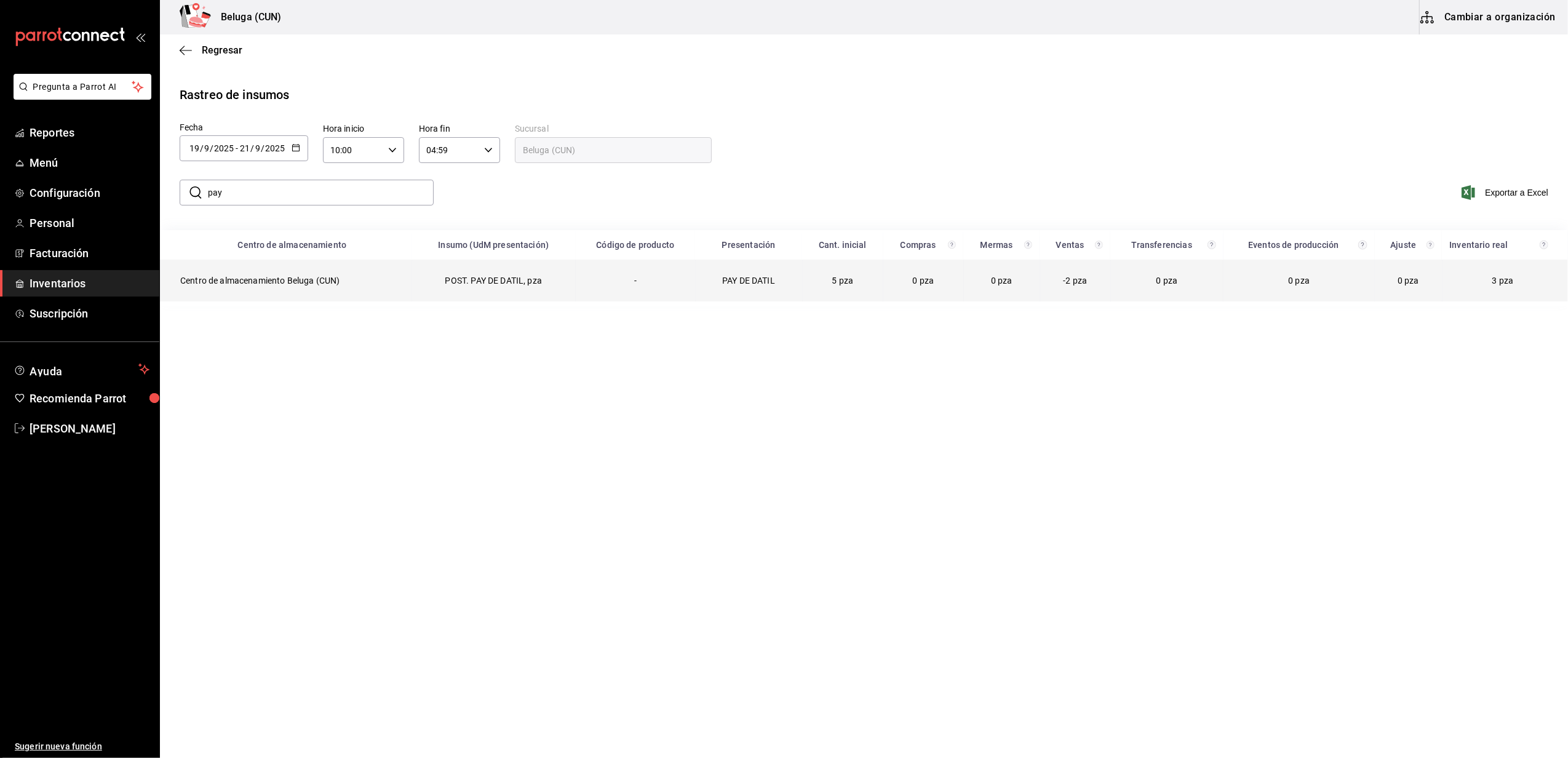
click at [320, 271] on td "Centro de almacenamiento Beluga (CUN)" at bounding box center [287, 281] width 252 height 42
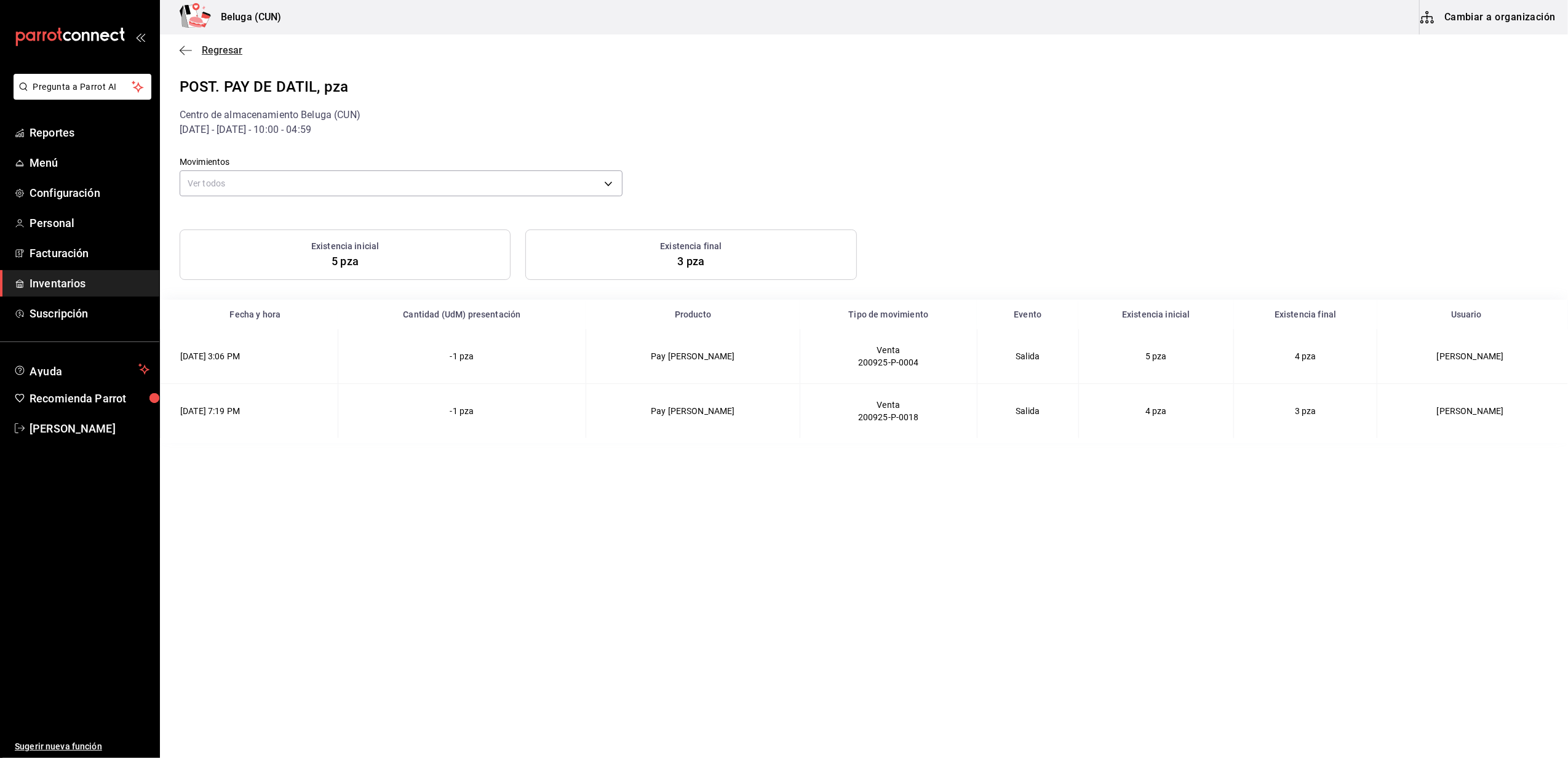
click at [227, 49] on span "Regresar" at bounding box center [222, 50] width 41 height 12
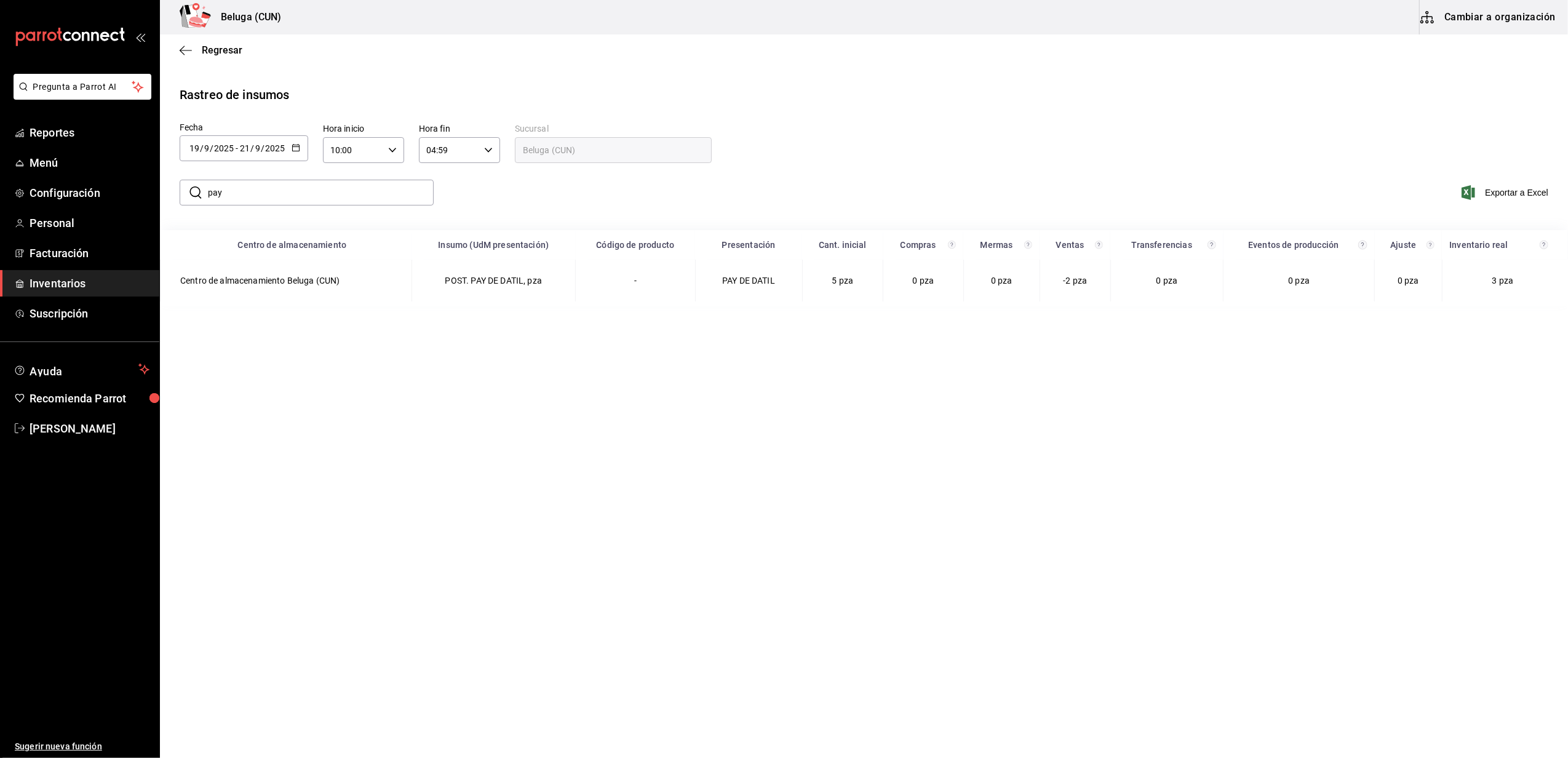
click at [296, 148] on icon "button" at bounding box center [296, 147] width 9 height 9
click at [197, 384] on li "Rango de fechas" at bounding box center [238, 381] width 116 height 28
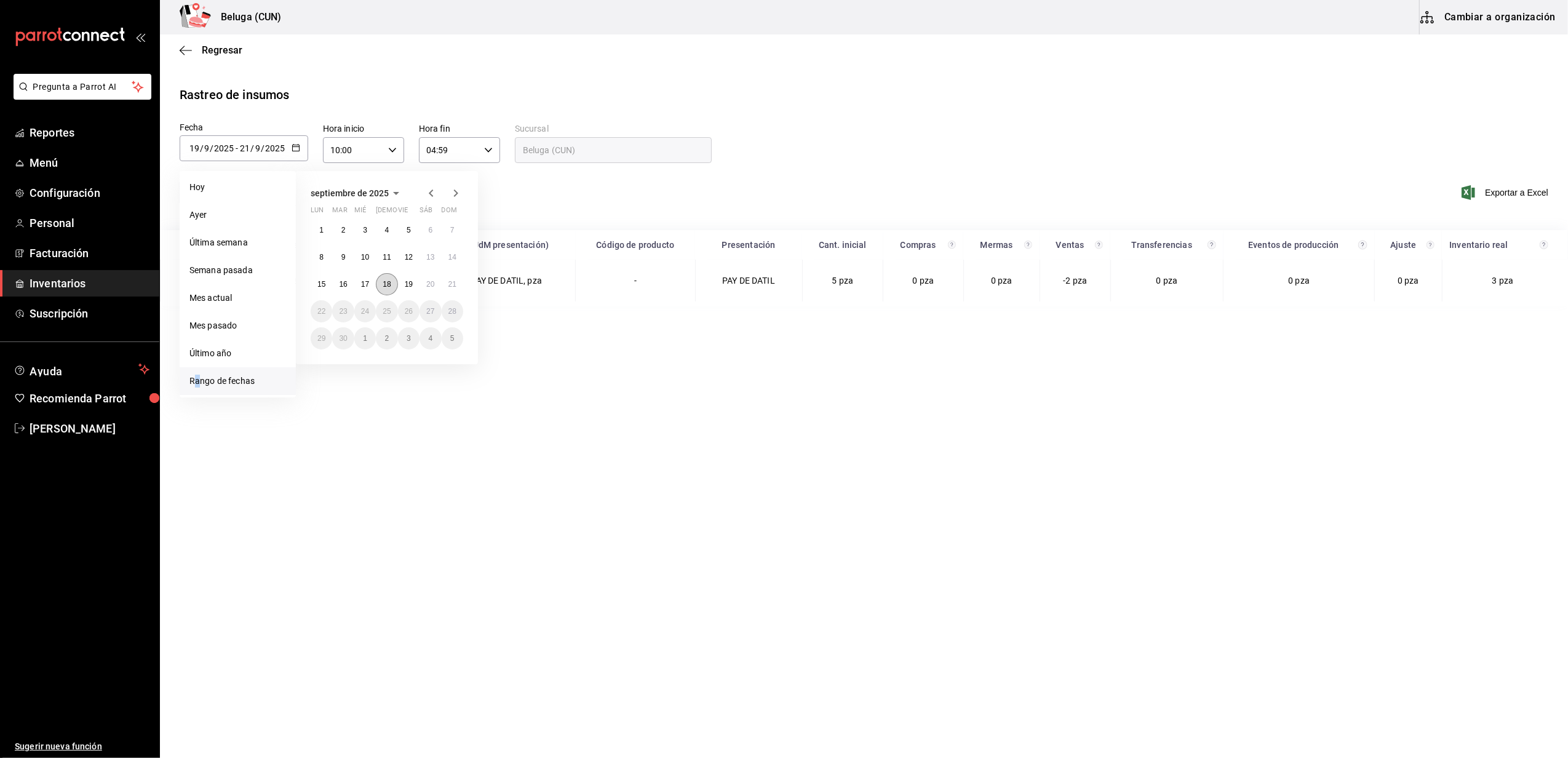
click at [385, 284] on abbr "18" at bounding box center [387, 284] width 8 height 9
click at [451, 286] on abbr "21" at bounding box center [452, 284] width 8 height 9
type input "[DATE]"
type input "18"
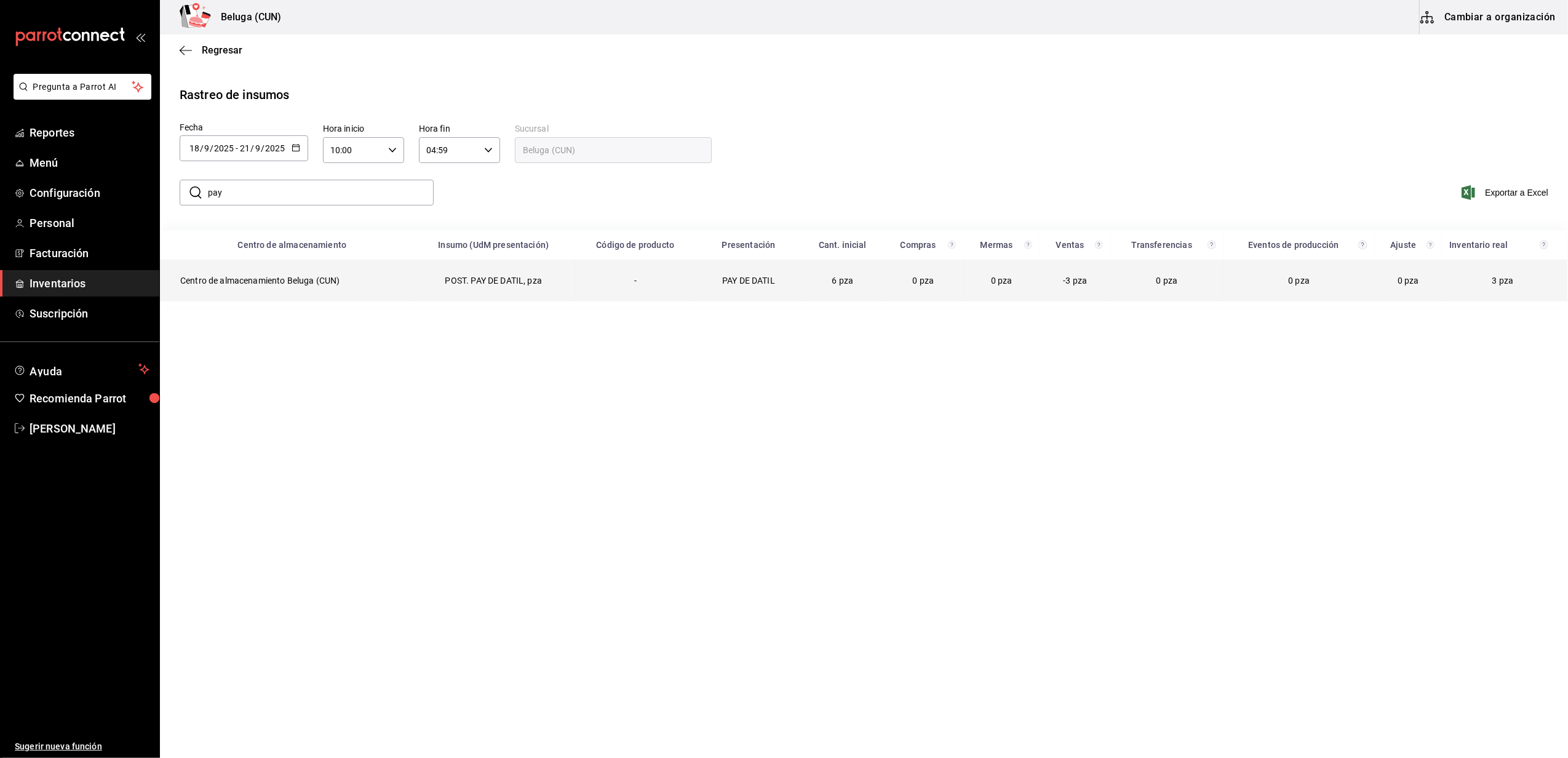
click at [335, 284] on td "Centro de almacenamiento Beluga (CUN)" at bounding box center [287, 281] width 252 height 42
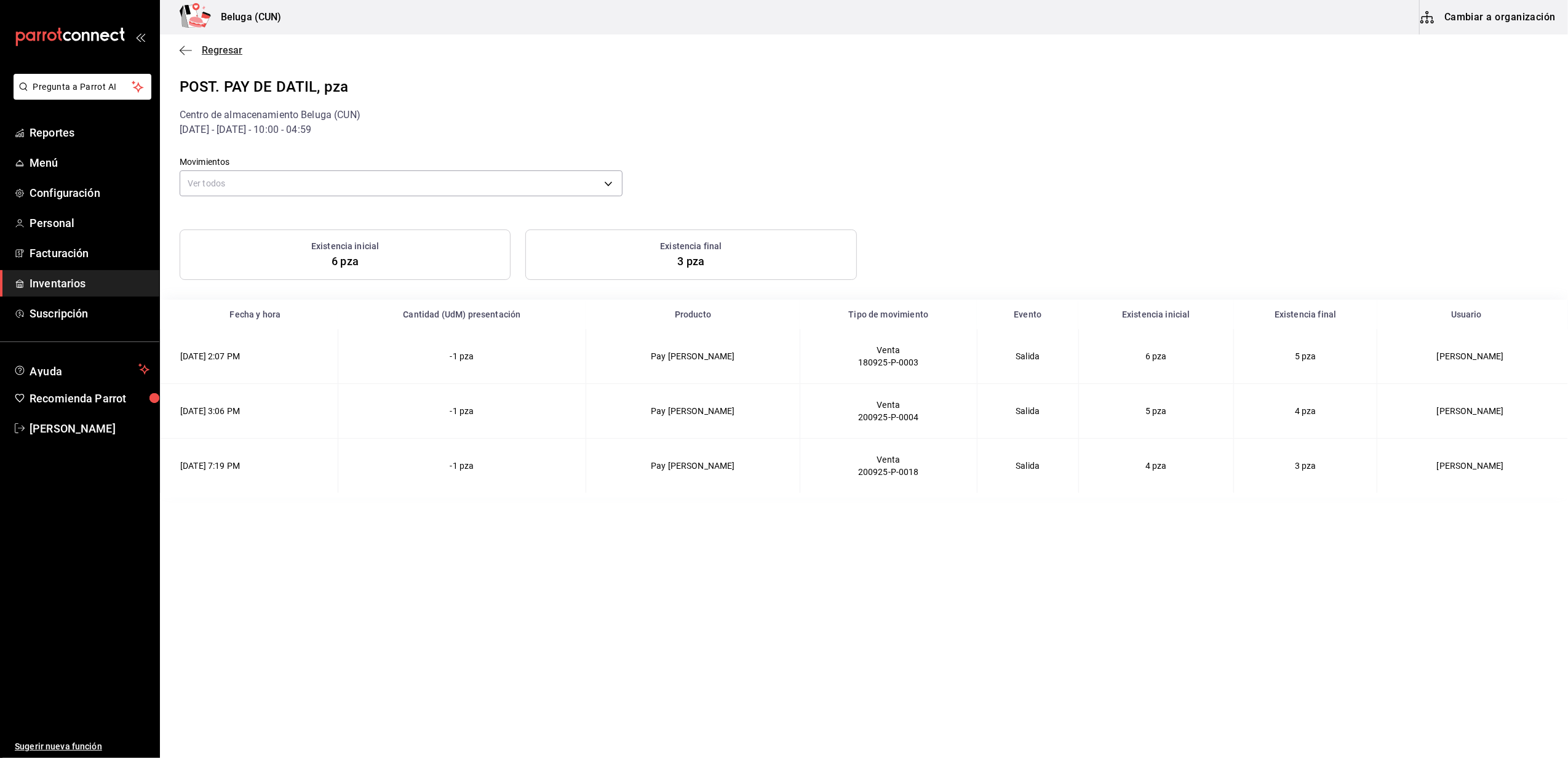
click at [241, 52] on span "Regresar" at bounding box center [222, 50] width 41 height 12
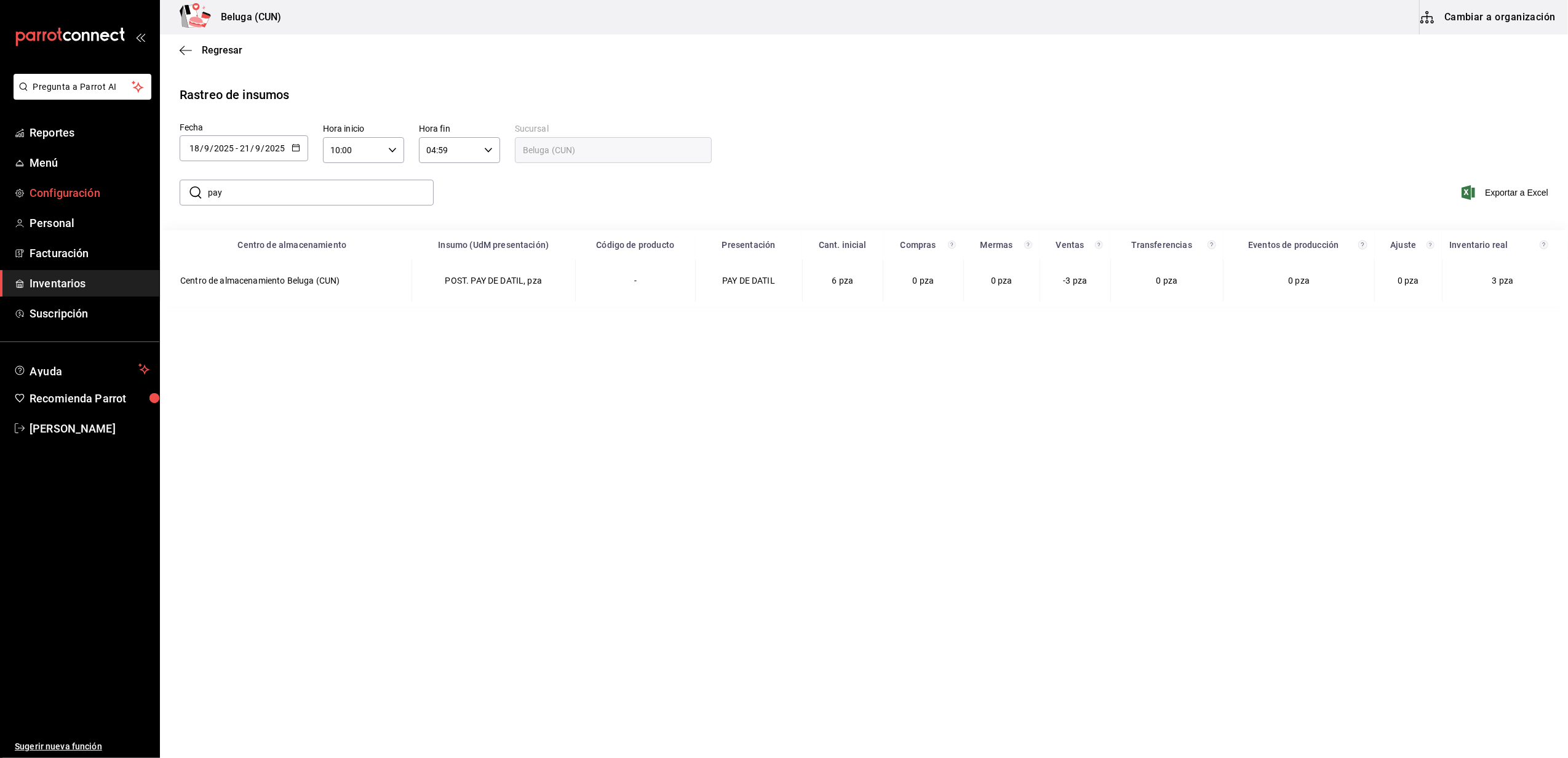
drag, startPoint x: 231, startPoint y: 198, endPoint x: 155, endPoint y: 180, distance: 78.1
click at [155, 180] on div "Pregunta a Parrot AI Reportes Menú Configuración Personal Facturación Inventari…" at bounding box center [784, 378] width 1568 height 756
type input "mosta"
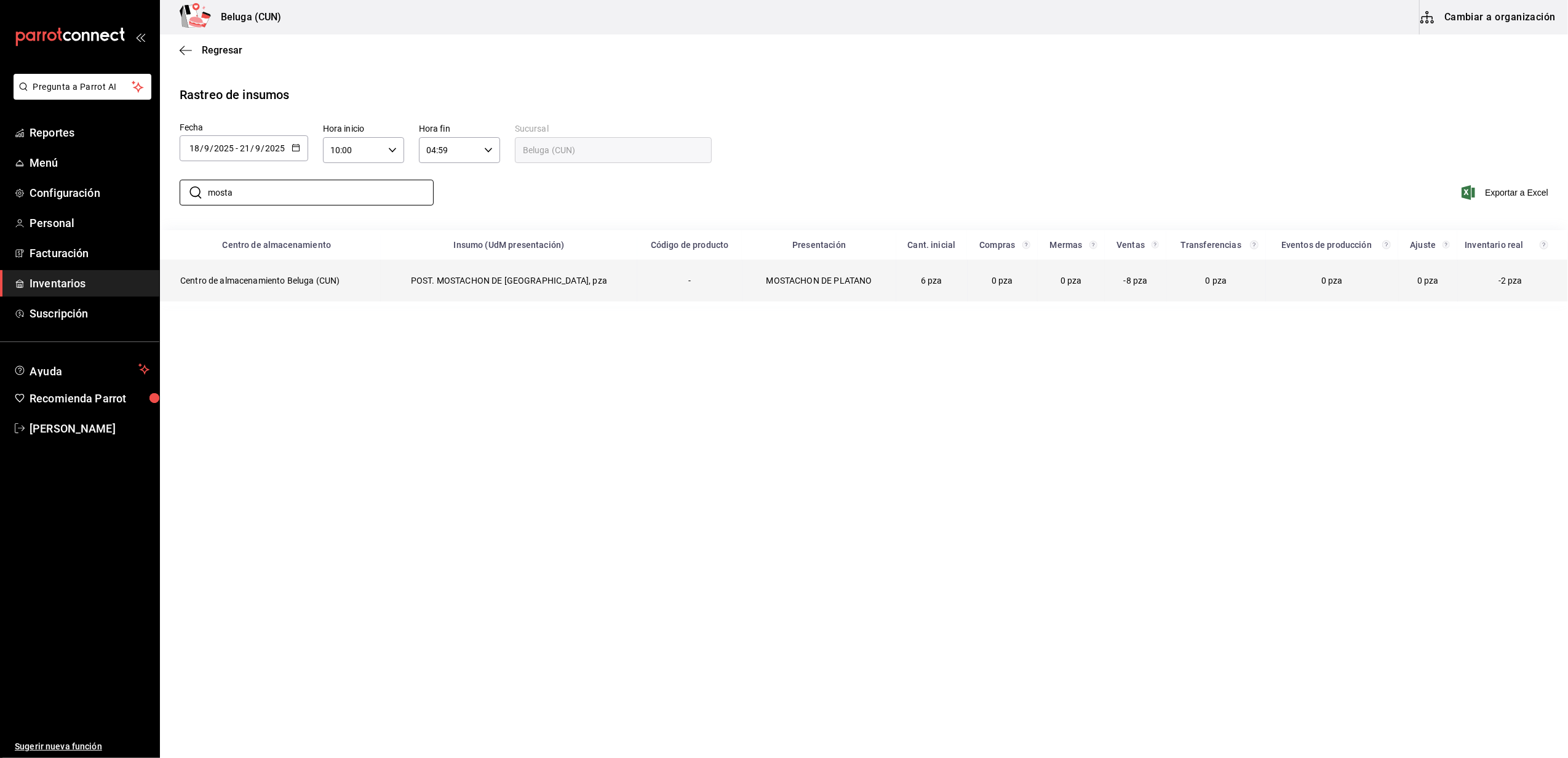
click at [381, 279] on td "Centro de almacenamiento Beluga (CUN)" at bounding box center [271, 281] width 220 height 42
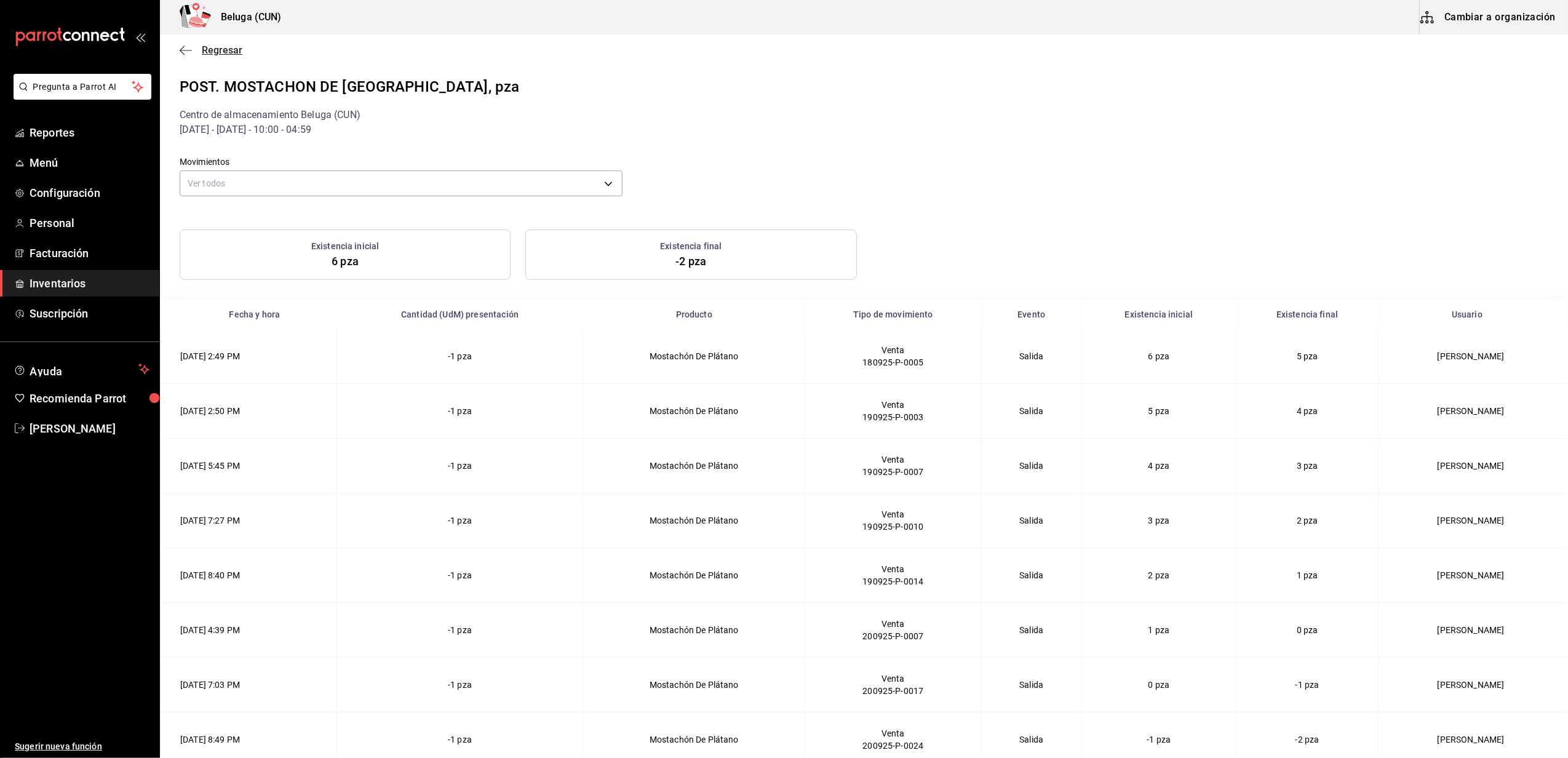
click at [205, 45] on span "Regresar" at bounding box center [222, 50] width 41 height 12
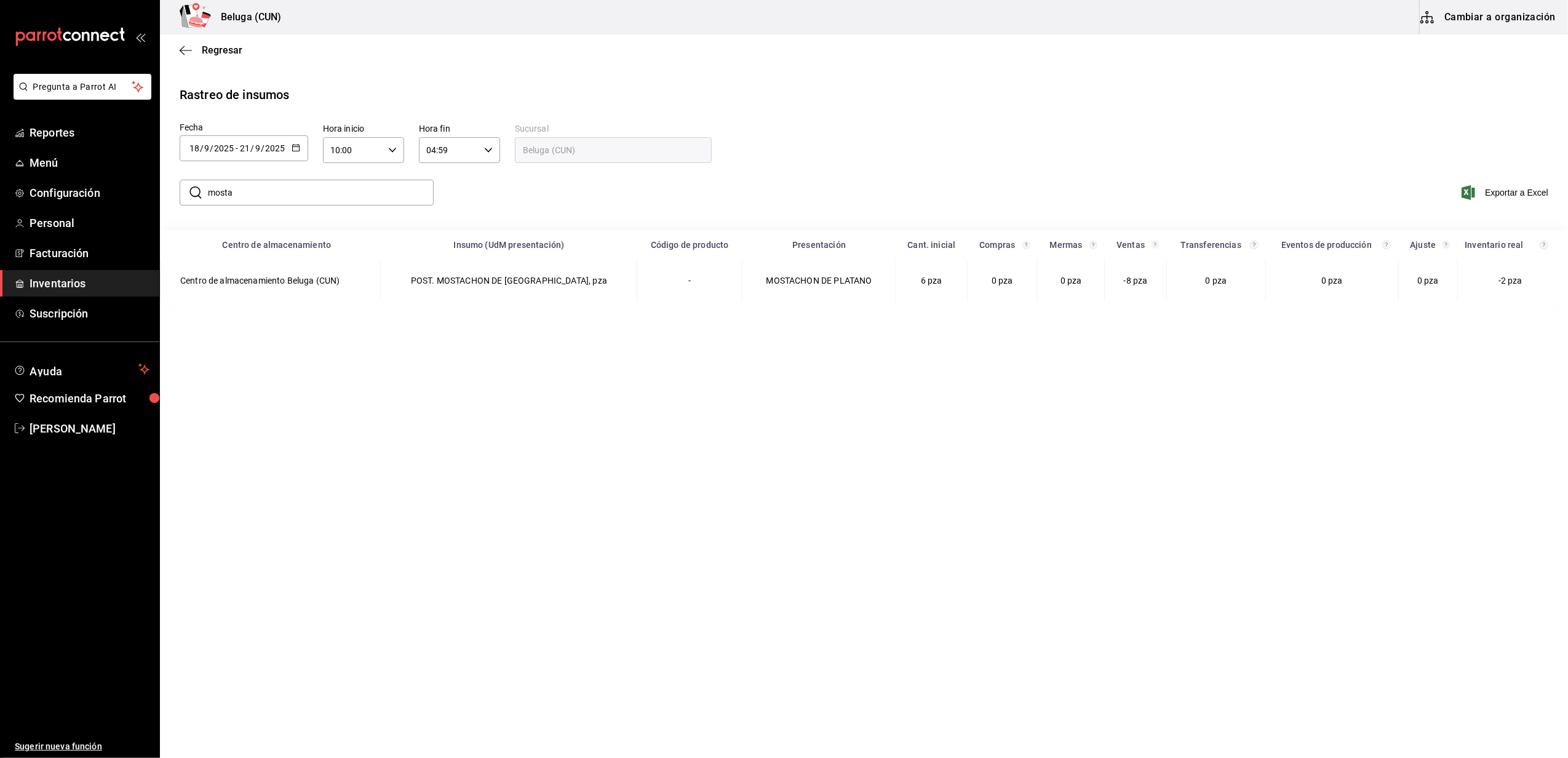
click at [293, 145] on icon "button" at bounding box center [296, 147] width 9 height 9
click at [235, 390] on li "Rango de fechas" at bounding box center [238, 381] width 116 height 28
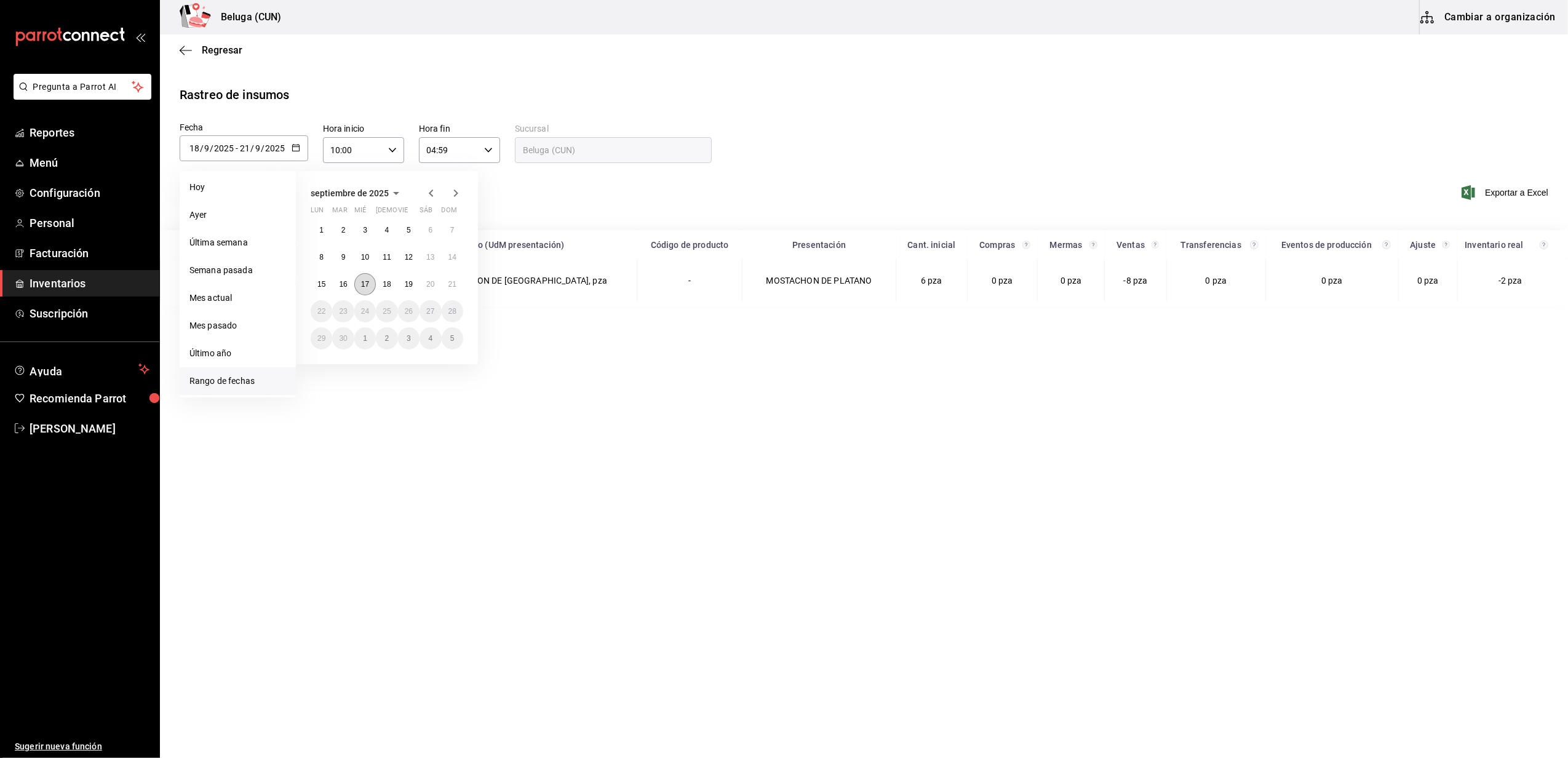
click at [363, 284] on abbr "17" at bounding box center [365, 284] width 8 height 9
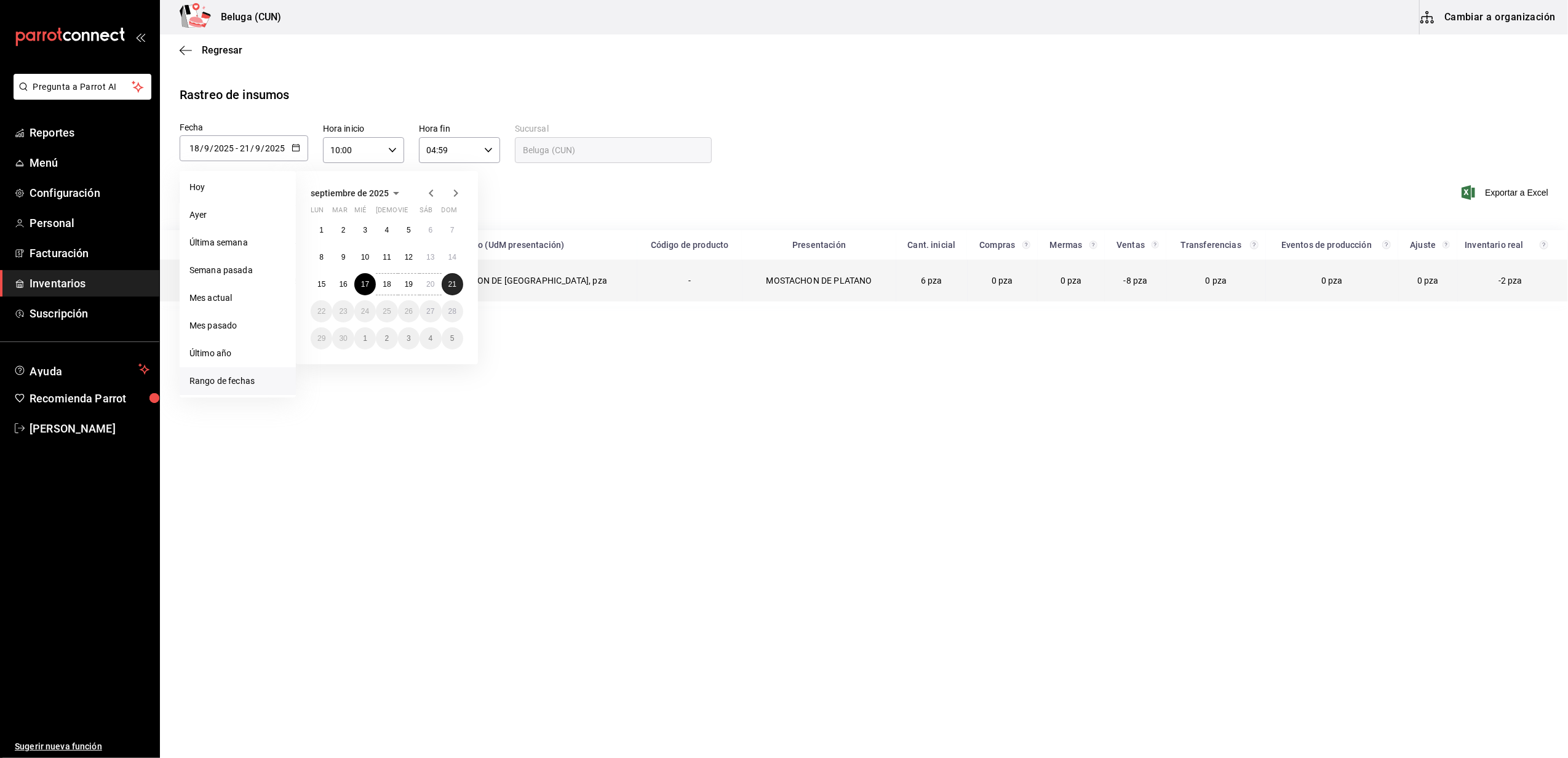
click at [453, 283] on abbr "21" at bounding box center [452, 284] width 8 height 9
type input "[DATE]"
type input "17"
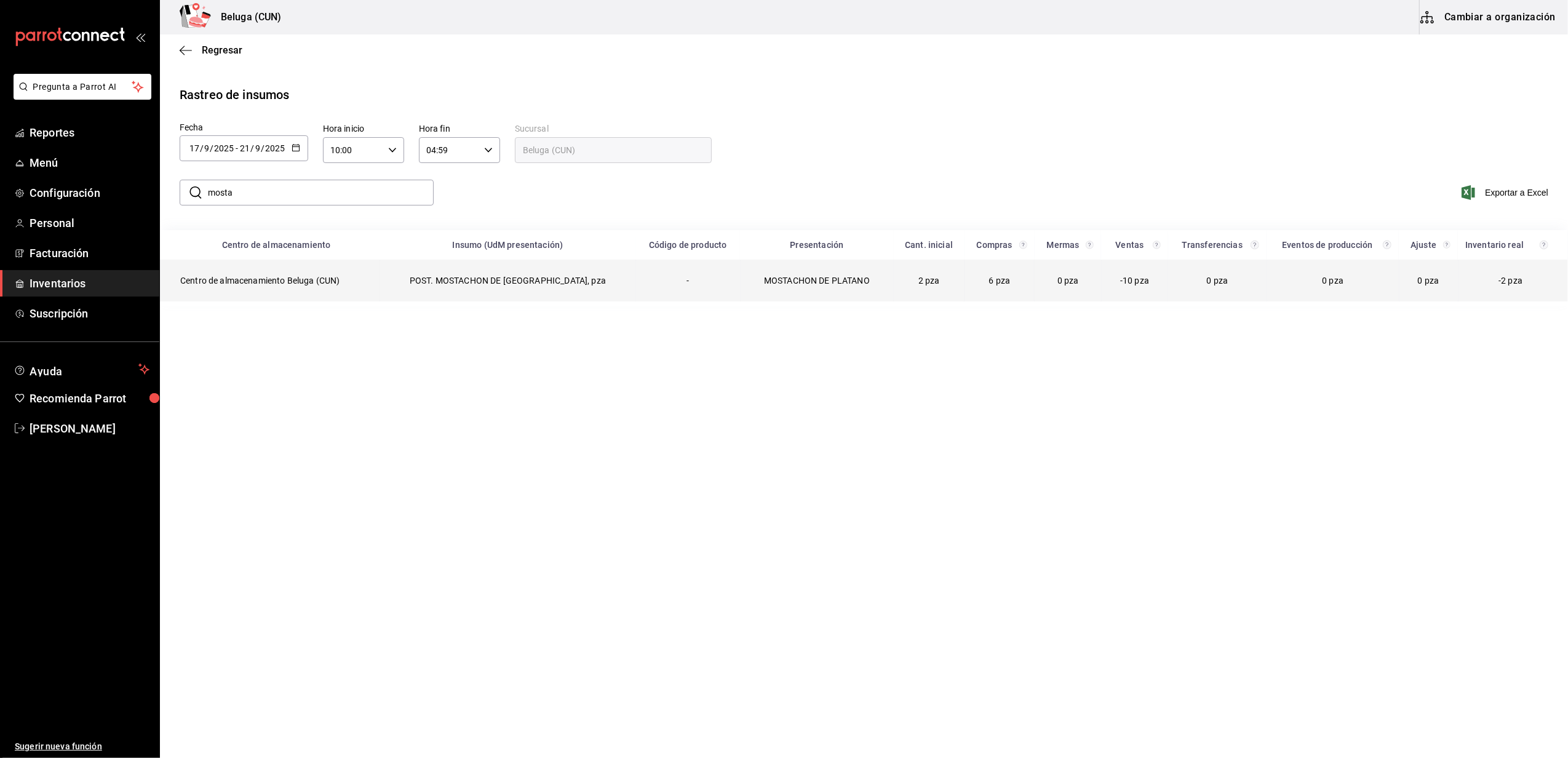
click at [348, 274] on td "Centro de almacenamiento Beluga (CUN)" at bounding box center [271, 281] width 220 height 42
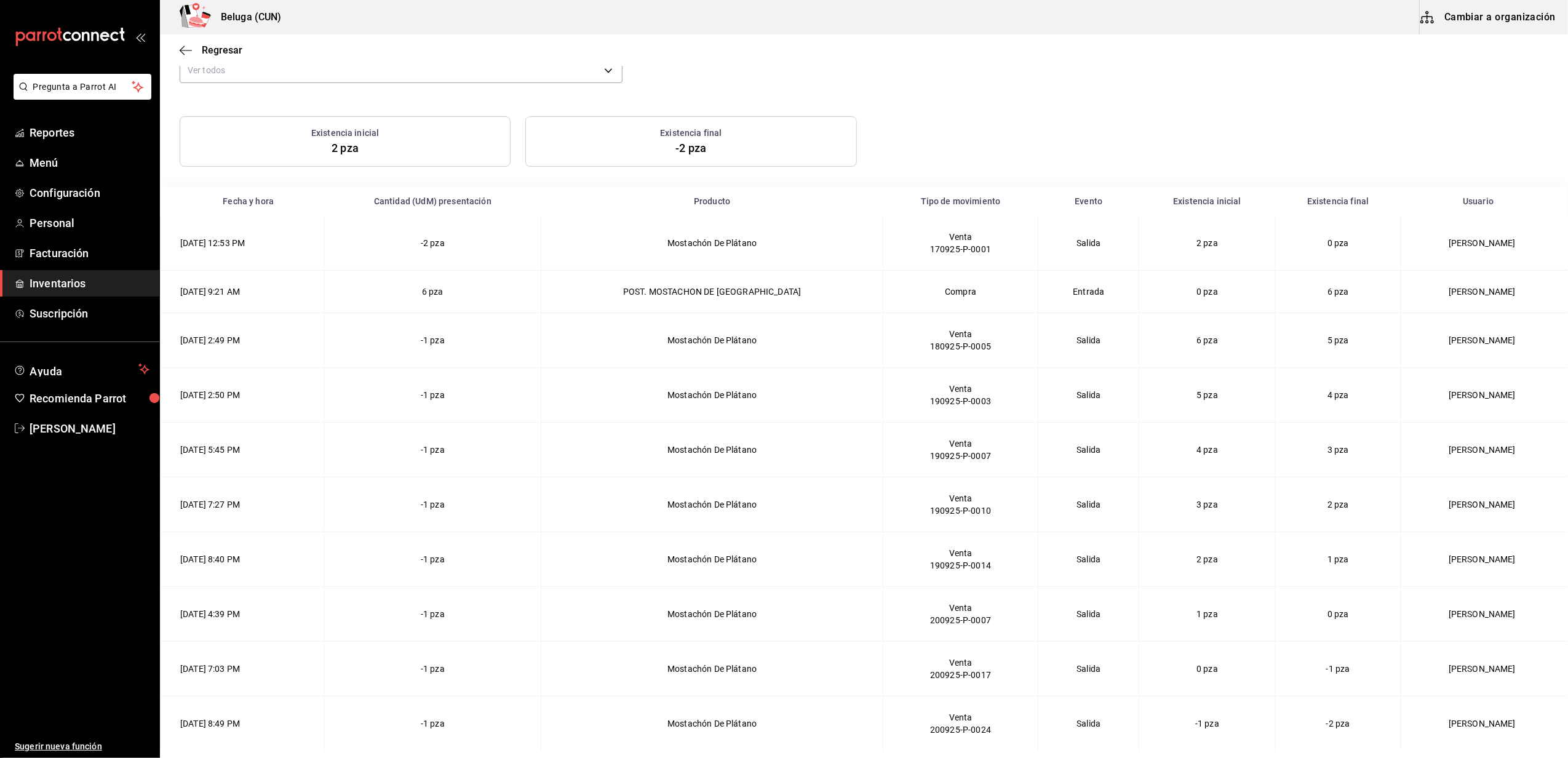
scroll to position [116, 0]
click at [1461, 293] on td "[PERSON_NAME]" at bounding box center [1484, 292] width 167 height 43
click at [1431, 297] on td "[PERSON_NAME]" at bounding box center [1484, 292] width 167 height 43
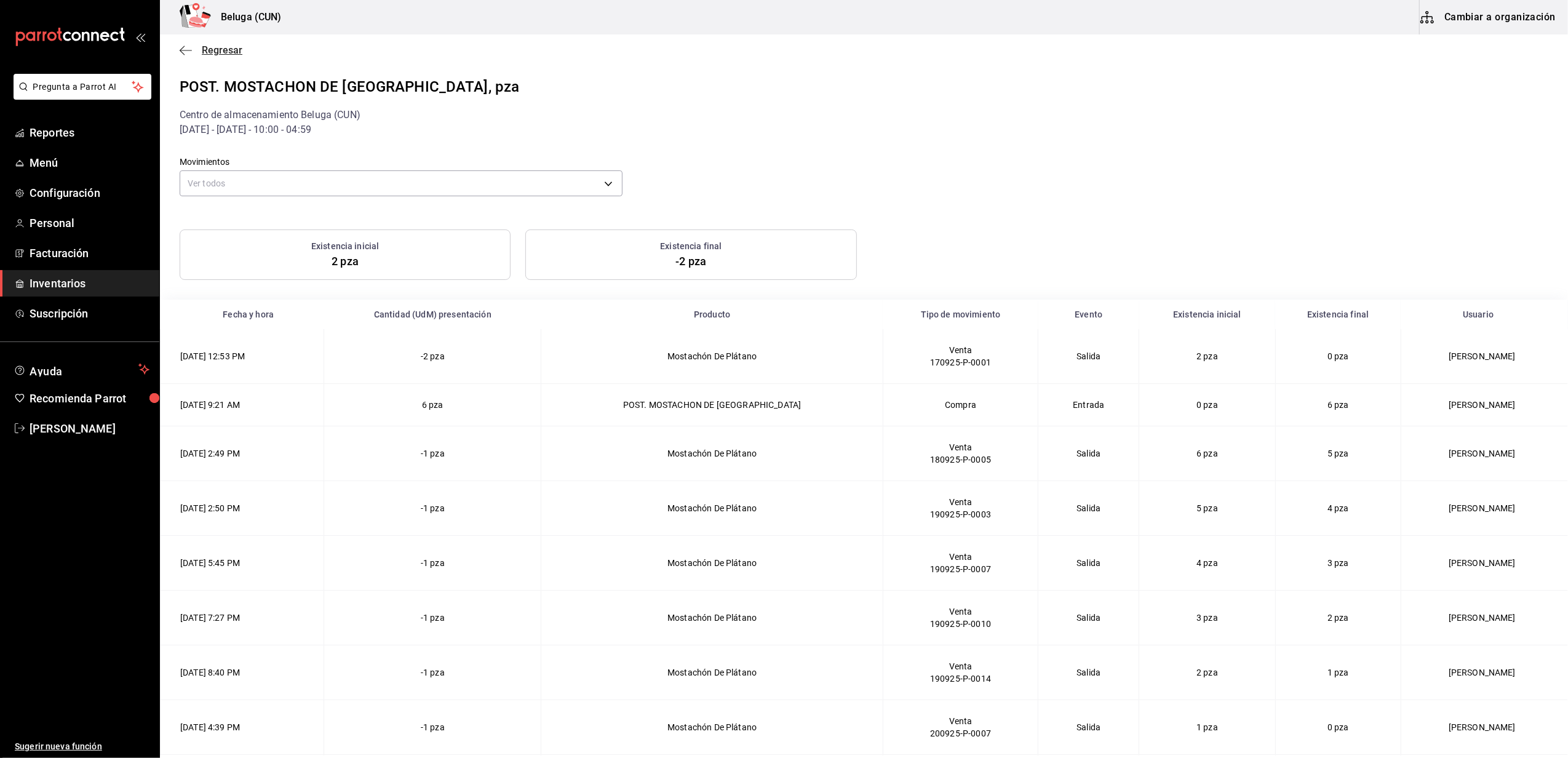
click at [228, 44] on span "Regresar" at bounding box center [222, 50] width 41 height 12
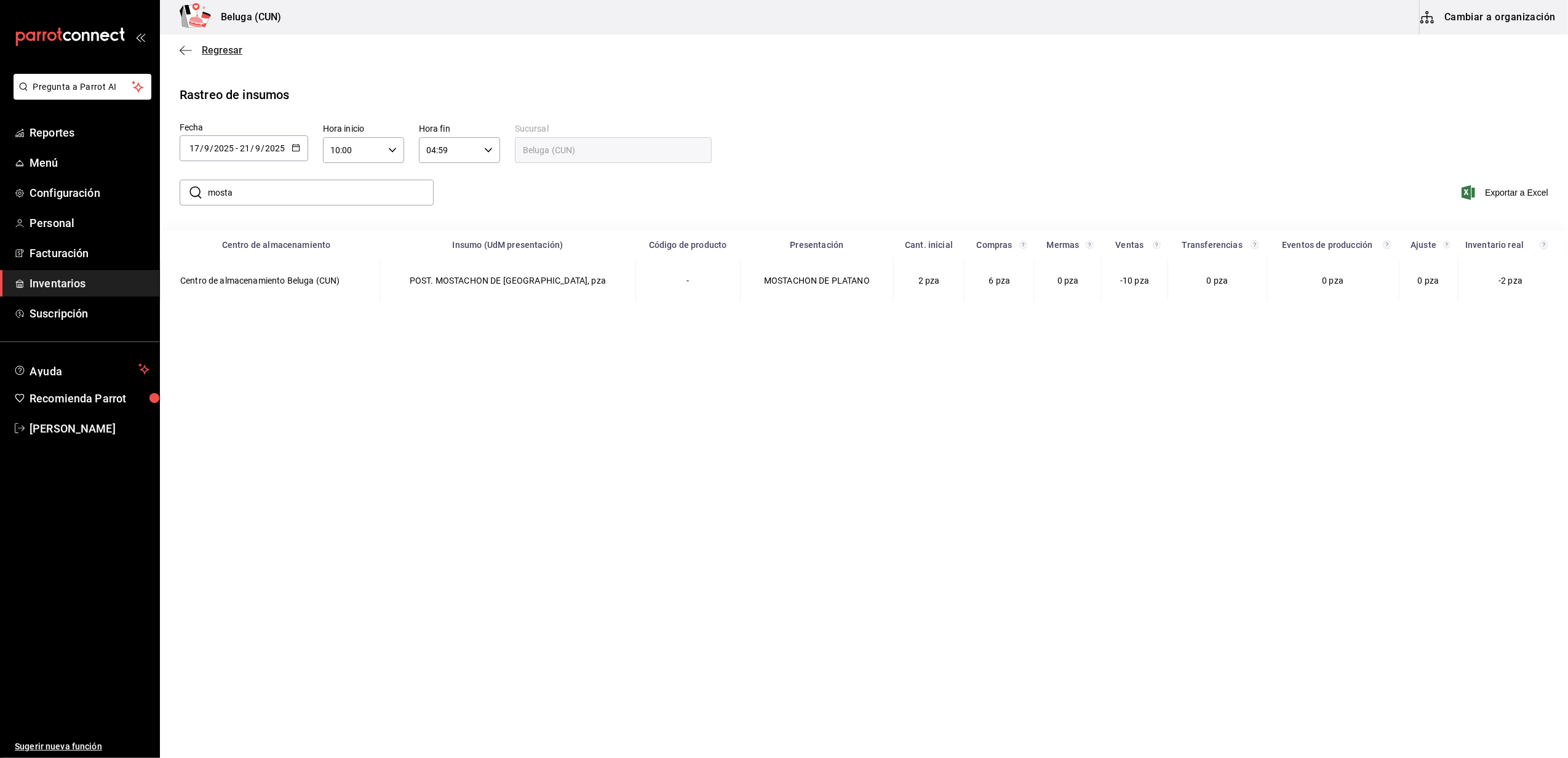
click at [215, 55] on span "Regresar" at bounding box center [222, 50] width 41 height 12
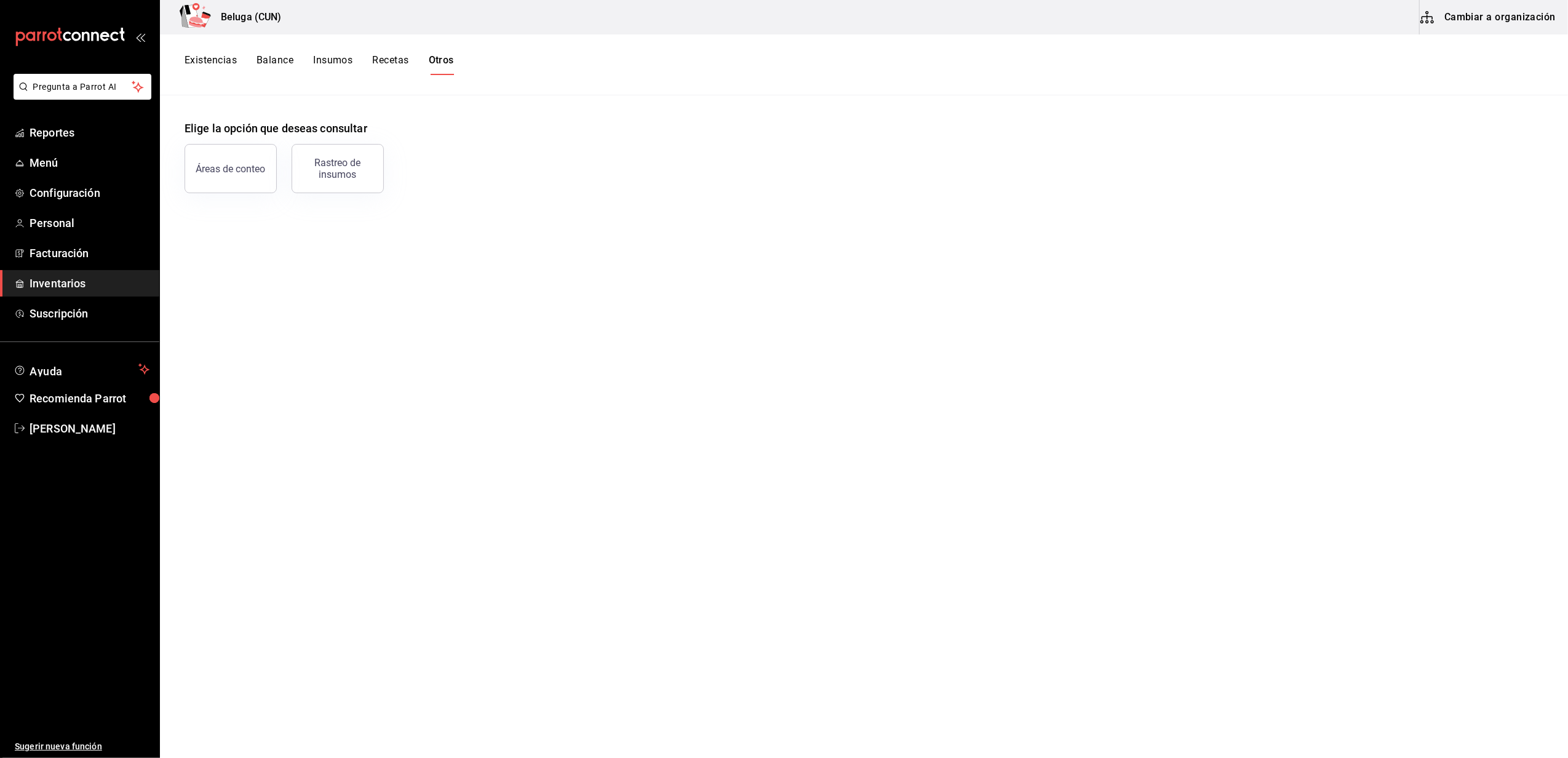
click at [73, 284] on span "Inventarios" at bounding box center [89, 283] width 120 height 17
click at [50, 287] on span "Inventarios" at bounding box center [89, 283] width 120 height 17
click at [0, 270] on link "Inventarios" at bounding box center [79, 283] width 159 height 27
